Goal: Use online tool/utility: Utilize a website feature to perform a specific function

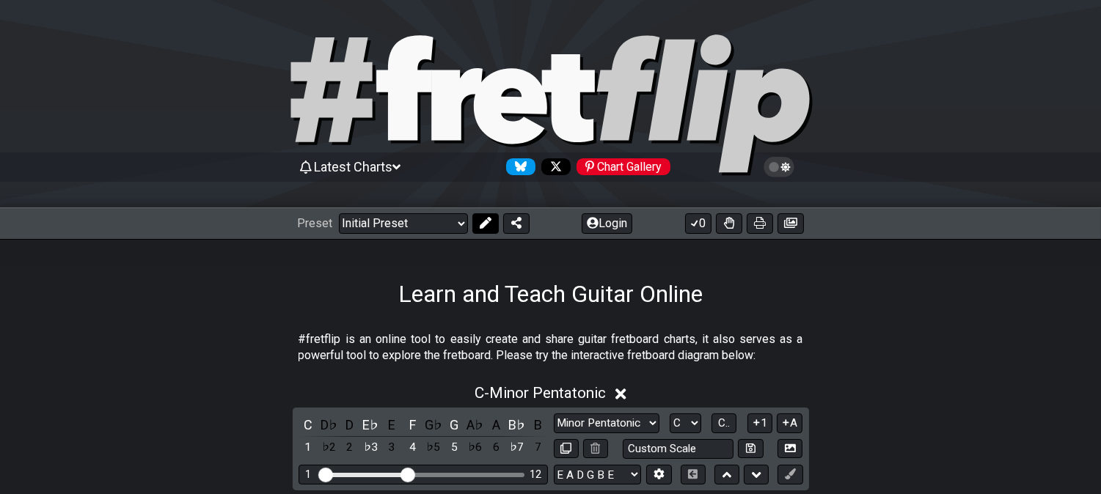
click at [481, 218] on icon at bounding box center [486, 223] width 12 height 12
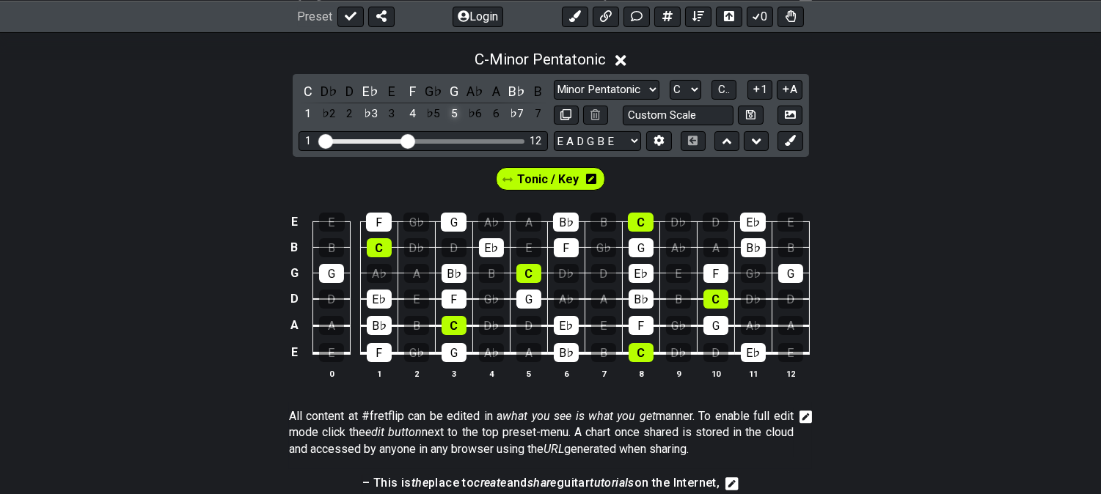
scroll to position [244, 0]
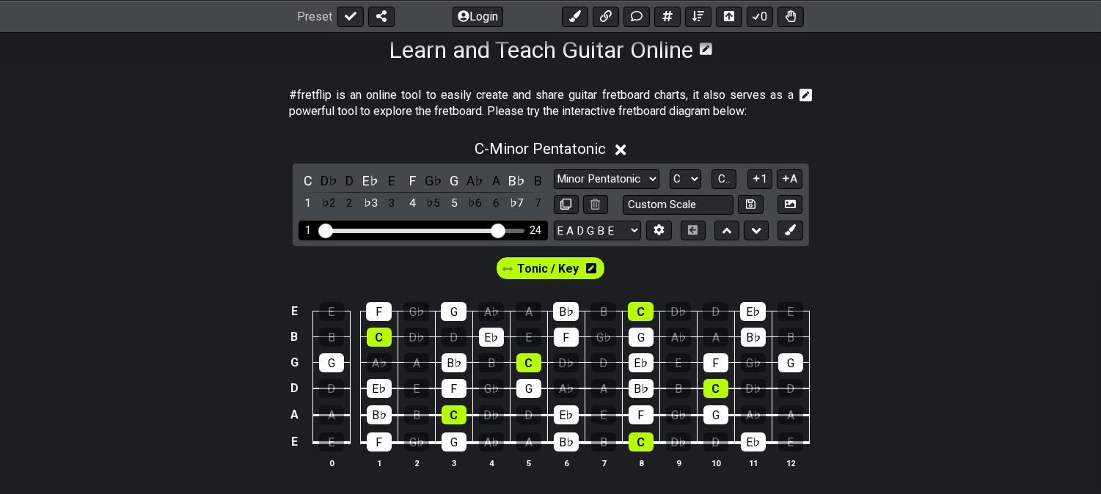
drag, startPoint x: 405, startPoint y: 226, endPoint x: 501, endPoint y: 238, distance: 96.8
click at [501, 229] on input "Visible fret range" at bounding box center [423, 229] width 208 height 0
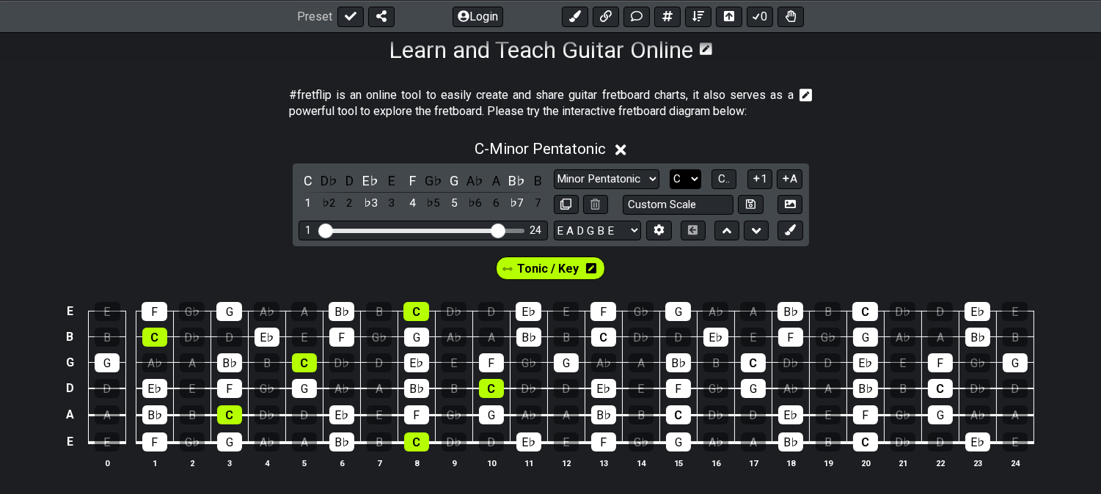
click at [683, 174] on select "A♭ A A♯ B♭ B C C♯ D♭ D D♯ E♭ E F F♯ G♭ G G♯" at bounding box center [685, 179] width 32 height 20
click at [669, 169] on select "A♭ A A♯ B♭ B C C♯ D♭ D D♯ E♭ E F F♯ G♭ G G♯" at bounding box center [685, 179] width 32 height 20
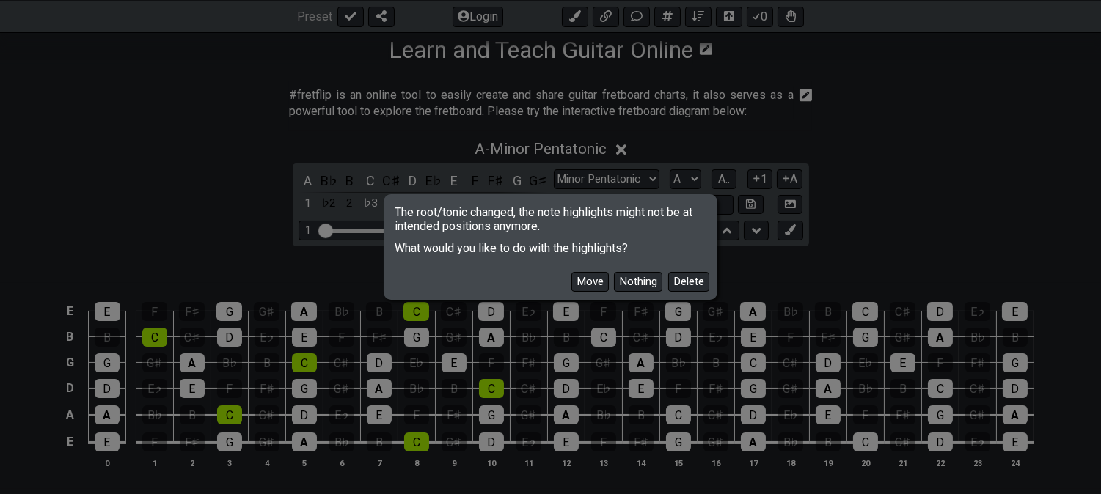
click at [692, 284] on button "Delete" at bounding box center [688, 282] width 41 height 20
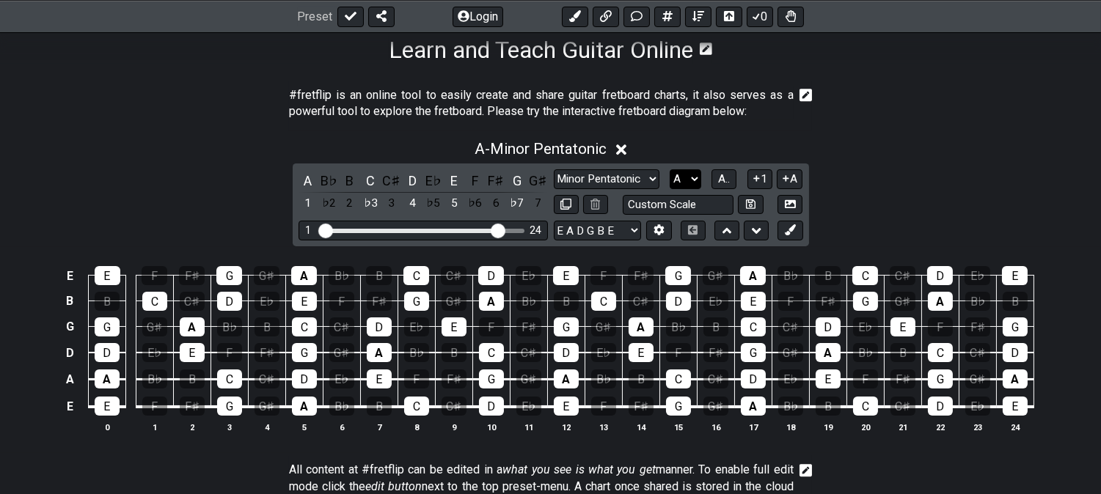
click at [679, 182] on select "A♭ A A♯ B♭ B C C♯ D♭ D D♯ E♭ E F F♯ G♭ G G♯" at bounding box center [685, 179] width 32 height 20
select select "C"
click at [669, 169] on select "A♭ A A♯ B♭ B C C♯ D♭ D D♯ E♭ E F F♯ G♭ G G♯" at bounding box center [685, 179] width 32 height 20
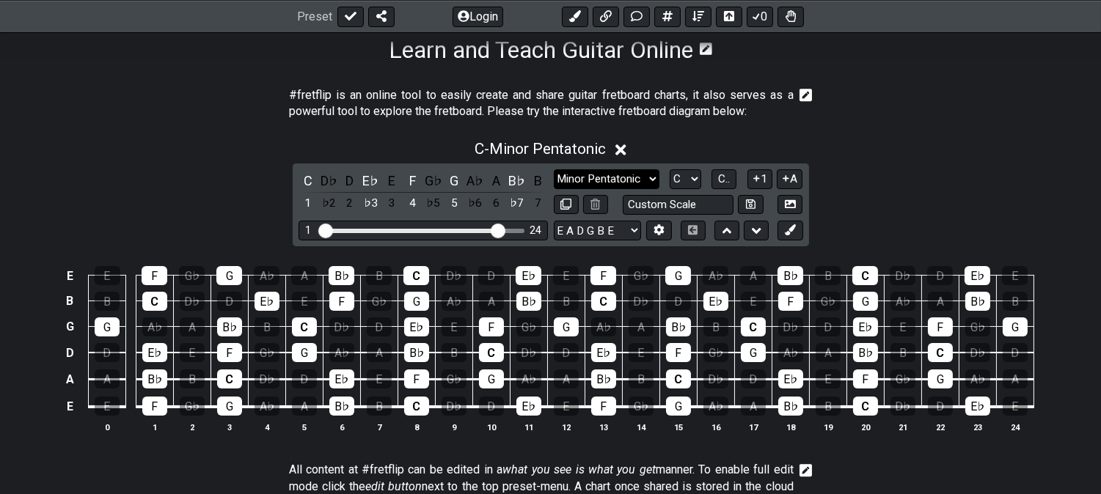
click at [575, 178] on select "Minor Pentatonic Click to edit Minor Pentatonic Major Pentatonic Minor Blues Ma…" at bounding box center [607, 179] width 106 height 20
select select "Major Pentatonic"
click at [554, 169] on select "Minor Pentatonic Click to edit Minor Pentatonic Major Pentatonic Minor Blues Ma…" at bounding box center [607, 179] width 106 height 20
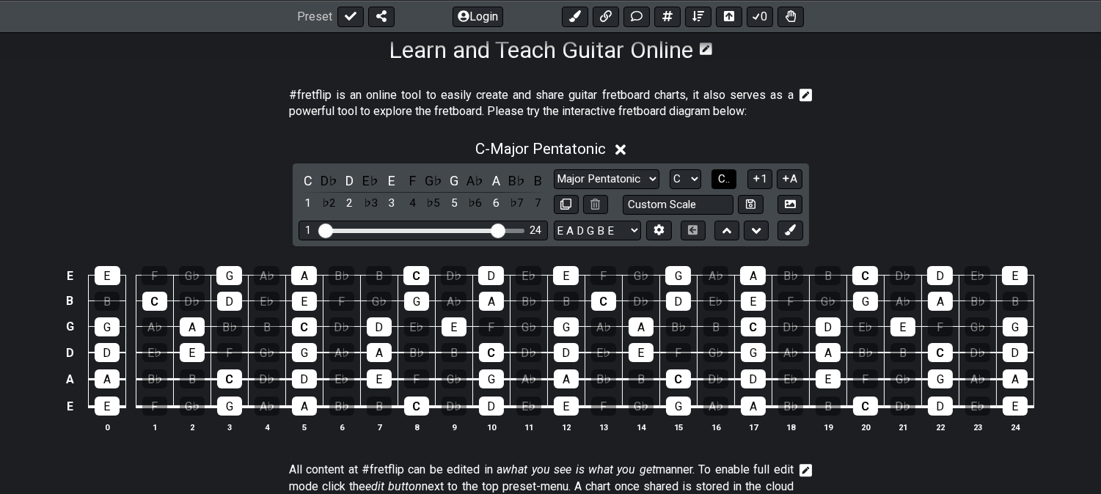
click at [730, 177] on button "C.." at bounding box center [723, 179] width 25 height 20
click at [495, 180] on div "6" at bounding box center [495, 181] width 19 height 20
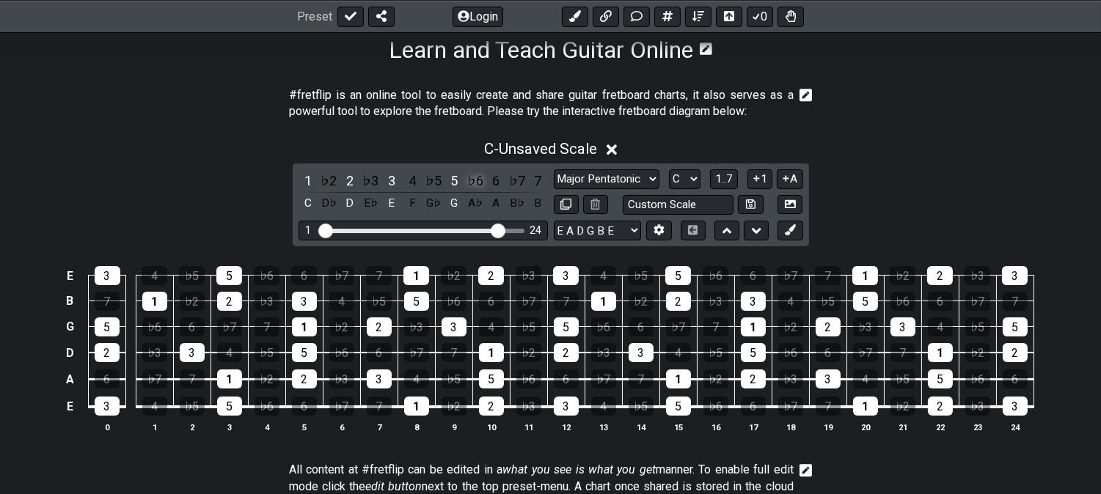
click at [477, 174] on div "♭6" at bounding box center [475, 181] width 19 height 20
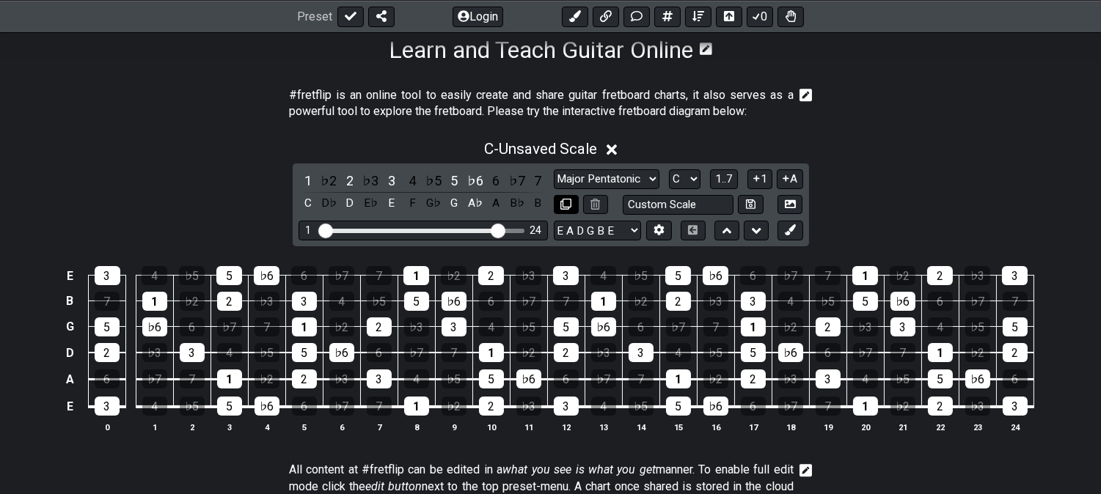
click at [570, 202] on icon at bounding box center [565, 204] width 11 height 11
select select "Major Pentatonic"
select select "C"
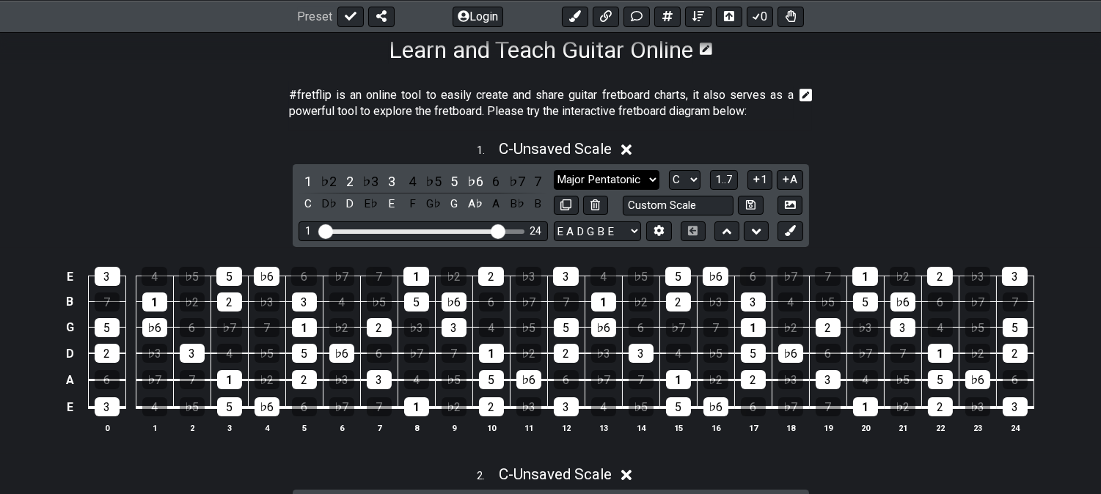
click at [589, 180] on select "Minor Pentatonic Click to edit Minor Pentatonic Major Pentatonic Minor Blues Ma…" at bounding box center [607, 180] width 106 height 20
select select "Minor Pentatonic"
click at [554, 170] on select "Minor Pentatonic Click to edit Minor Pentatonic Major Pentatonic Minor Blues Ma…" at bounding box center [607, 180] width 106 height 20
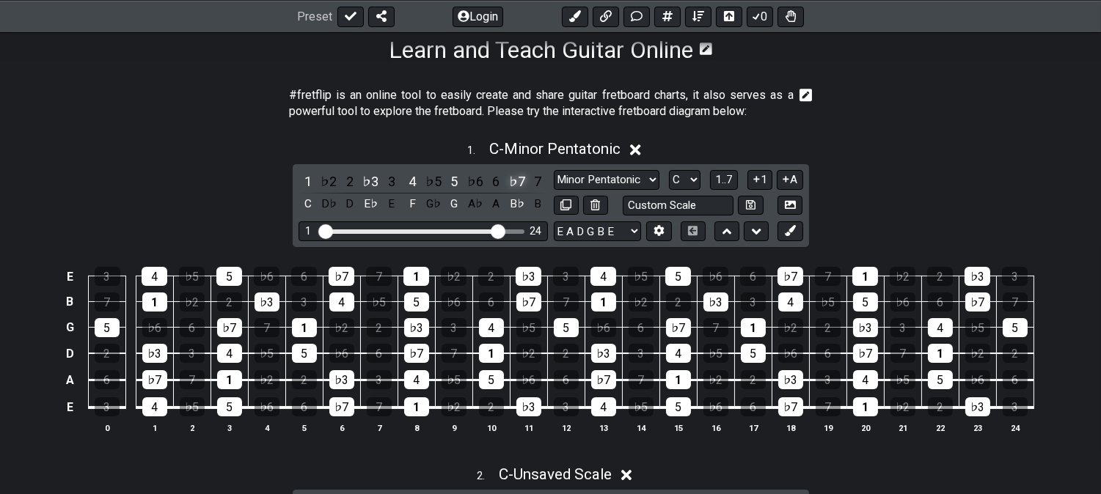
click at [516, 179] on div "♭7" at bounding box center [516, 182] width 19 height 20
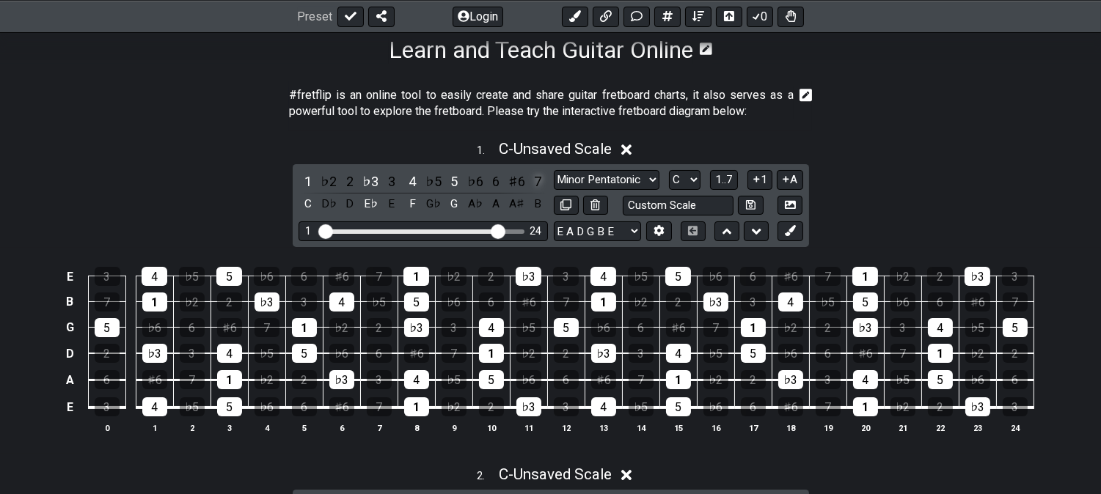
click at [532, 177] on div "7" at bounding box center [537, 182] width 19 height 20
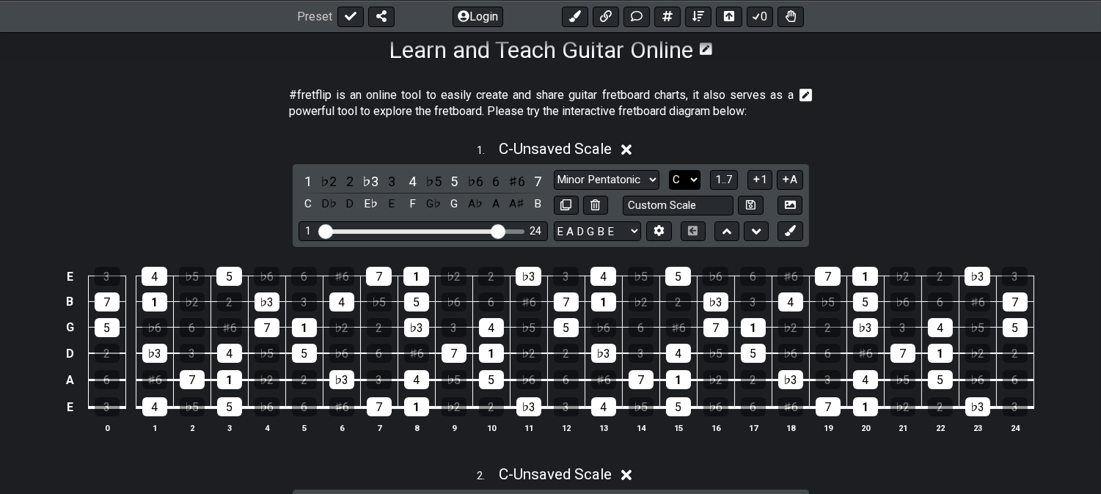
click at [678, 173] on select "A♭ A A♯ B♭ B C C♯ D♭ D D♯ E♭ E F F♯ G♭ G G♯" at bounding box center [685, 180] width 32 height 20
select select "A"
click at [669, 170] on select "A♭ A A♯ B♭ B C C♯ D♭ D D♯ E♭ E F F♯ G♭ G G♯" at bounding box center [685, 180] width 32 height 20
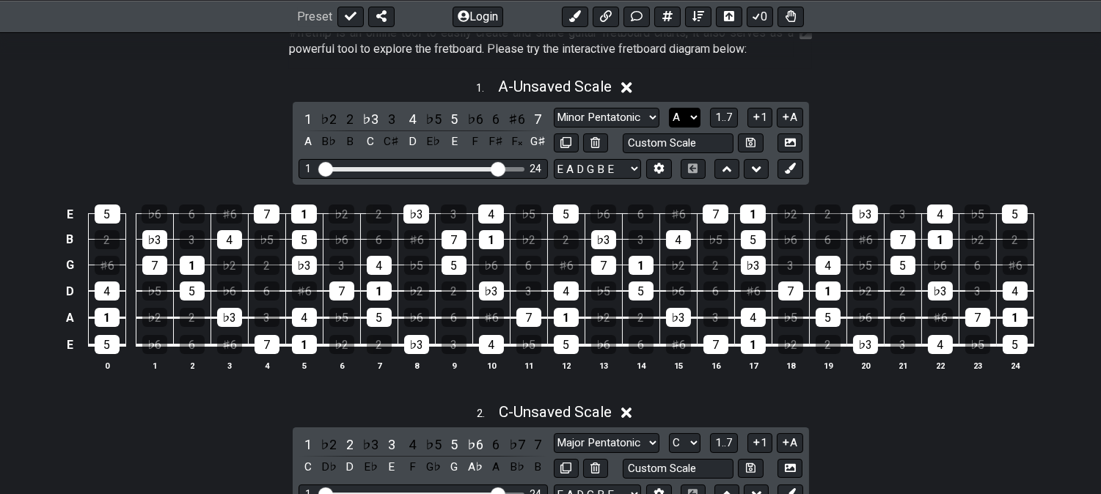
scroll to position [326, 0]
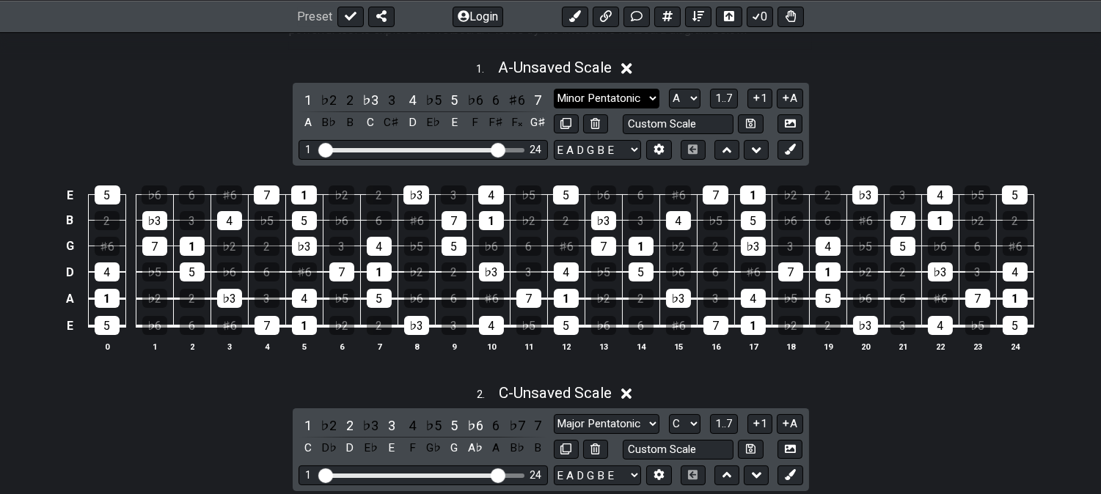
click at [607, 92] on select "Minor Pentatonic Click to edit Minor Pentatonic Major Pentatonic Minor Blues Ma…" at bounding box center [607, 99] width 106 height 20
select select "Minor / Aeolian"
click at [554, 89] on select "Minor Pentatonic Click to edit Minor Pentatonic Major Pentatonic Minor Blues Ma…" at bounding box center [607, 99] width 106 height 20
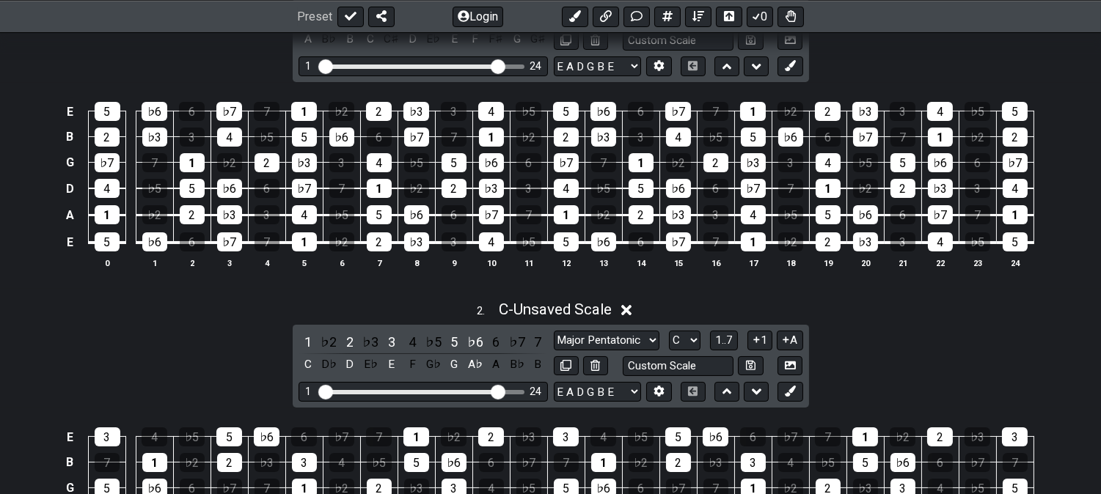
scroll to position [488, 0]
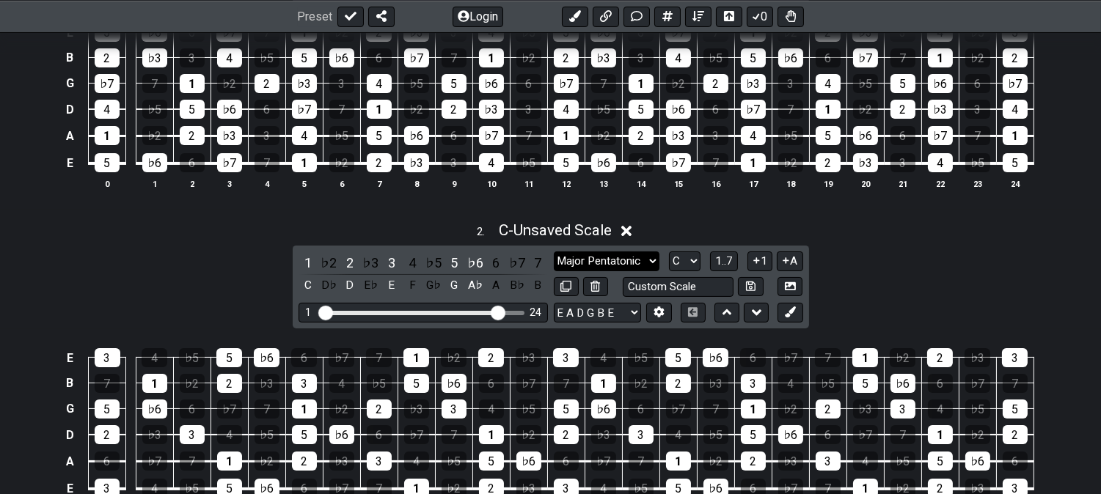
click at [617, 267] on select "Minor Pentatonic Click to edit Minor Pentatonic Major Pentatonic Minor Blues Ma…" at bounding box center [607, 261] width 106 height 20
select select "Major / [PERSON_NAME]"
click at [554, 251] on select "Minor Pentatonic Click to edit Minor Pentatonic Major Pentatonic Minor Blues Ma…" at bounding box center [607, 261] width 106 height 20
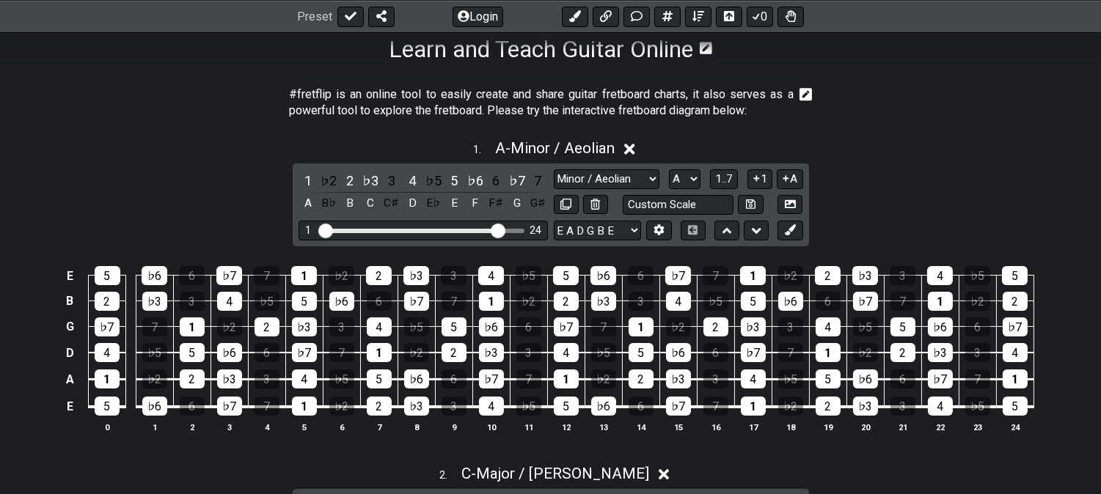
scroll to position [244, 0]
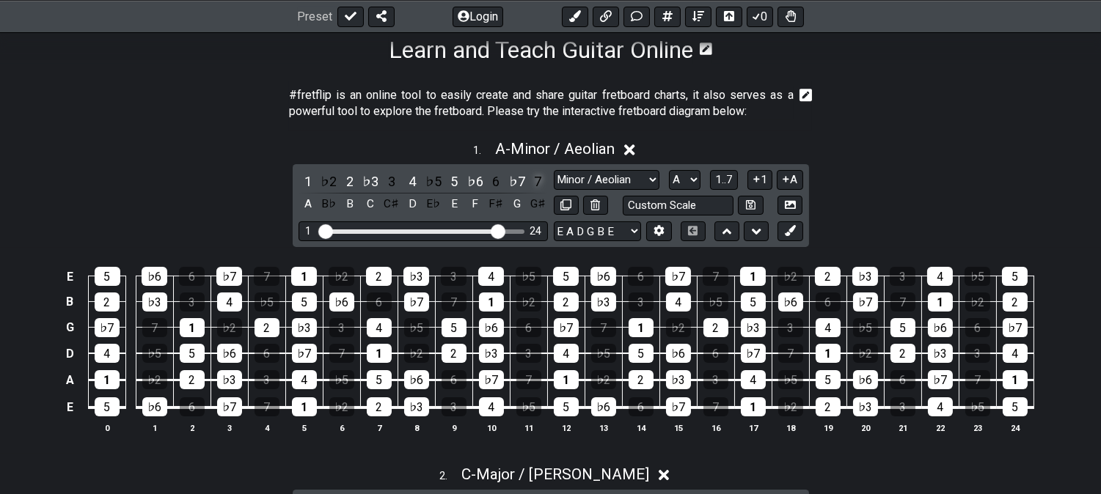
click at [534, 180] on div "7" at bounding box center [537, 182] width 19 height 20
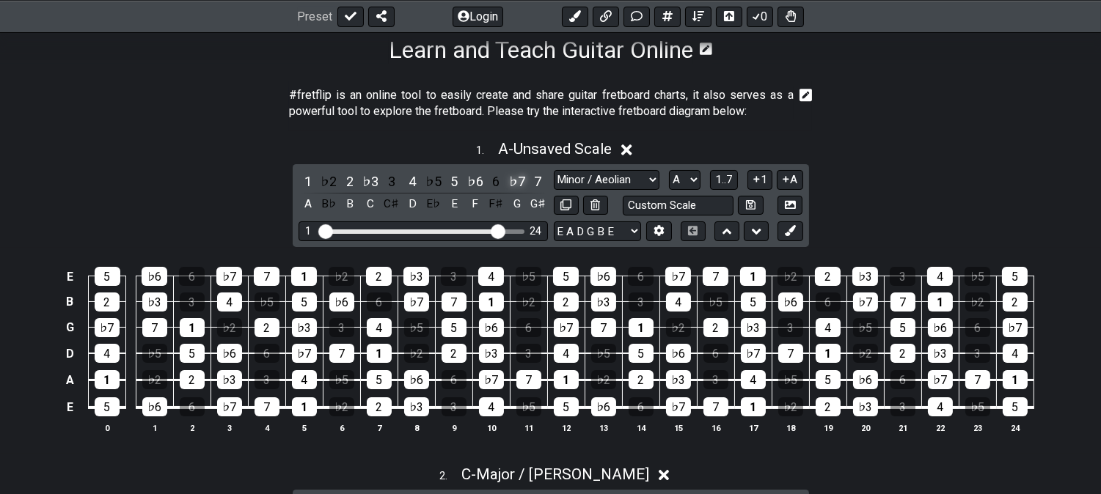
click at [519, 178] on div "♭7" at bounding box center [516, 182] width 19 height 20
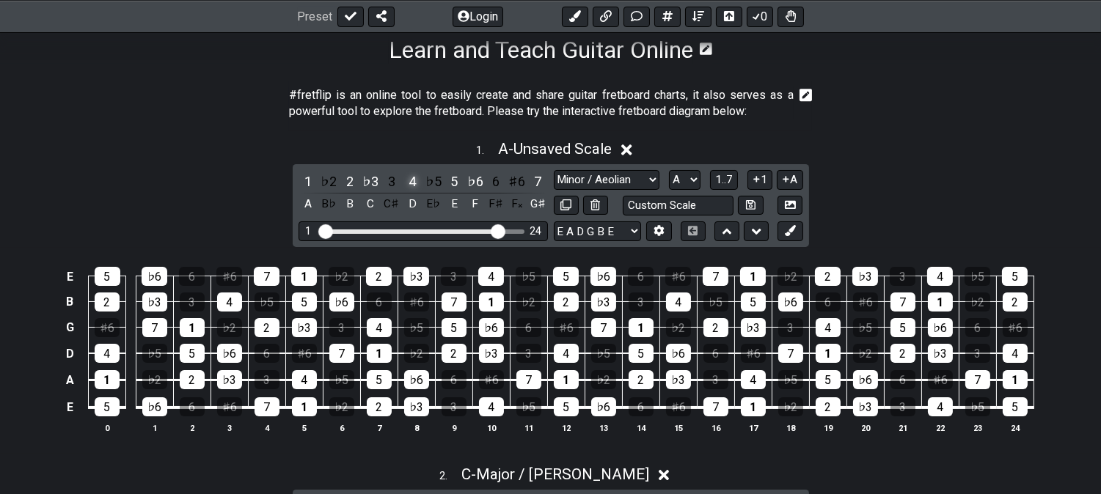
click at [414, 176] on div "4" at bounding box center [412, 182] width 19 height 20
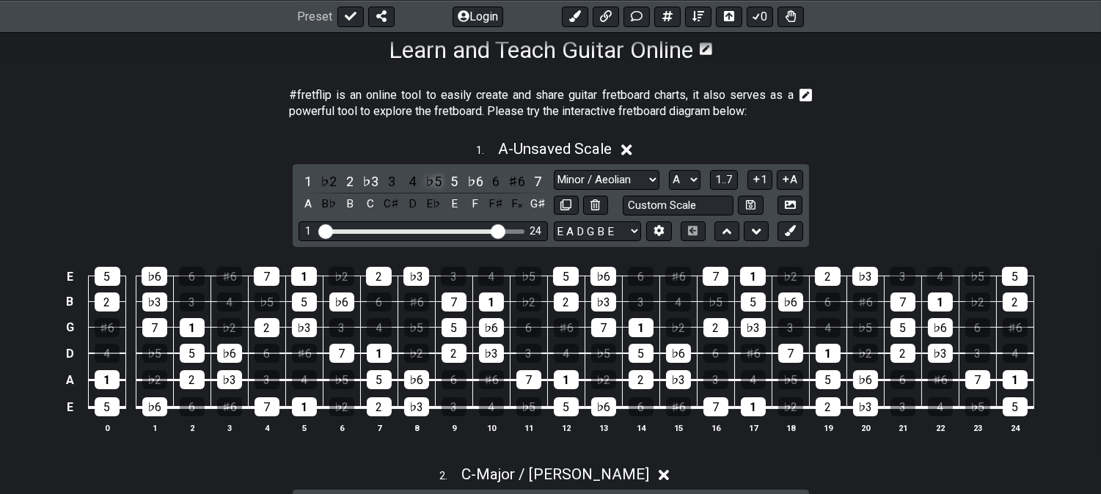
click at [429, 177] on div "♭5" at bounding box center [433, 182] width 19 height 20
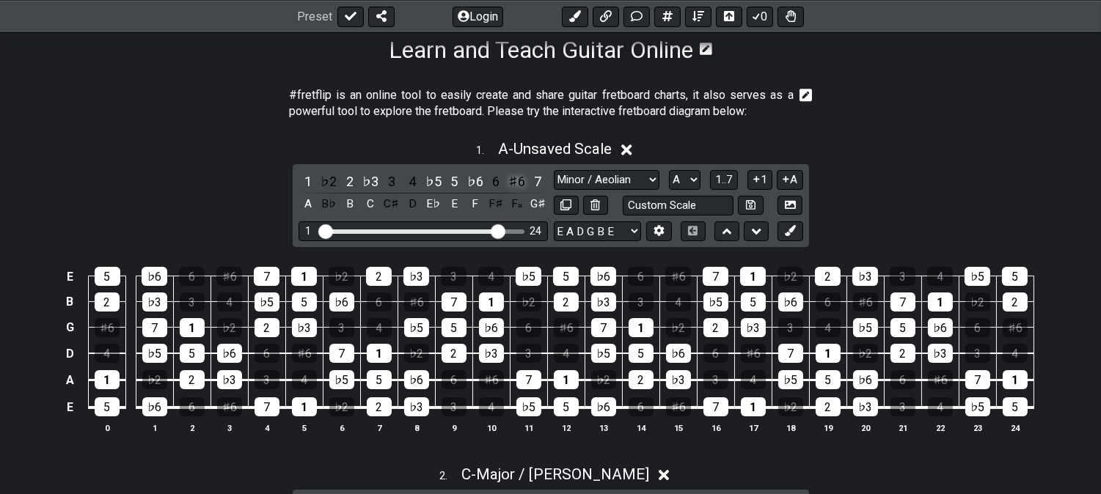
click at [519, 179] on div "♯6" at bounding box center [516, 182] width 19 height 20
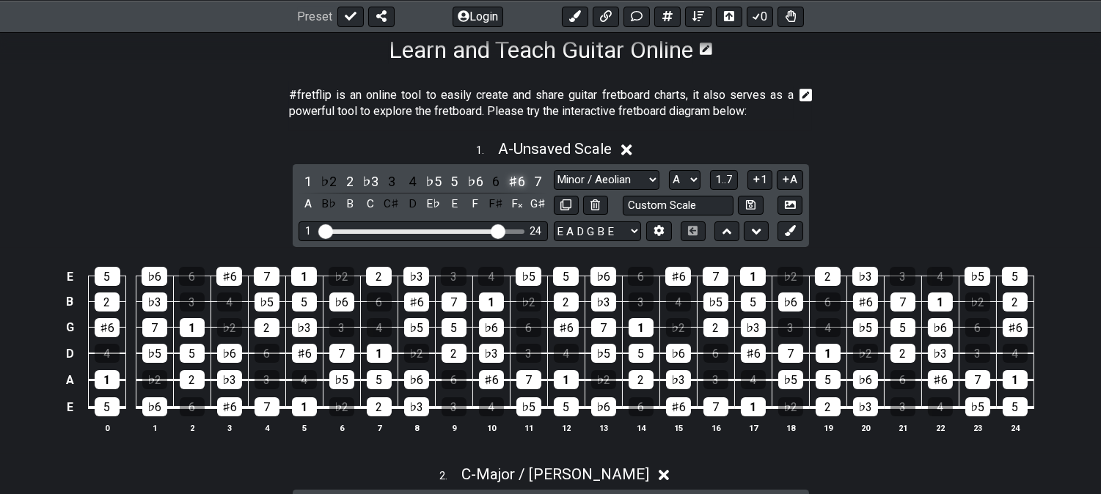
click at [519, 179] on div "♯6" at bounding box center [516, 182] width 19 height 20
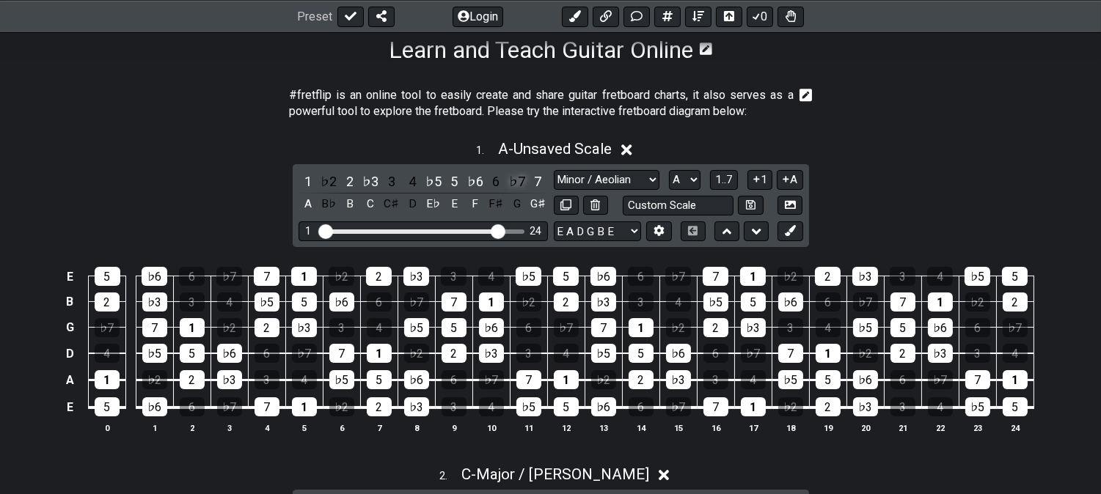
click at [523, 180] on div "♭7" at bounding box center [516, 182] width 19 height 20
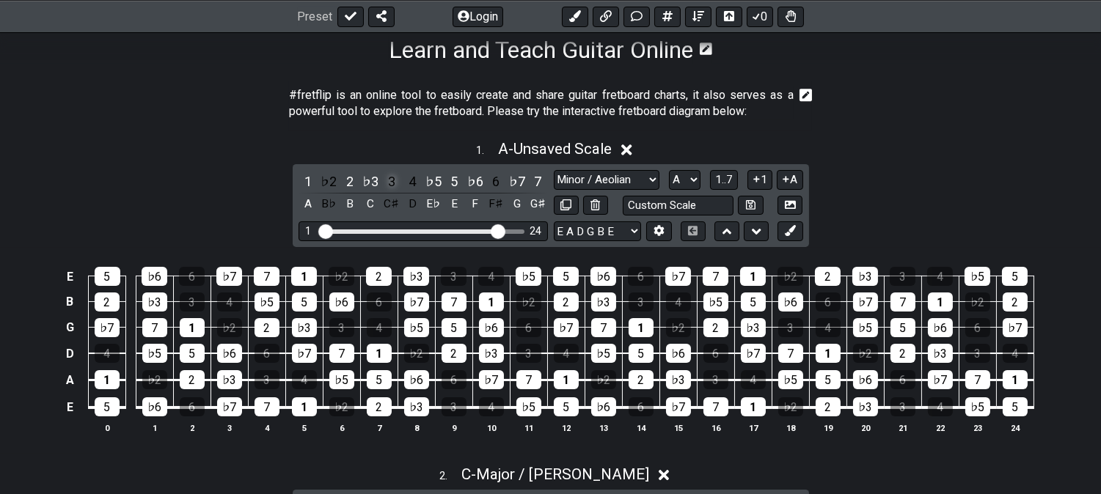
click at [389, 179] on div "3" at bounding box center [391, 182] width 19 height 20
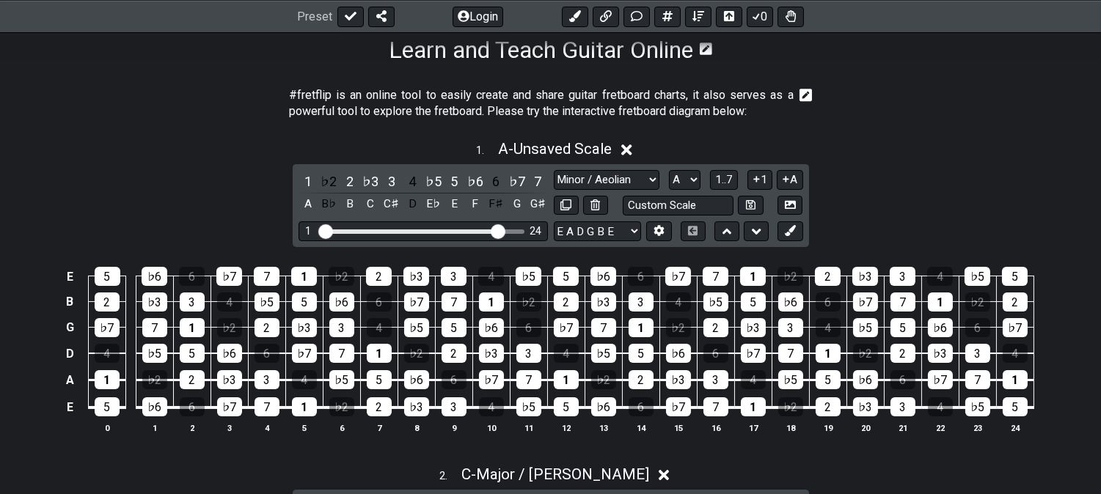
click at [787, 221] on button at bounding box center [789, 231] width 25 height 20
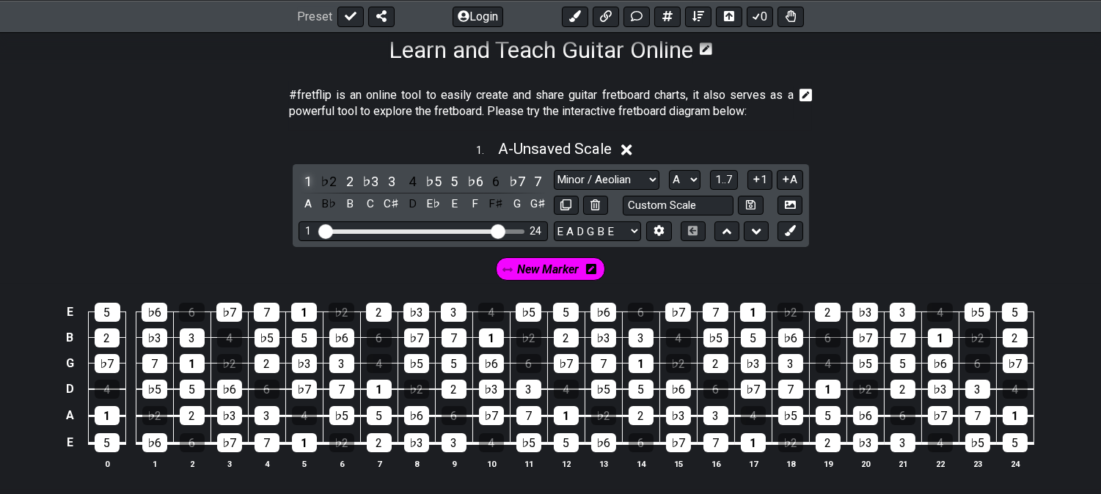
click at [303, 174] on div "1" at bounding box center [307, 182] width 19 height 20
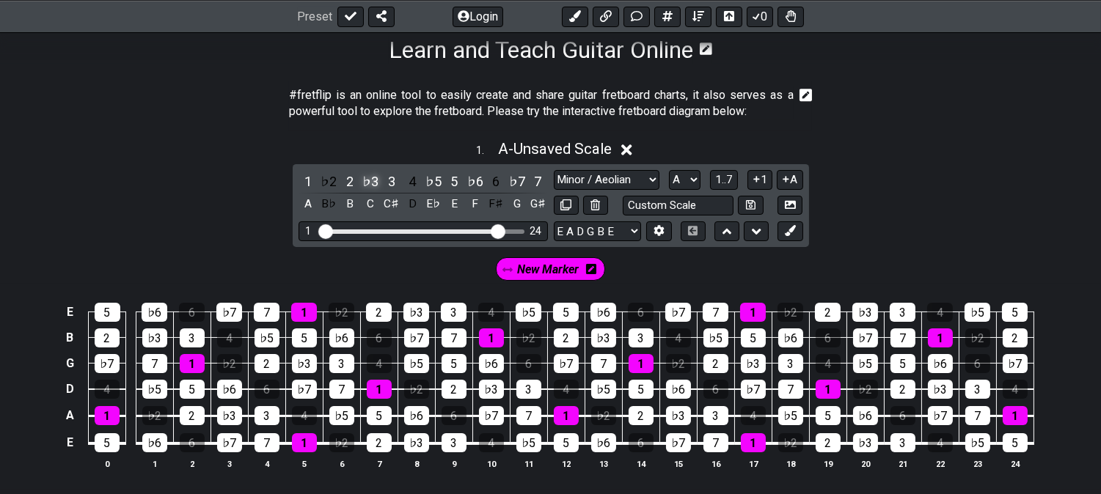
click at [369, 174] on div "♭3" at bounding box center [370, 182] width 19 height 20
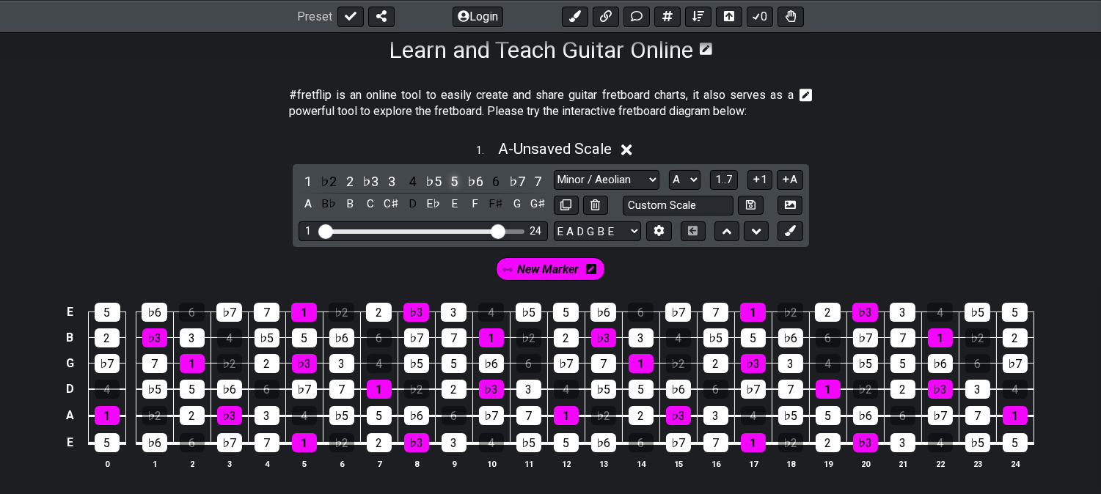
click at [449, 177] on div "5" at bounding box center [453, 182] width 19 height 20
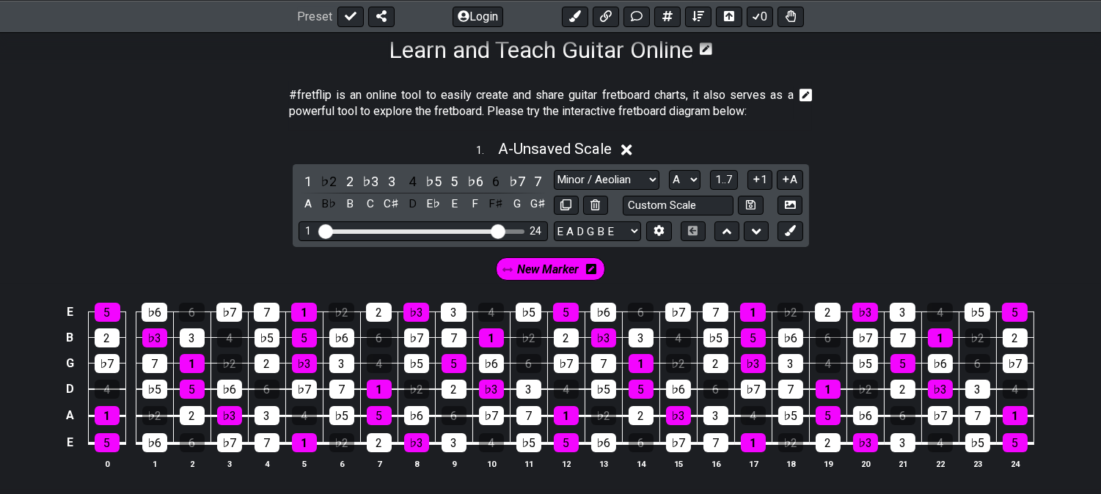
click at [595, 266] on icon at bounding box center [591, 269] width 10 height 10
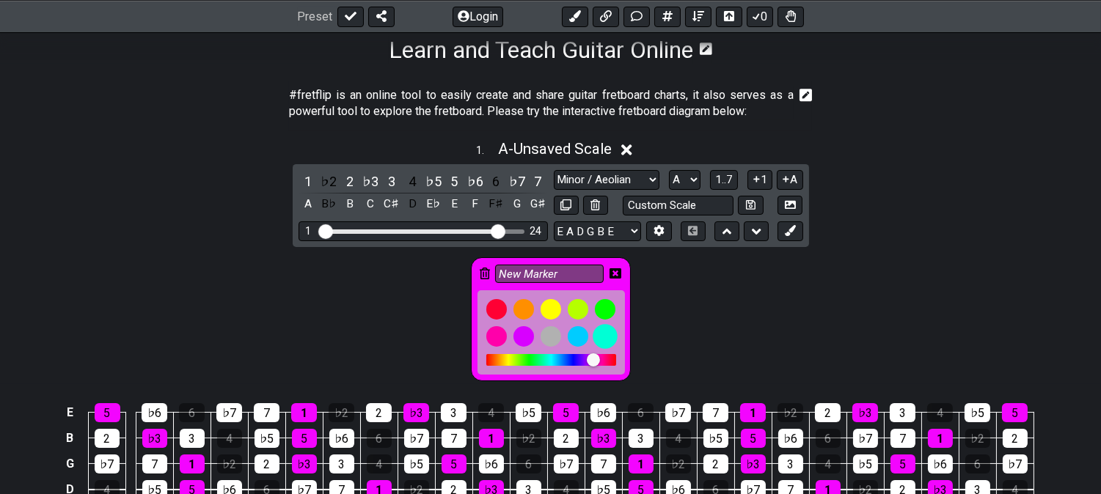
click at [598, 332] on div at bounding box center [604, 336] width 25 height 25
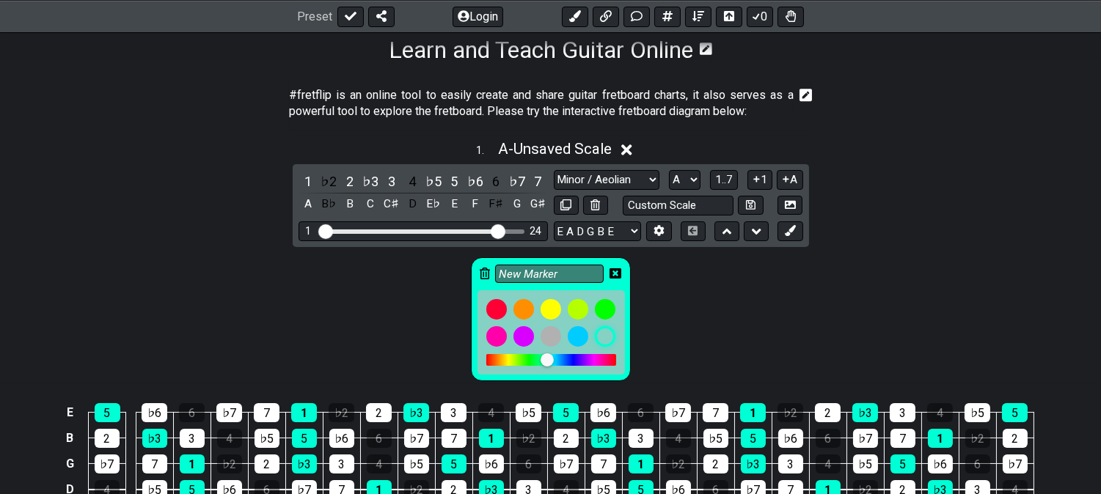
click at [611, 268] on div "New Marker" at bounding box center [551, 319] width 160 height 124
click at [616, 268] on icon at bounding box center [615, 273] width 12 height 10
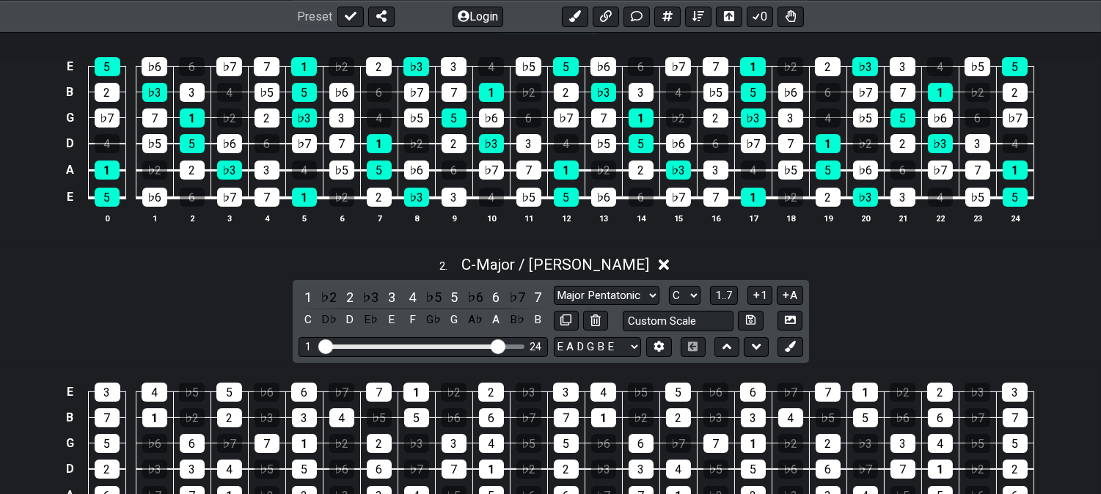
scroll to position [488, 0]
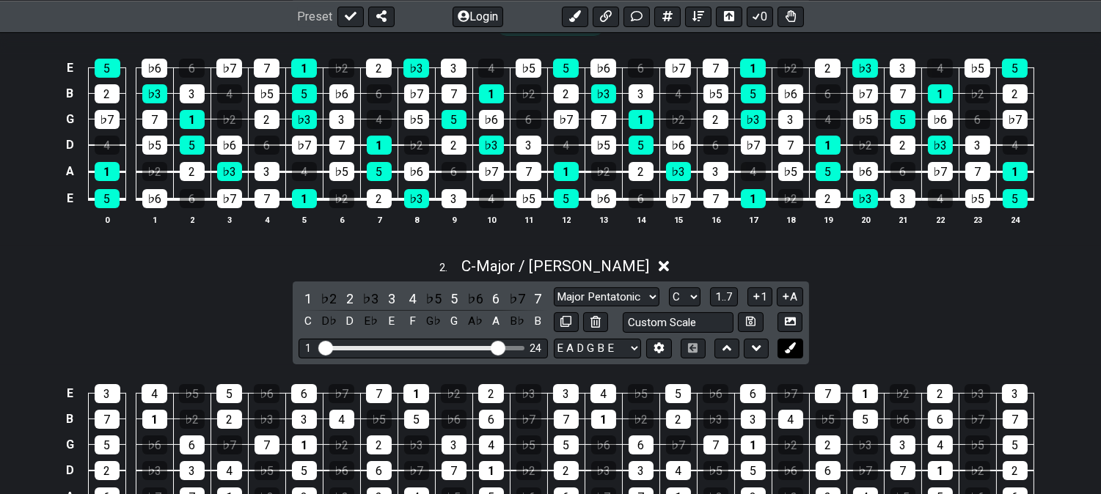
click at [794, 352] on icon at bounding box center [790, 347] width 11 height 11
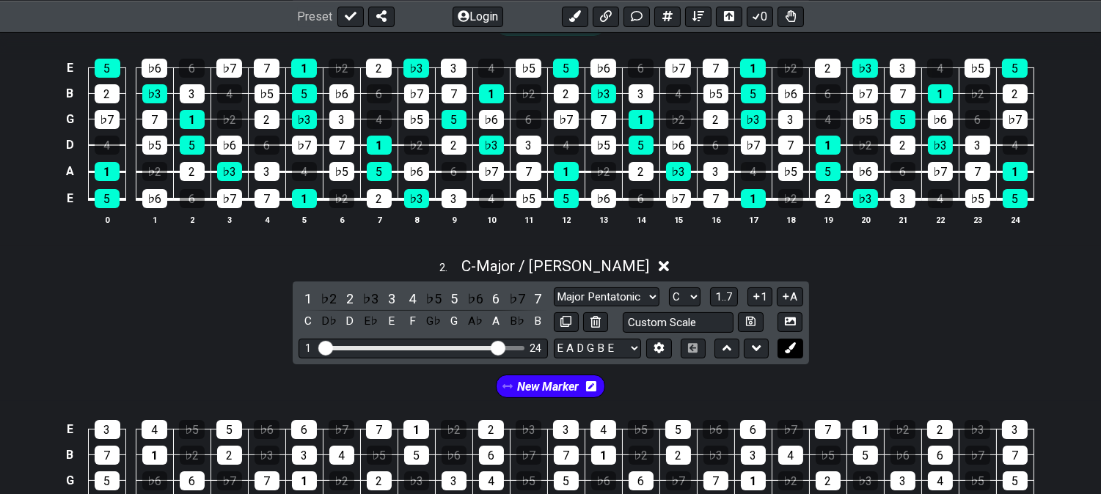
click at [796, 352] on button at bounding box center [789, 349] width 25 height 20
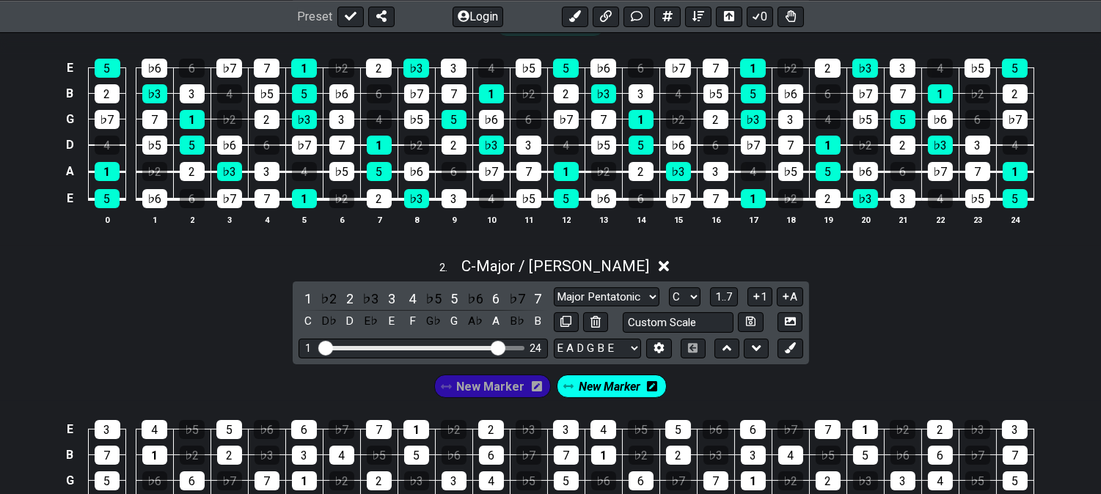
click at [537, 389] on icon at bounding box center [537, 386] width 10 height 10
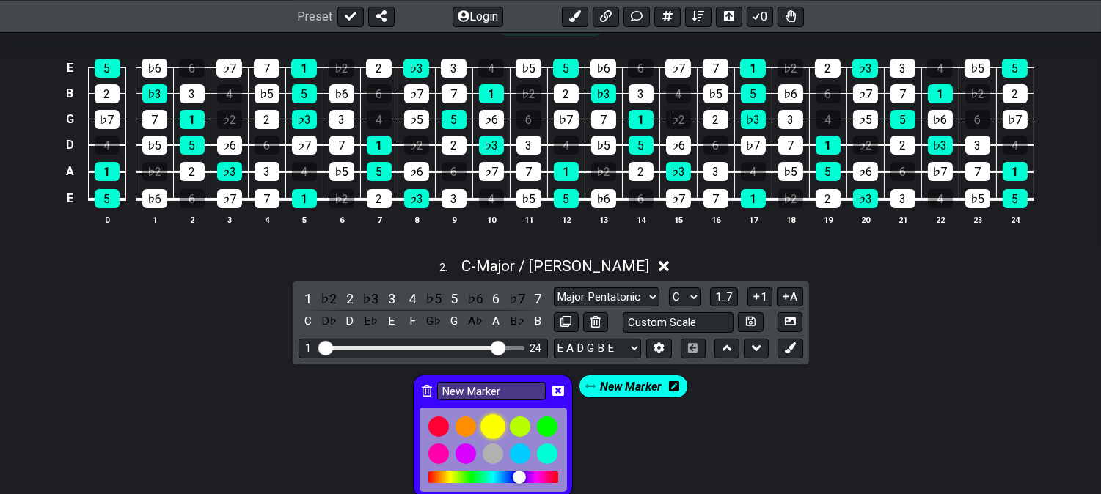
click at [493, 427] on div at bounding box center [492, 426] width 25 height 25
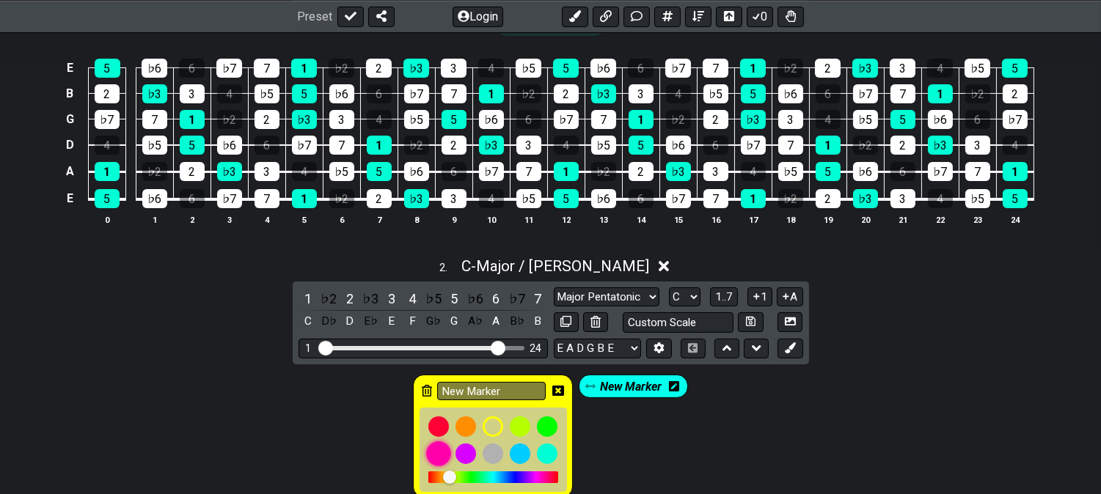
click at [443, 453] on div at bounding box center [438, 453] width 25 height 25
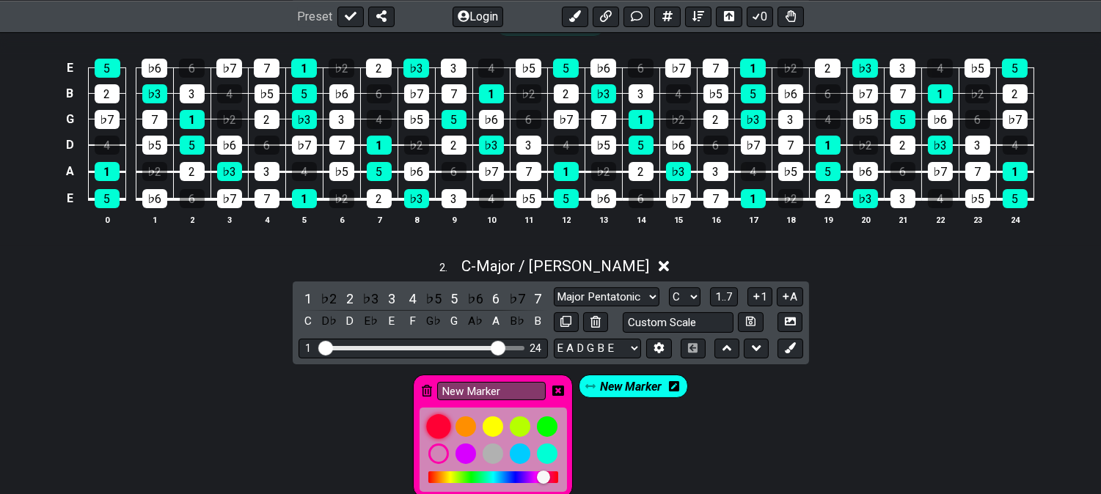
click at [441, 429] on div at bounding box center [438, 426] width 25 height 25
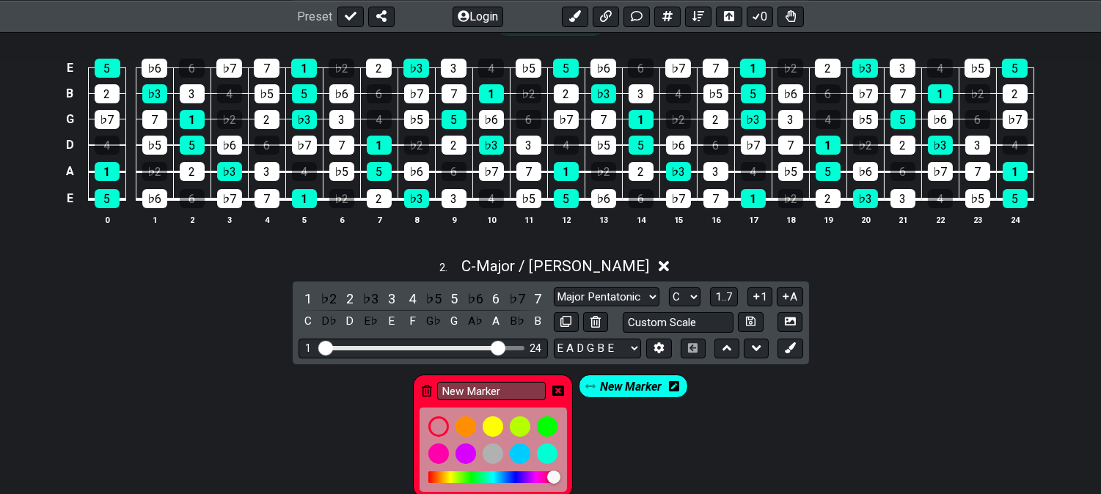
click at [562, 392] on icon at bounding box center [558, 391] width 12 height 10
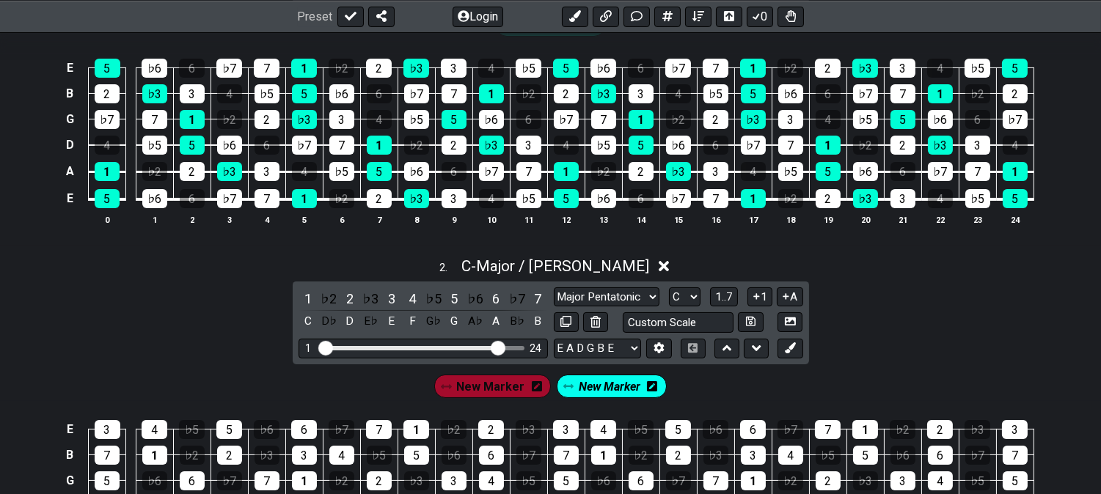
click at [507, 389] on span "New Marker" at bounding box center [490, 386] width 68 height 21
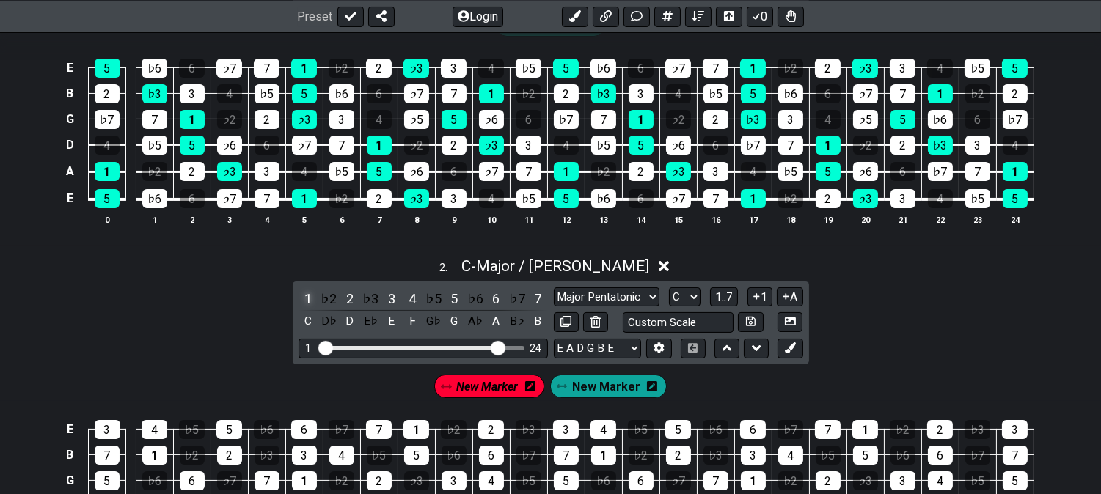
click at [302, 295] on div "1" at bounding box center [307, 299] width 19 height 20
click at [392, 302] on div "3" at bounding box center [391, 299] width 19 height 20
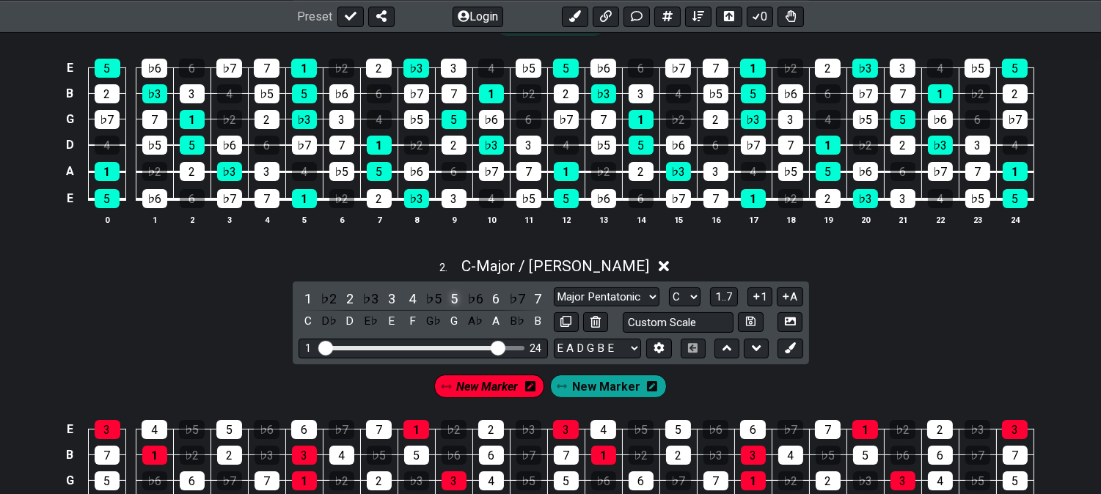
click at [449, 294] on div "5" at bounding box center [453, 299] width 19 height 20
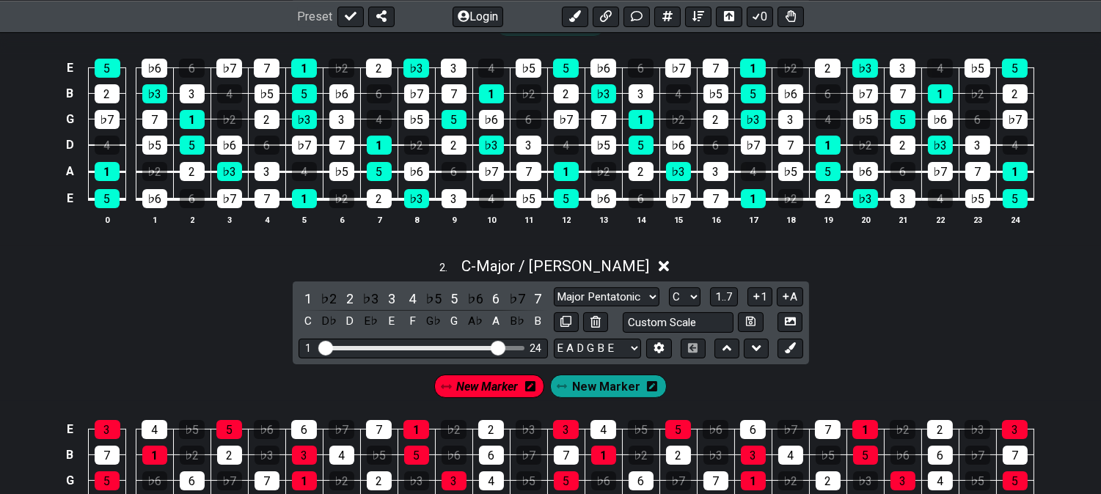
click at [470, 392] on span "New Marker" at bounding box center [487, 386] width 62 height 21
click at [656, 383] on div "New Marker" at bounding box center [612, 386] width 117 height 23
click at [353, 301] on div "2" at bounding box center [349, 299] width 19 height 20
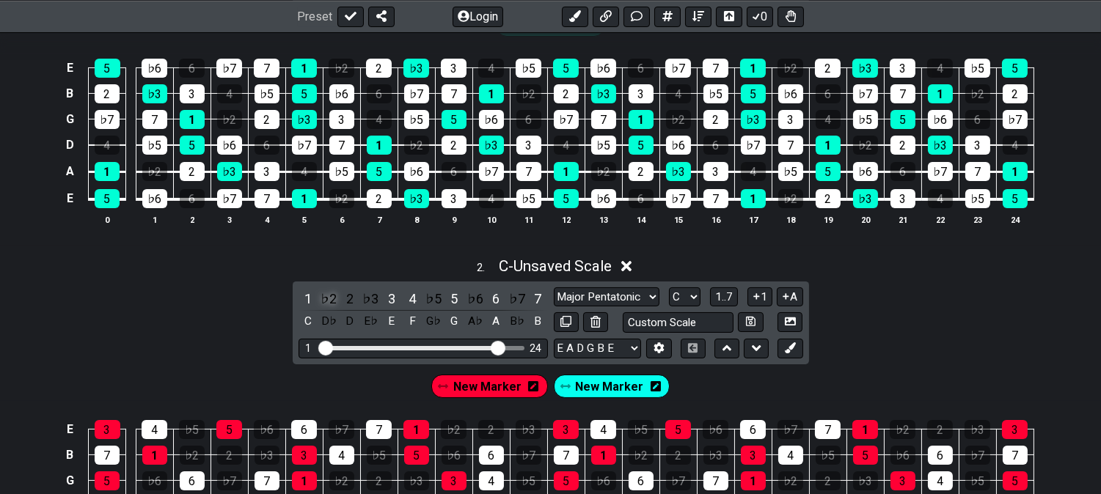
click at [326, 297] on div "♭2" at bounding box center [328, 299] width 19 height 20
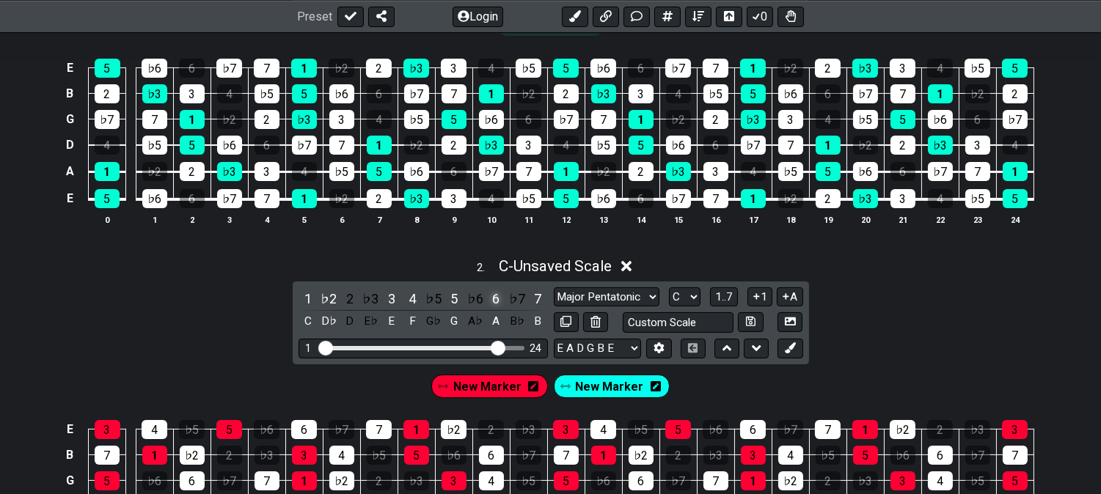
click at [496, 299] on div "6" at bounding box center [495, 299] width 19 height 20
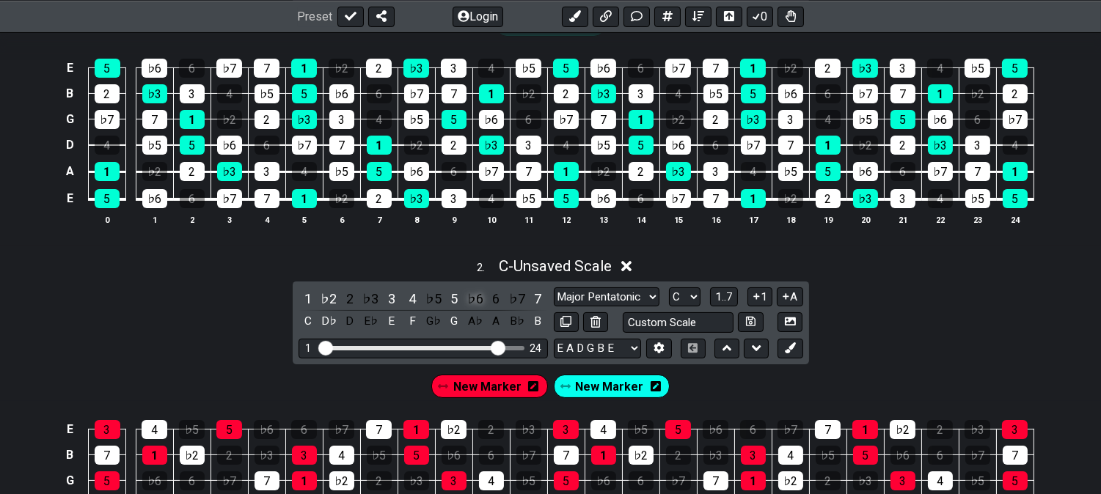
click at [471, 298] on div "♭6" at bounding box center [475, 299] width 19 height 20
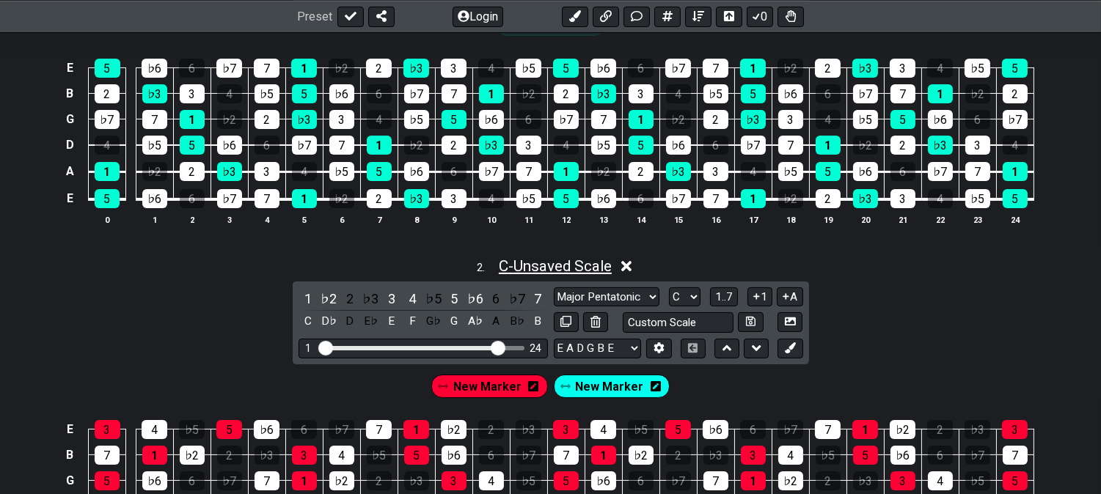
click at [529, 264] on span "C - Unsaved Scale" at bounding box center [555, 266] width 113 height 18
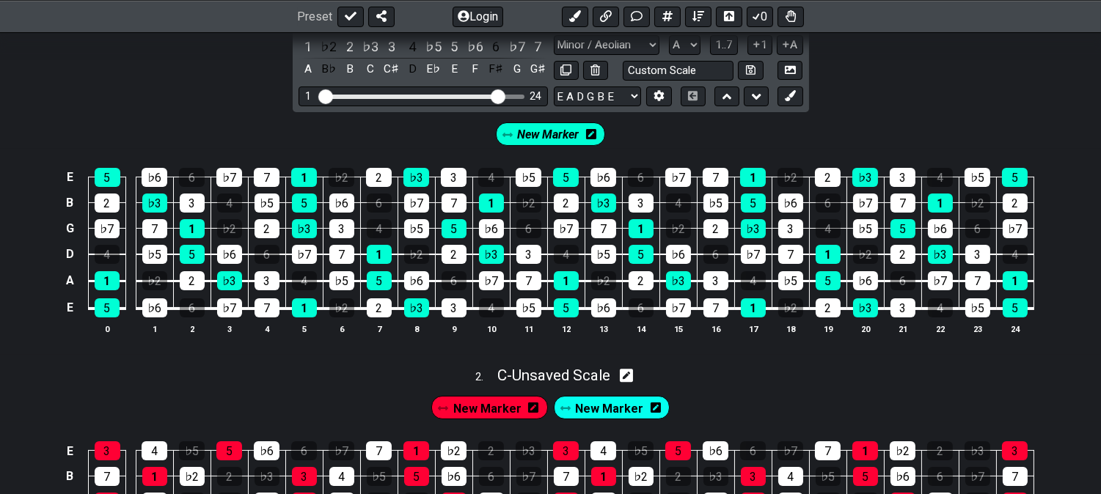
scroll to position [244, 0]
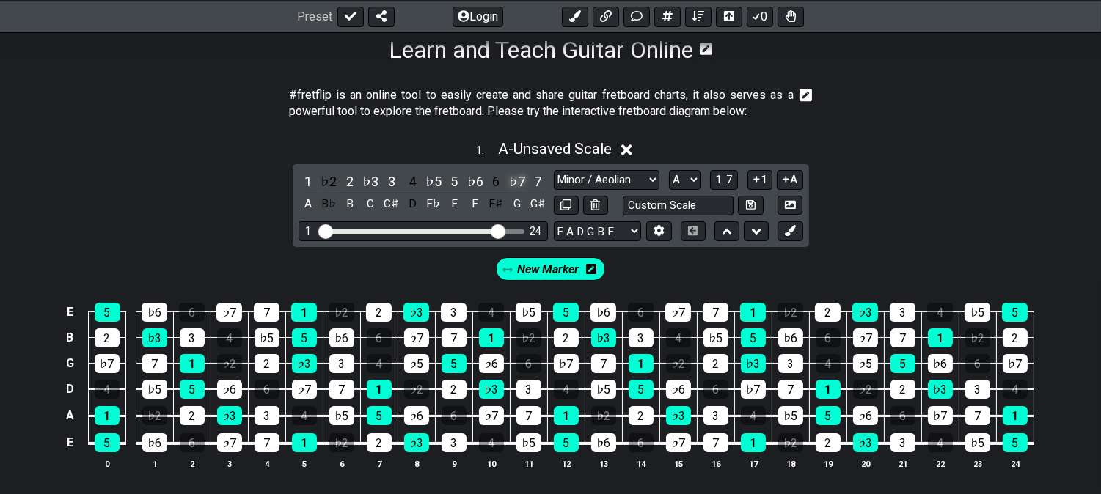
click at [516, 179] on div "♭7" at bounding box center [516, 182] width 19 height 20
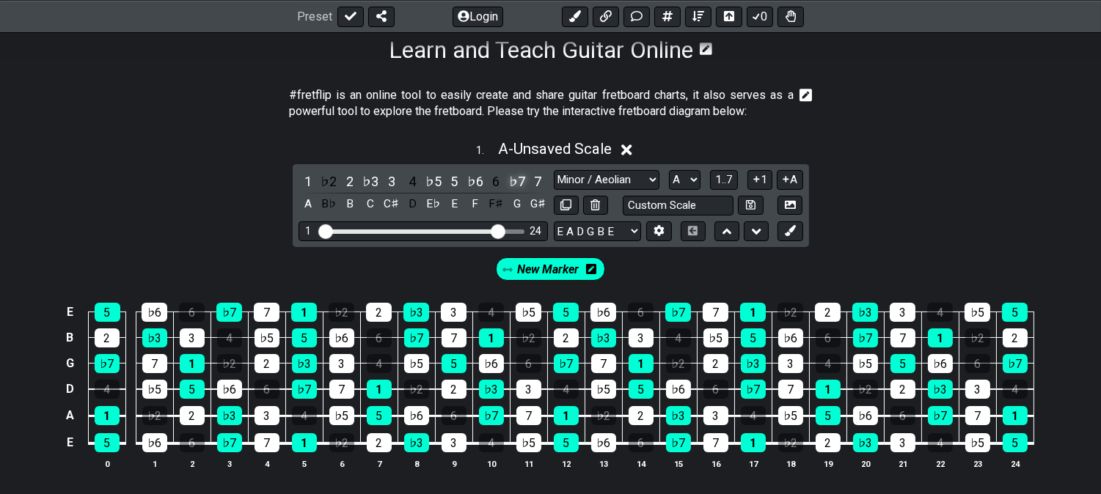
click at [516, 178] on div "♭7" at bounding box center [516, 182] width 19 height 20
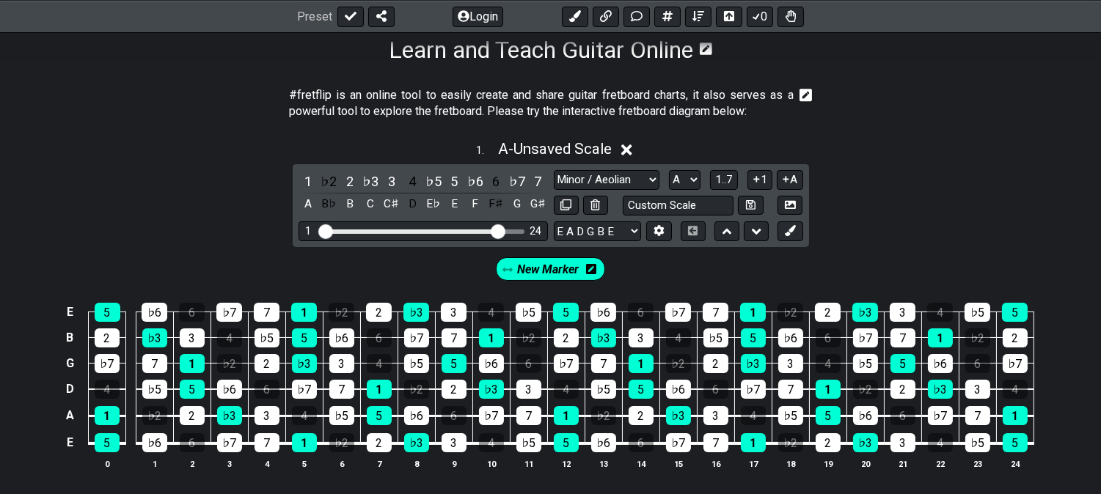
click at [524, 271] on span "New Marker" at bounding box center [549, 269] width 62 height 21
click at [516, 176] on div "♭7" at bounding box center [516, 182] width 19 height 20
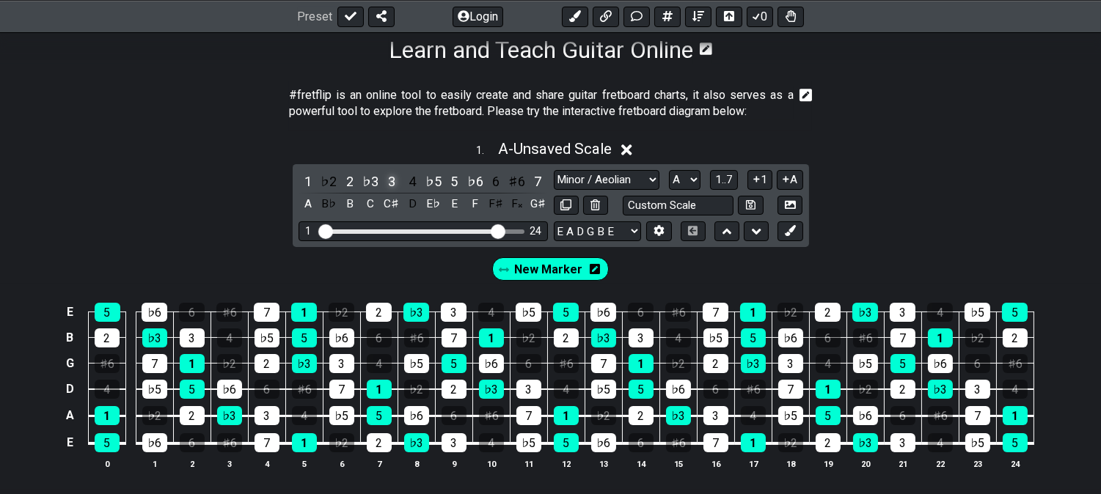
click at [394, 174] on div "3" at bounding box center [391, 182] width 19 height 20
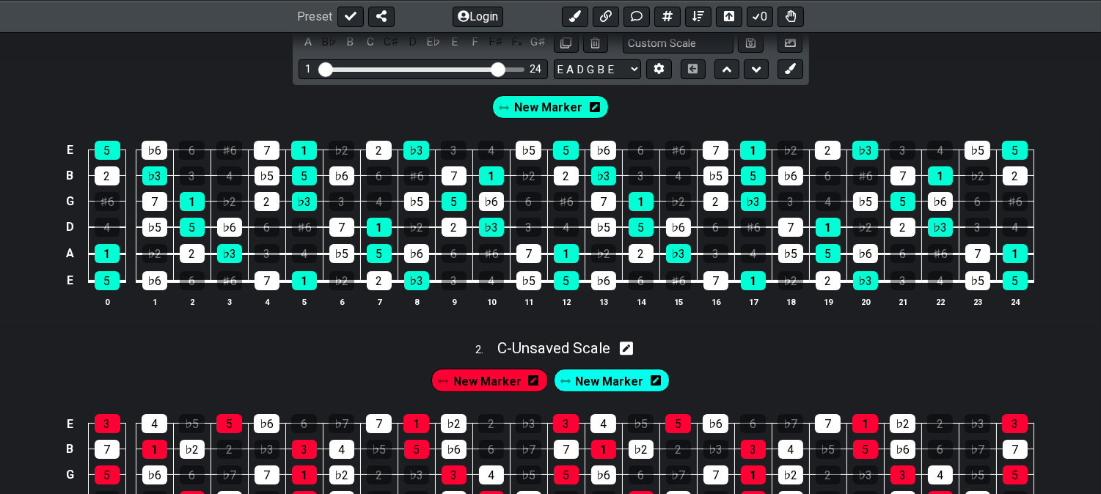
scroll to position [407, 0]
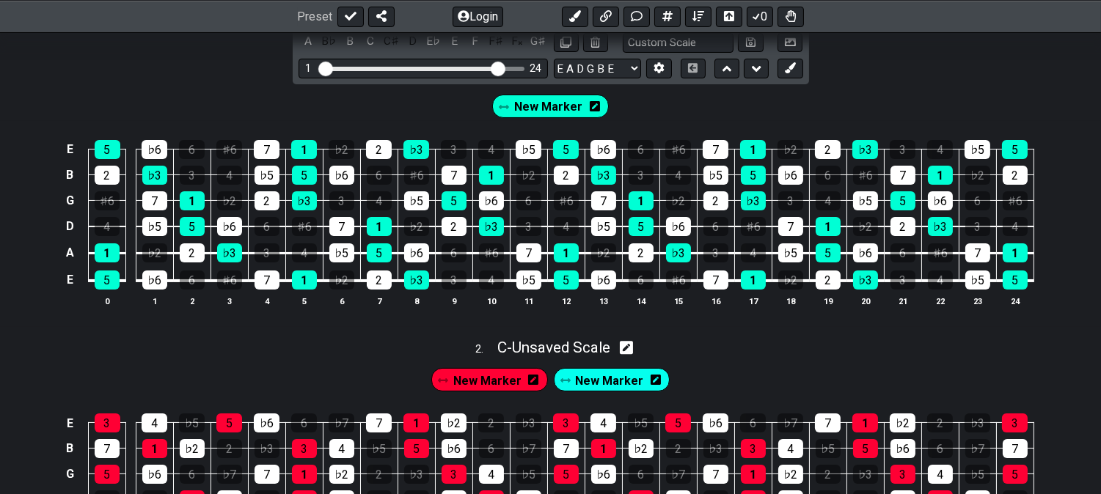
click at [257, 363] on div "New Marker New Marker" at bounding box center [550, 376] width 1101 height 37
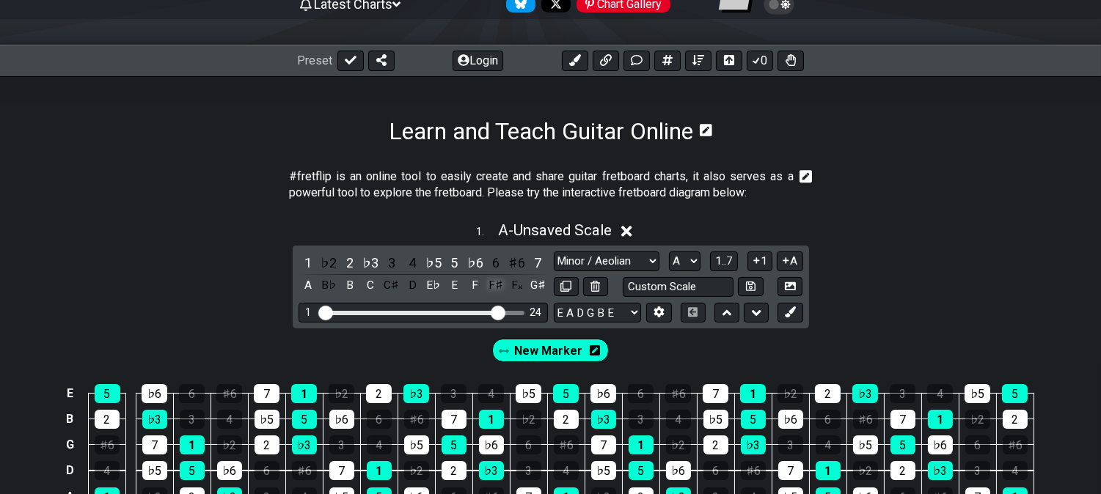
scroll to position [244, 0]
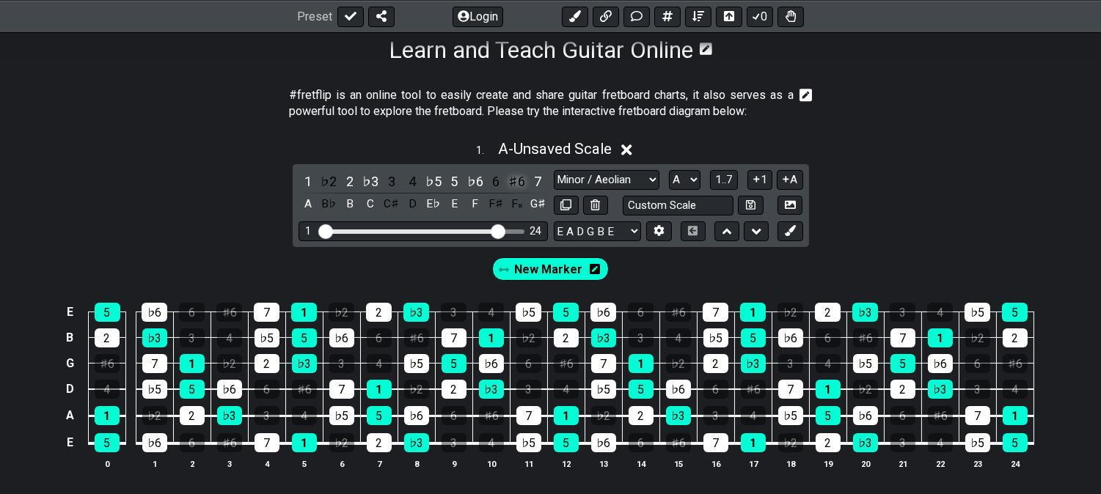
click at [523, 182] on div "♯6" at bounding box center [516, 182] width 19 height 20
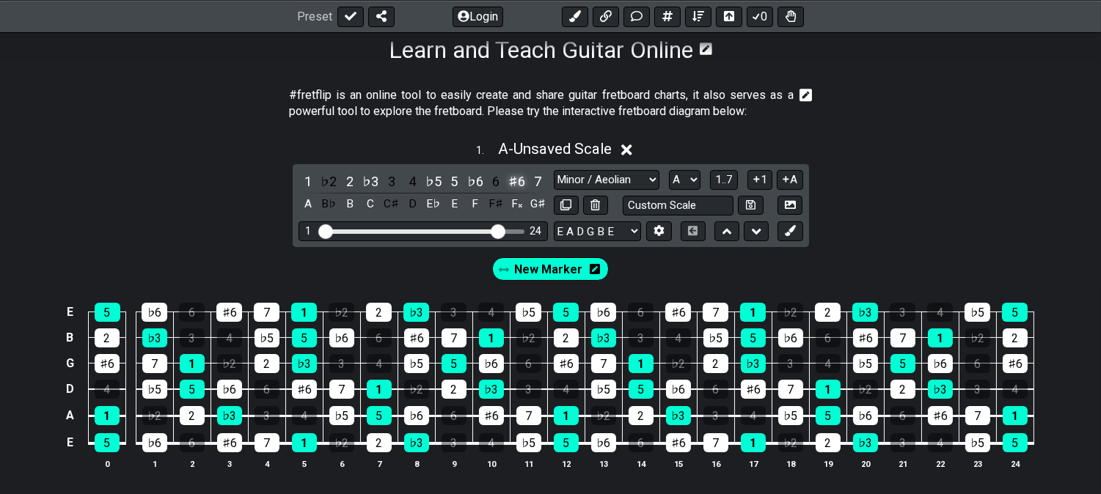
click at [519, 183] on div "♯6" at bounding box center [516, 182] width 19 height 20
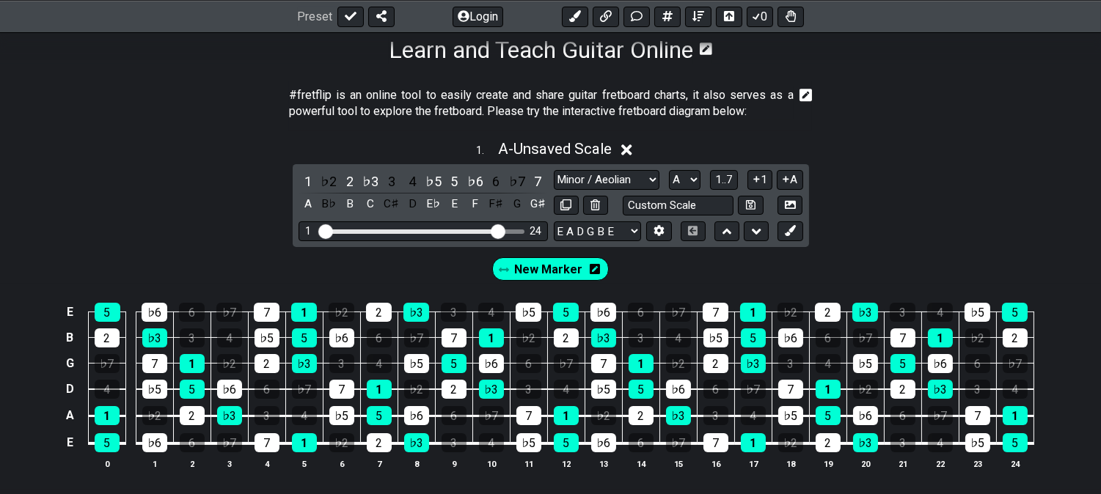
click at [519, 183] on div "♭7" at bounding box center [516, 182] width 19 height 20
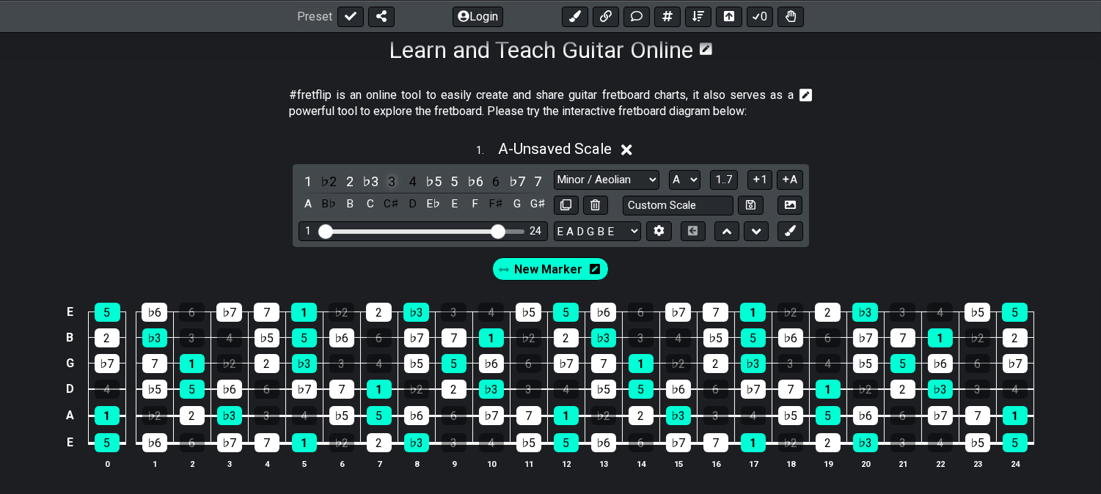
click at [391, 177] on div "3" at bounding box center [391, 182] width 19 height 20
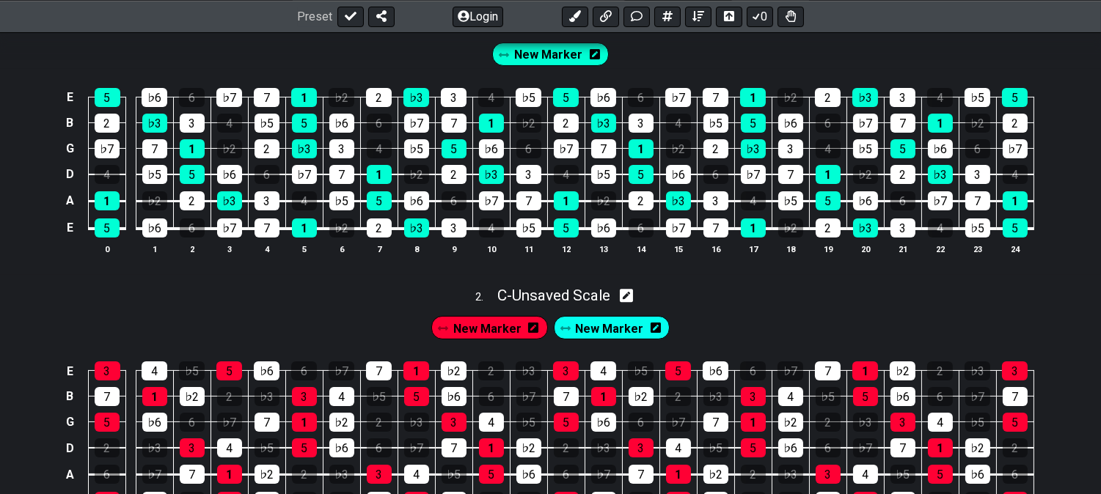
scroll to position [488, 0]
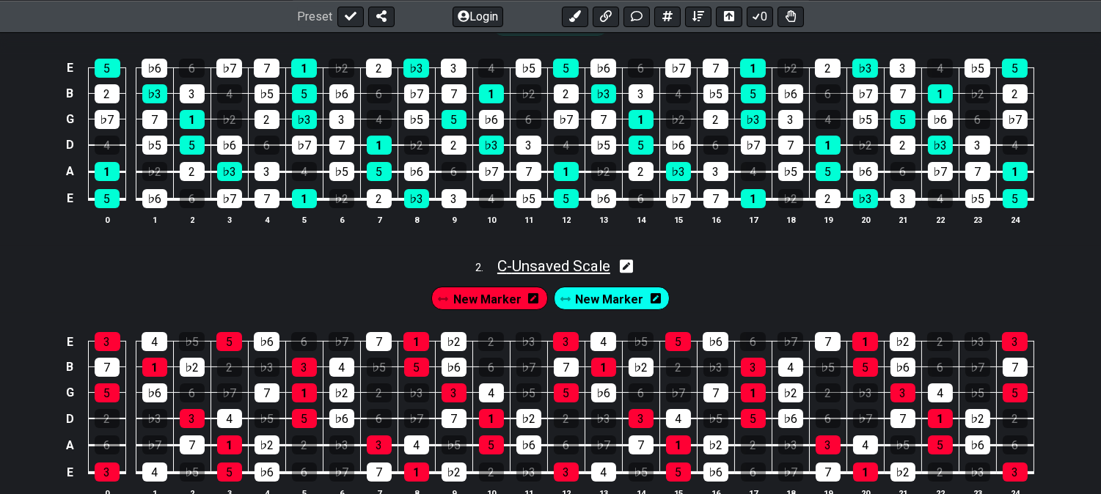
click at [570, 275] on span "C - Unsaved Scale" at bounding box center [553, 266] width 113 height 18
select select "Major / [PERSON_NAME]"
select select "C"
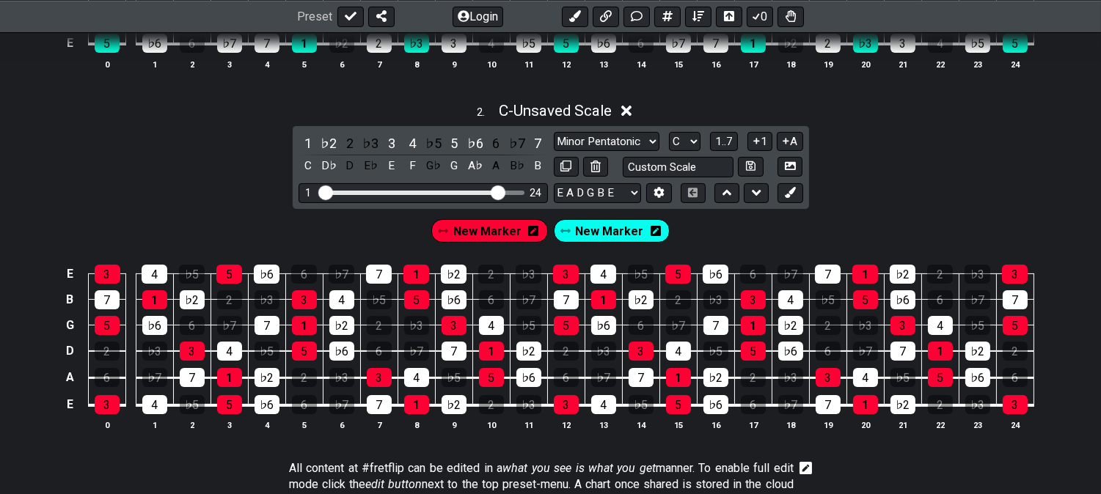
scroll to position [651, 0]
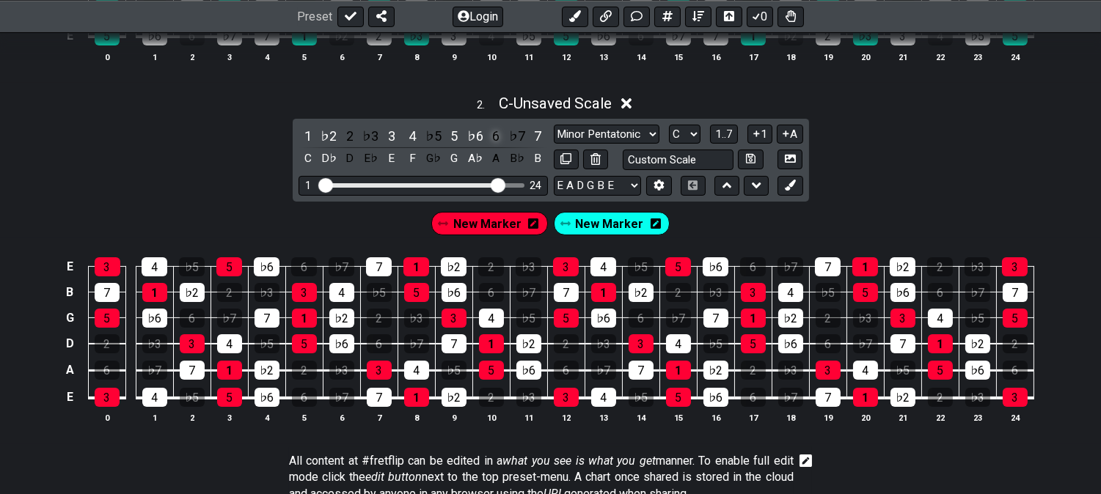
click at [496, 134] on div "6" at bounding box center [495, 136] width 19 height 20
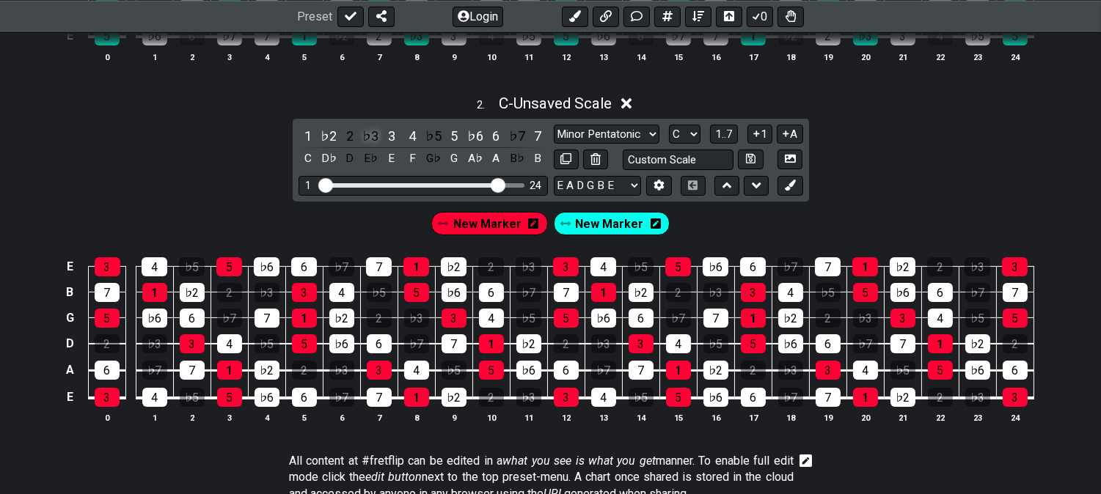
click at [374, 135] on div "♭3" at bounding box center [370, 136] width 19 height 20
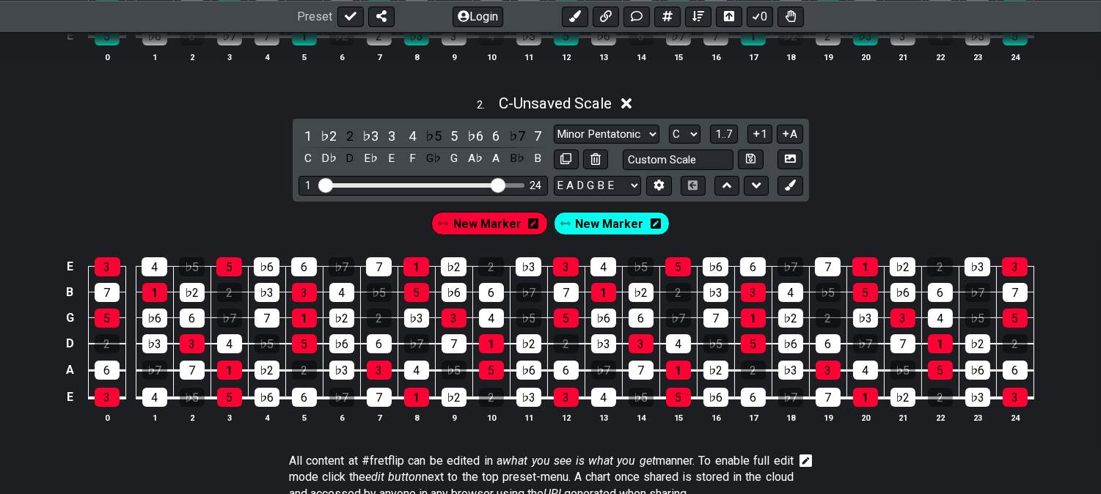
click at [545, 88] on div "C - Unsaved Scale" at bounding box center [555, 99] width 113 height 26
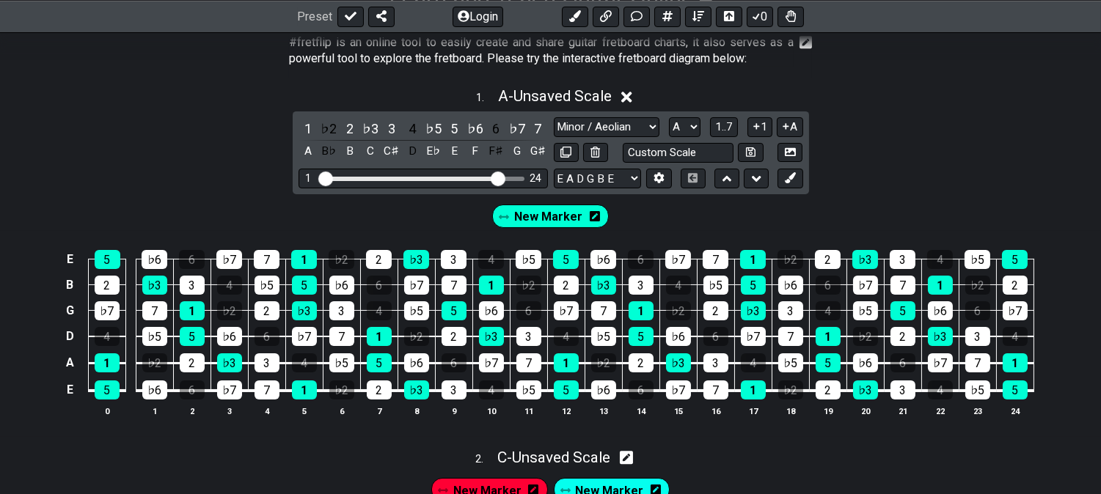
scroll to position [326, 0]
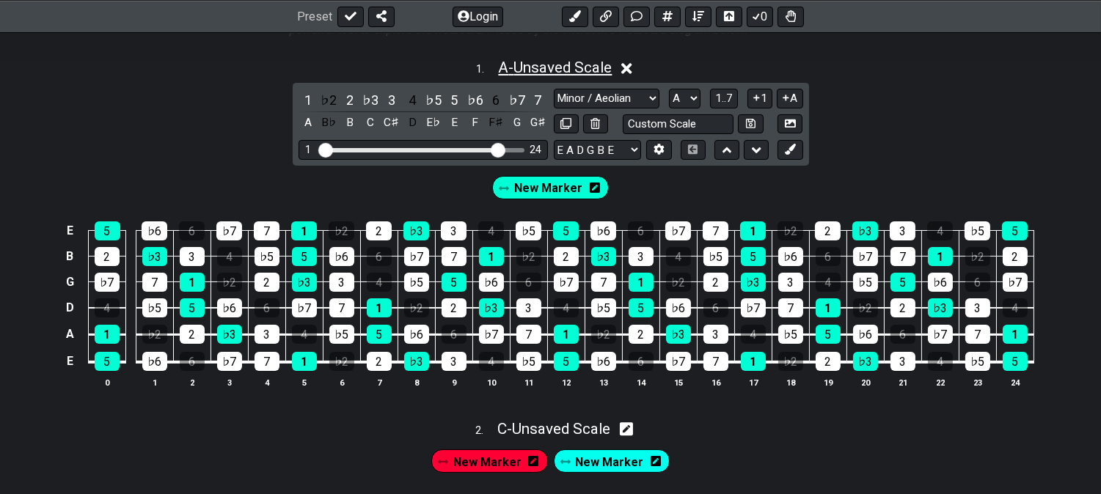
click at [562, 62] on span "A - Unsaved Scale" at bounding box center [555, 68] width 114 height 18
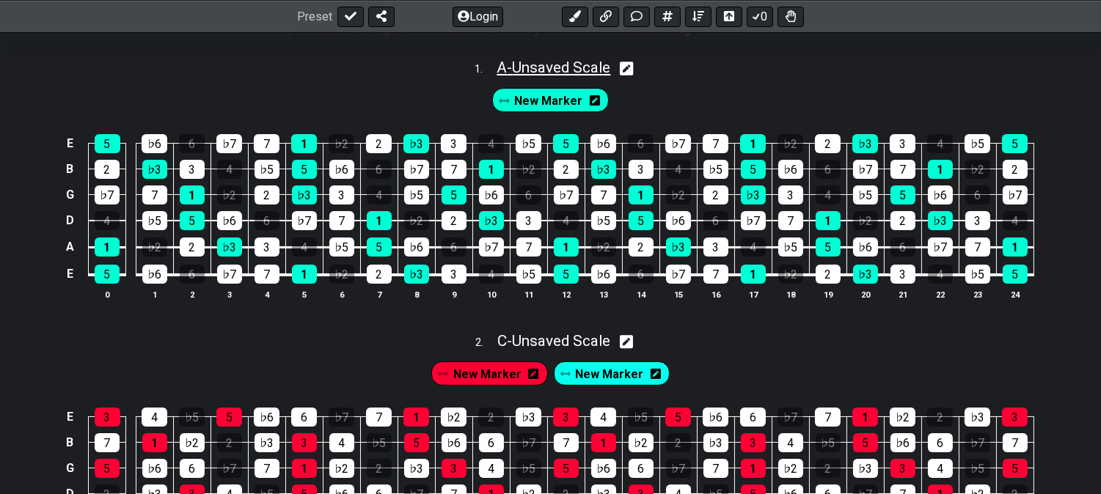
click at [562, 62] on span "A - Unsaved Scale" at bounding box center [553, 68] width 114 height 18
select select "Minor / Aeolian"
select select "A"
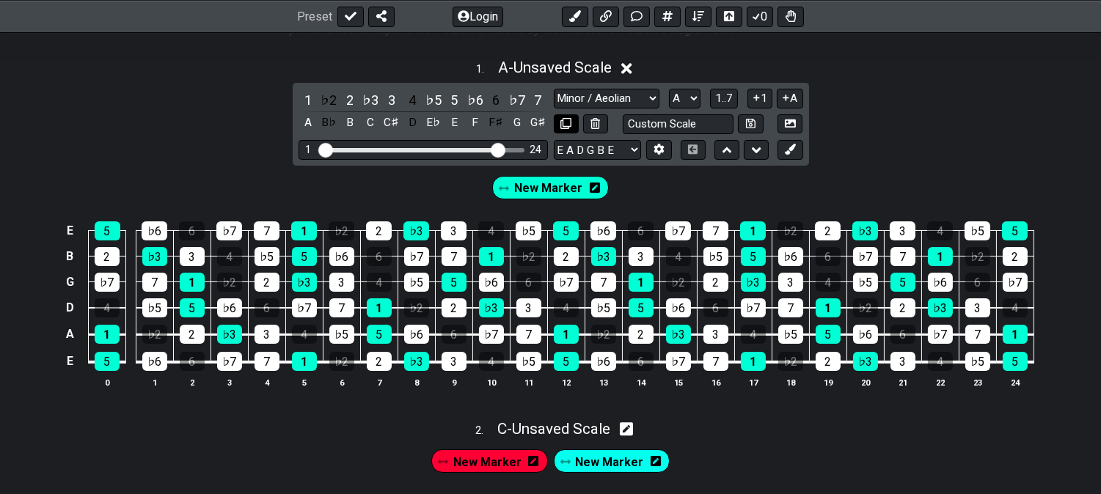
click at [562, 120] on icon at bounding box center [565, 123] width 11 height 11
select select "Minor / Aeolian"
select select "A"
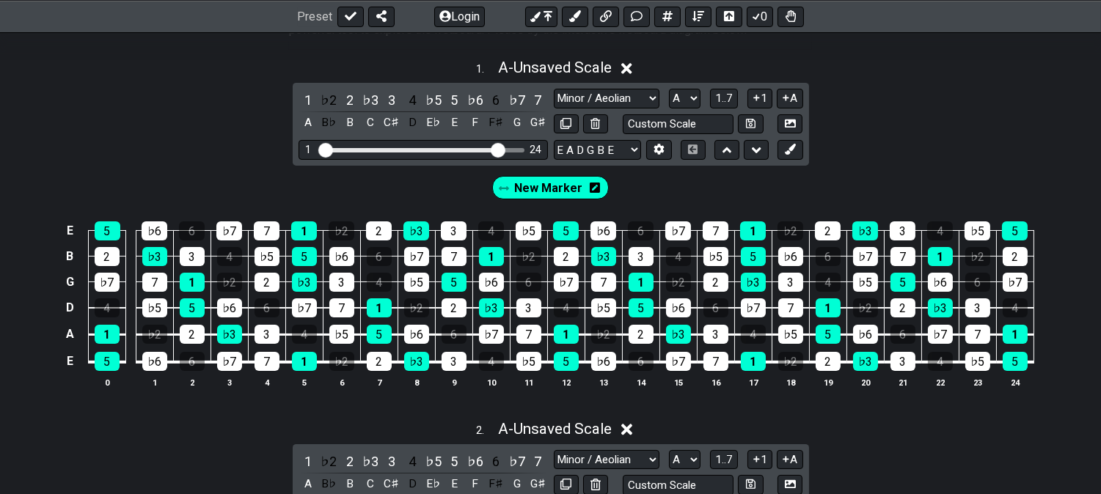
click at [546, 56] on div "A - Unsaved Scale" at bounding box center [555, 63] width 114 height 26
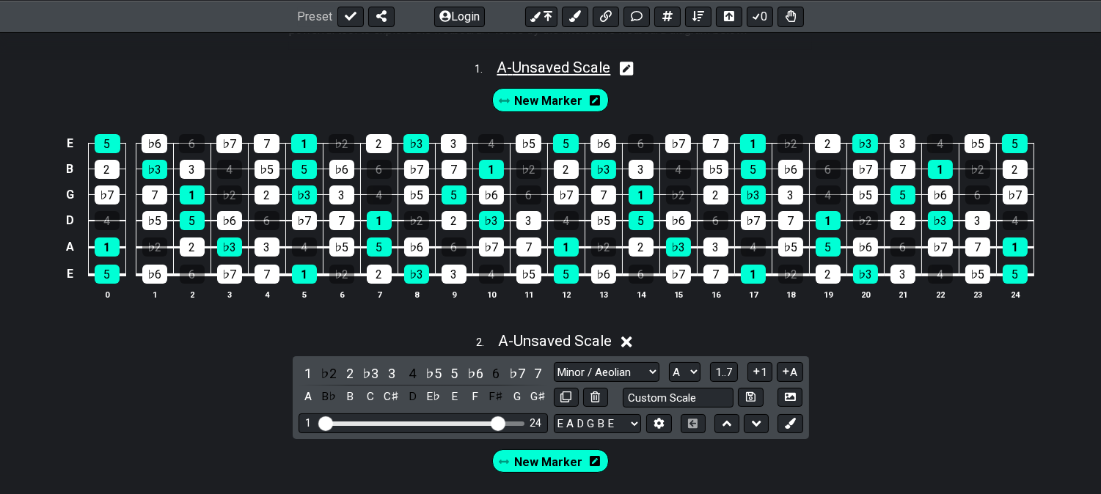
click at [545, 59] on span "A - Unsaved Scale" at bounding box center [553, 68] width 114 height 18
select select "Minor / Aeolian"
select select "A"
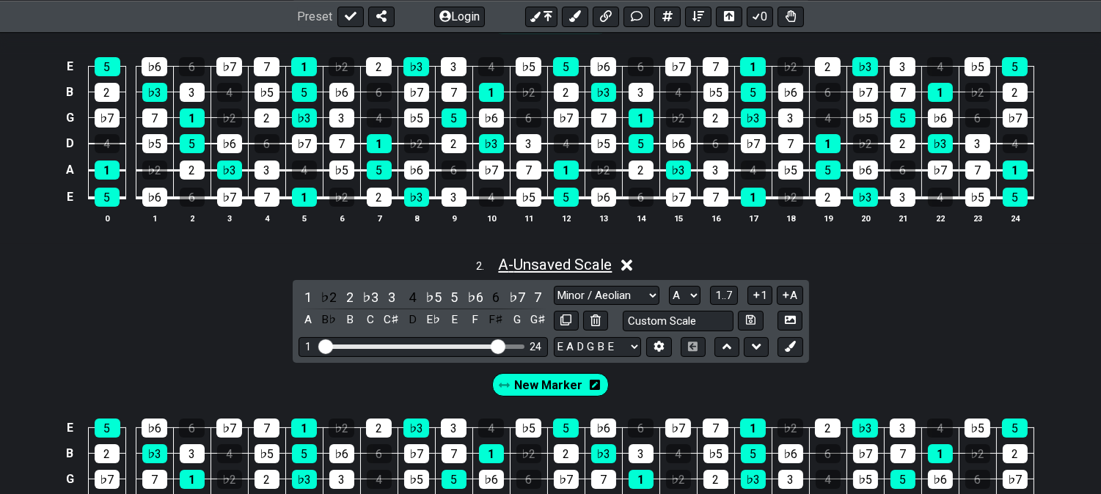
scroll to position [488, 0]
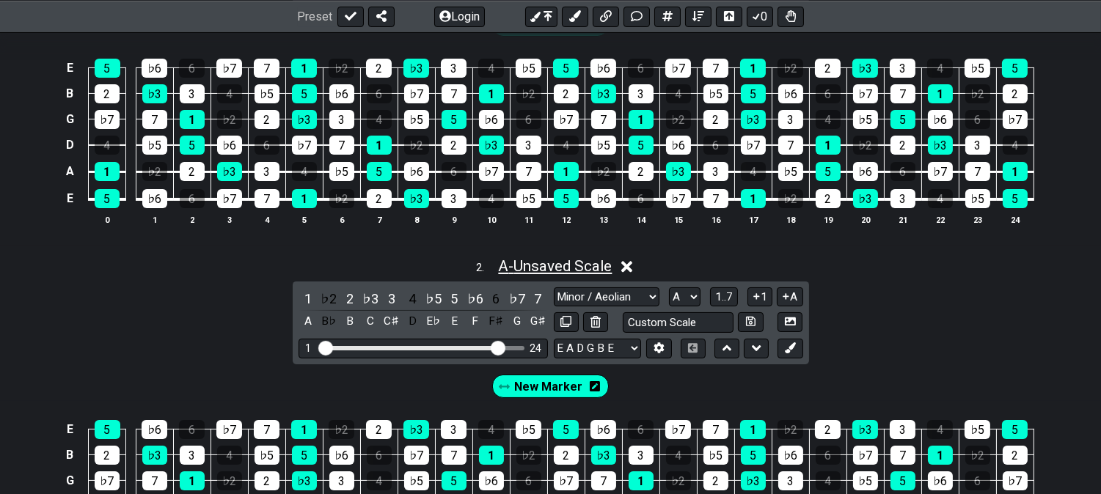
click at [537, 262] on span "A - Unsaved Scale" at bounding box center [555, 266] width 114 height 18
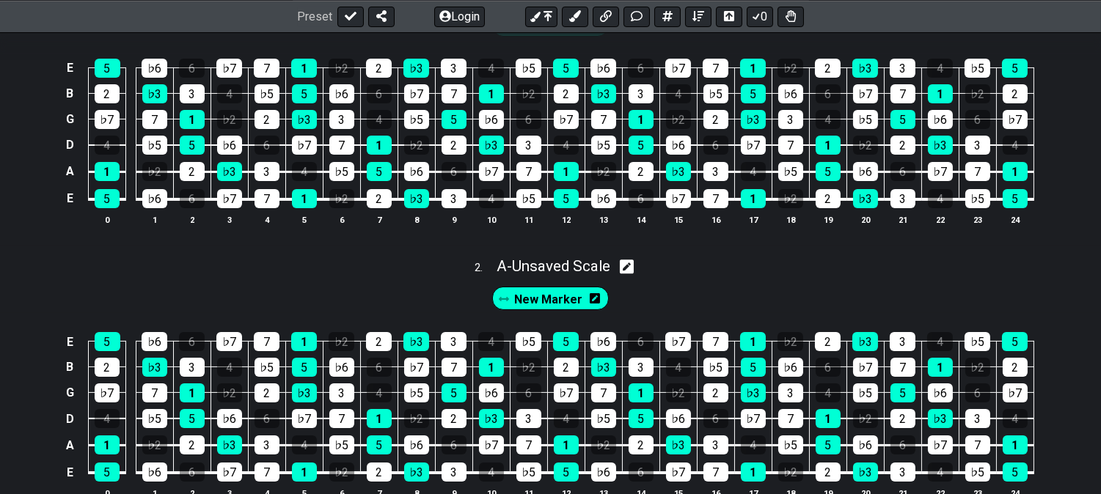
scroll to position [244, 0]
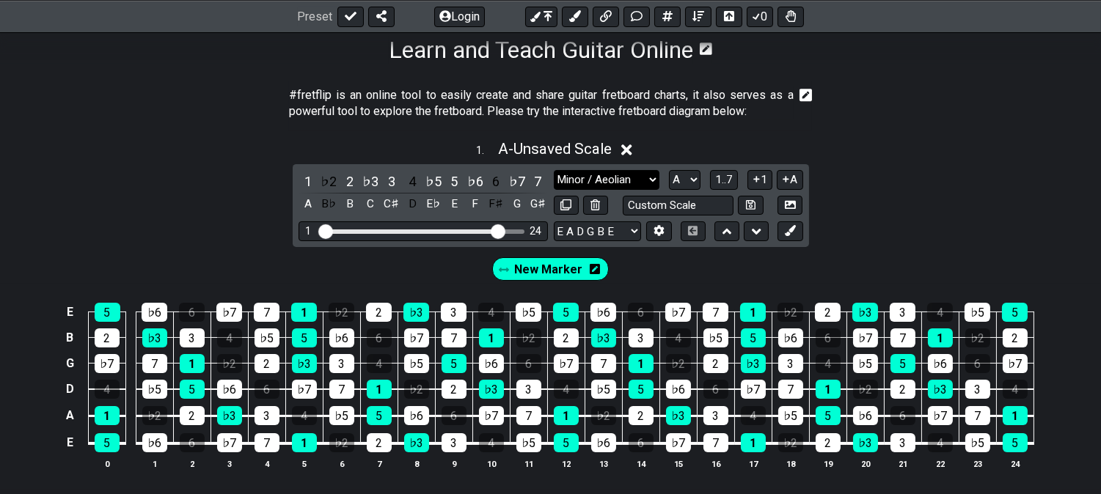
click at [567, 179] on select "Minor Pentatonic Click to edit Minor Pentatonic Major Pentatonic Minor Blues Ma…" at bounding box center [607, 180] width 106 height 20
select select "Phrygian"
click at [554, 170] on select "Minor Pentatonic Click to edit Minor Pentatonic Major Pentatonic Minor Blues Ma…" at bounding box center [607, 180] width 106 height 20
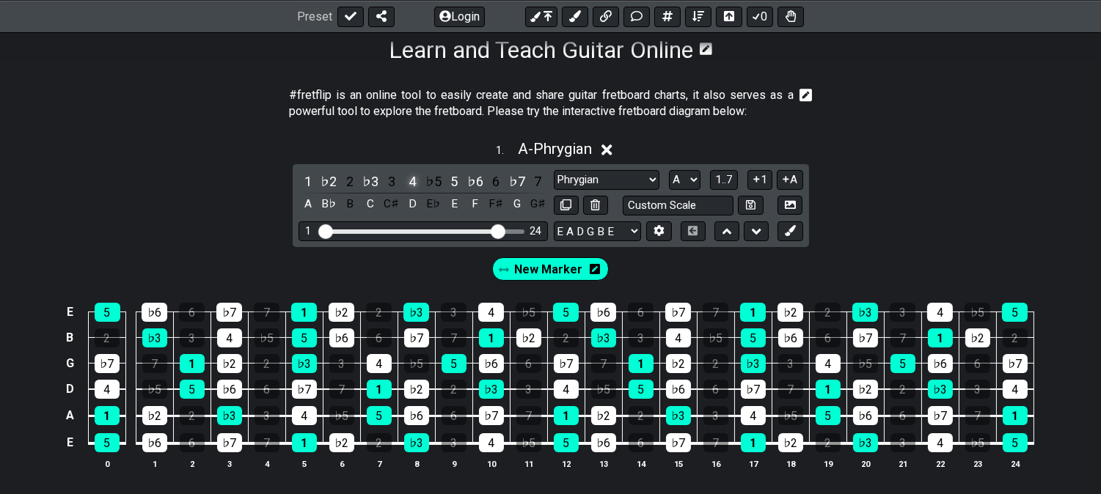
click at [412, 179] on div "4" at bounding box center [412, 182] width 19 height 20
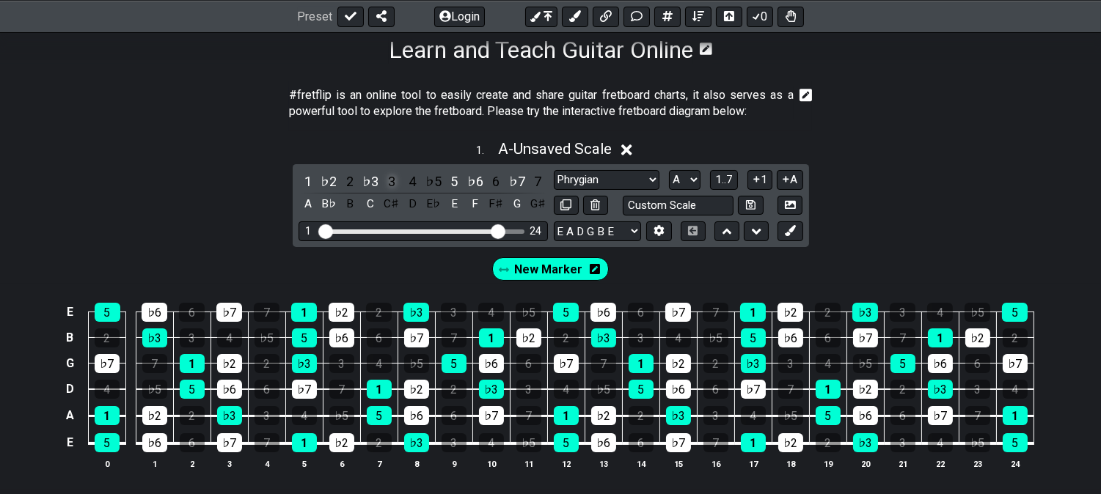
click at [386, 178] on div "3" at bounding box center [391, 182] width 19 height 20
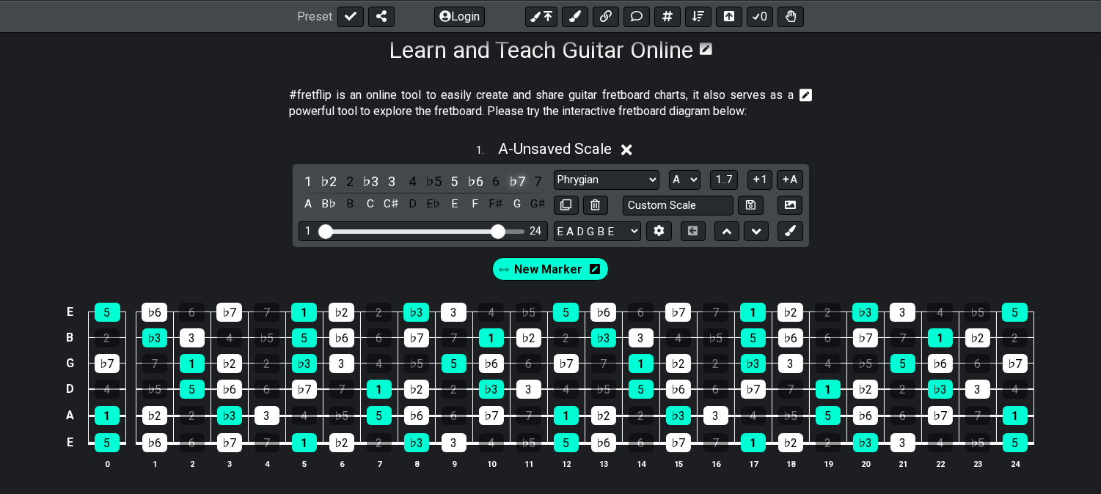
click at [521, 182] on div "♭7" at bounding box center [516, 182] width 19 height 20
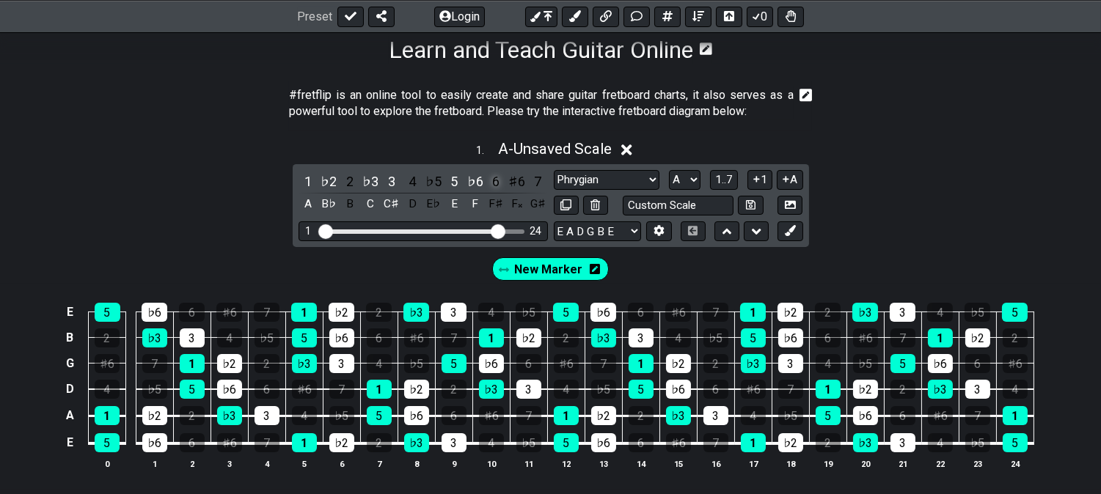
click at [500, 177] on div "6" at bounding box center [495, 182] width 19 height 20
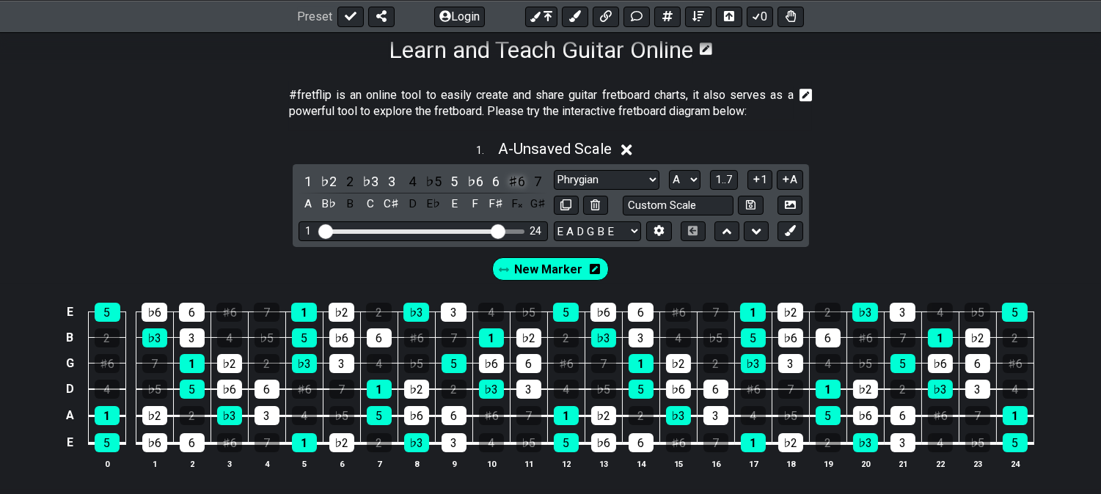
click at [517, 179] on div "♯6" at bounding box center [516, 182] width 19 height 20
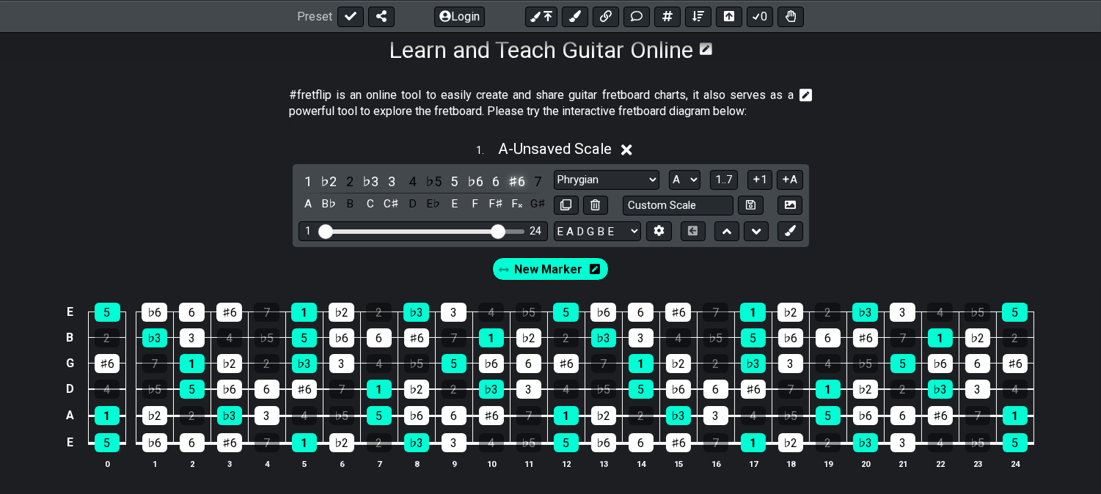
click at [523, 180] on div "♯6" at bounding box center [516, 182] width 19 height 20
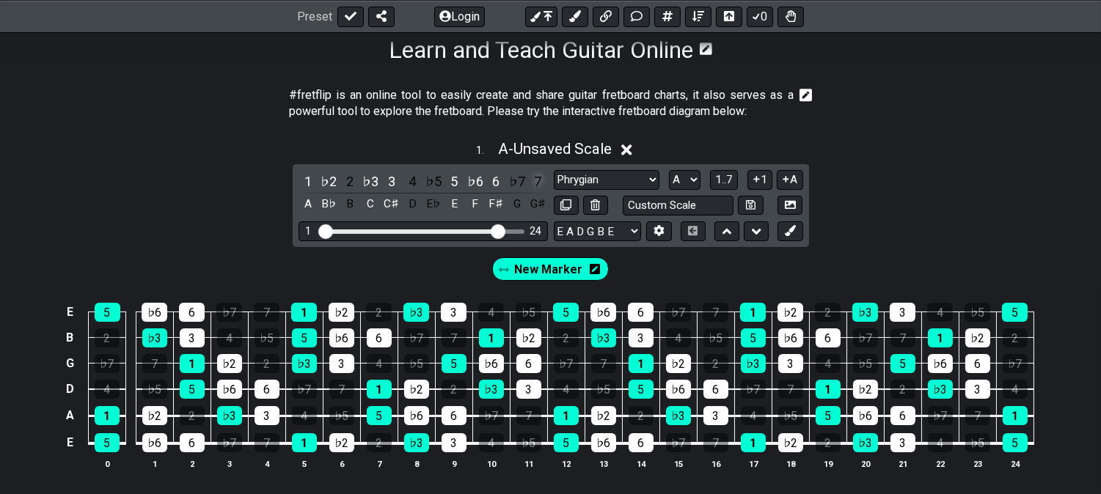
click at [540, 180] on div "7" at bounding box center [537, 182] width 19 height 20
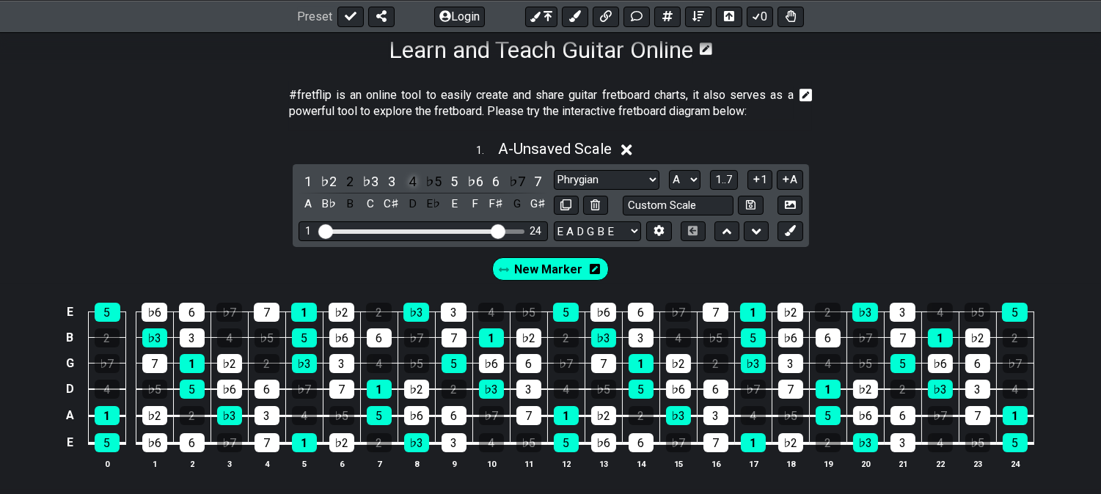
click at [415, 174] on div "4" at bounding box center [412, 182] width 19 height 20
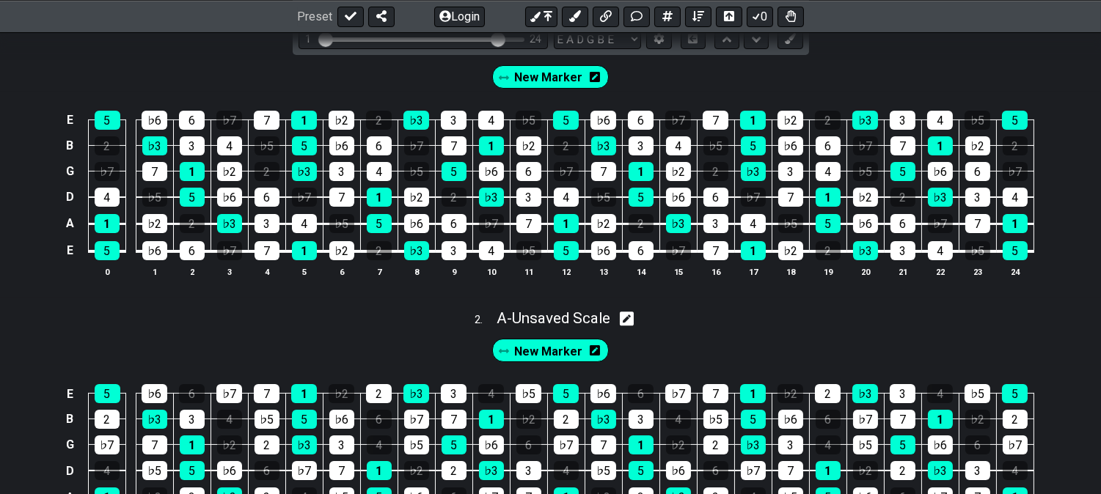
scroll to position [407, 0]
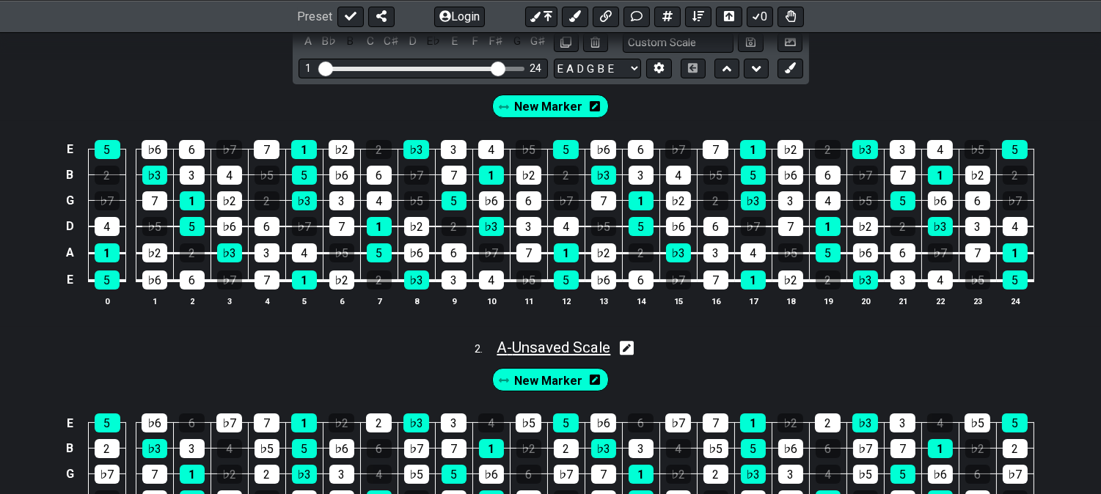
click at [521, 342] on span "A - Unsaved Scale" at bounding box center [553, 348] width 114 height 18
select select "Minor / Aeolian"
select select "A"
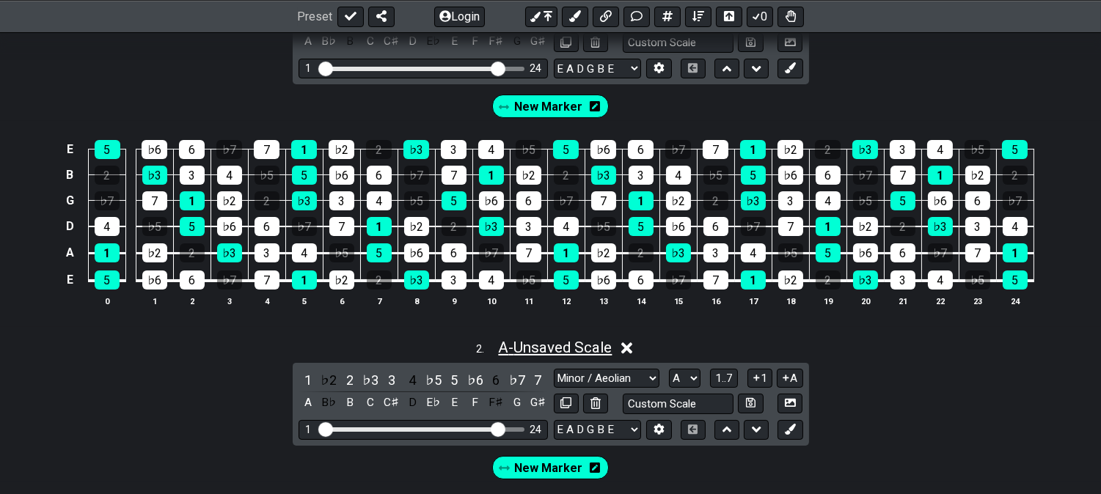
click at [532, 342] on span "A - Unsaved Scale" at bounding box center [555, 348] width 114 height 18
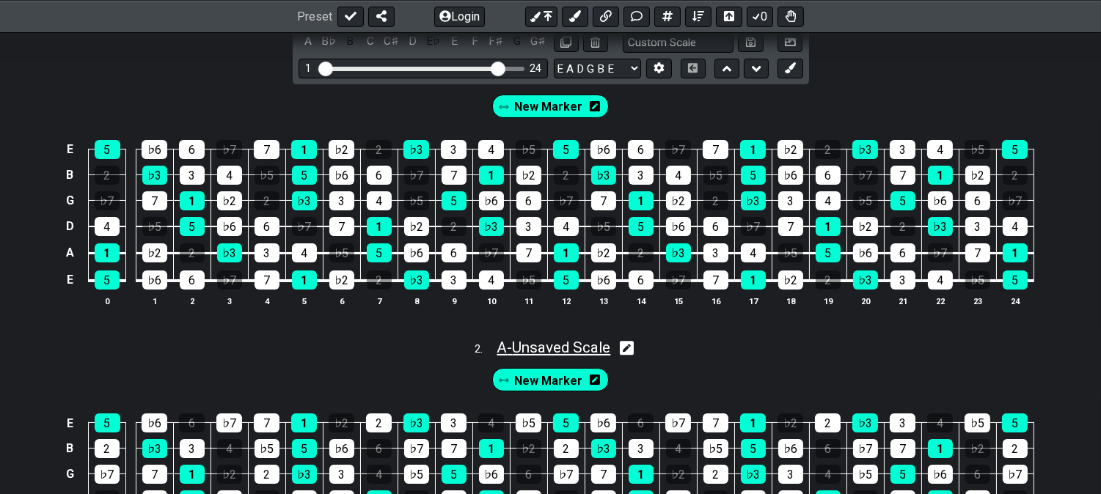
click at [532, 342] on span "A - Unsaved Scale" at bounding box center [553, 348] width 114 height 18
select select "Minor / Aeolian"
select select "A"
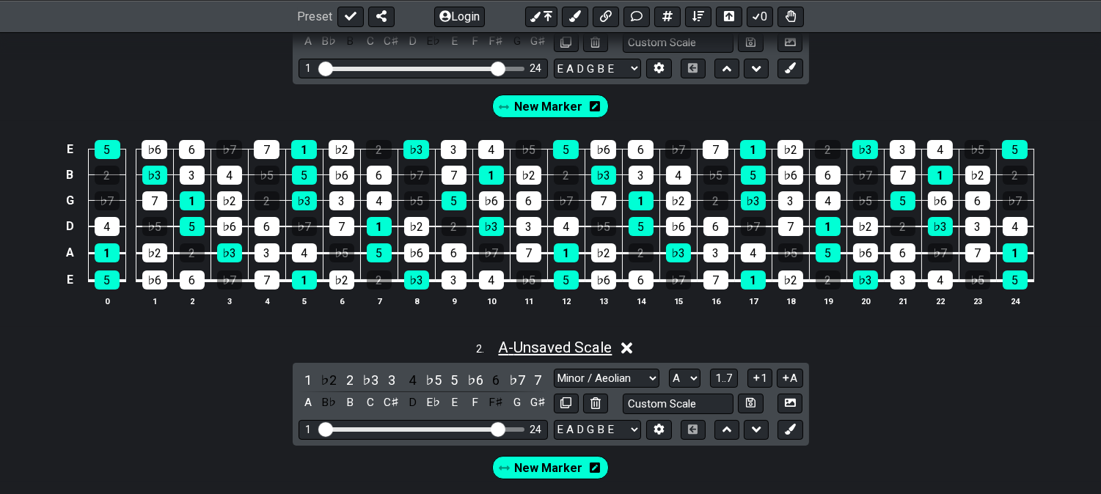
click at [546, 342] on span "A - Unsaved Scale" at bounding box center [555, 348] width 114 height 18
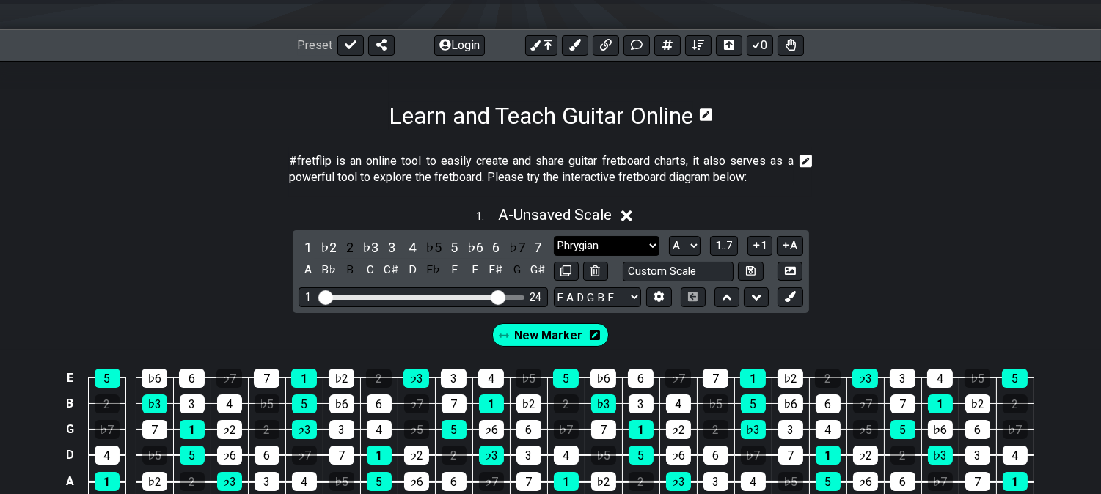
scroll to position [163, 0]
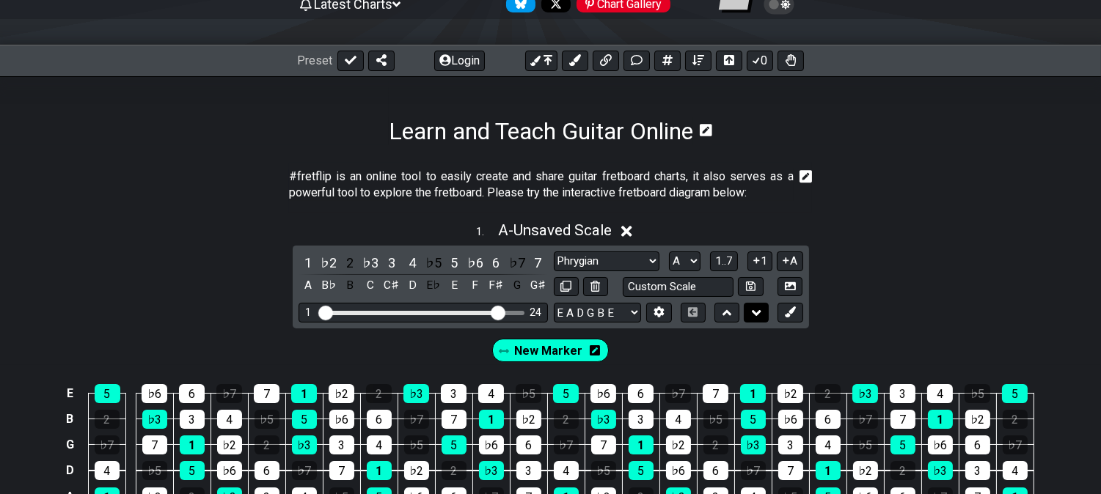
click at [754, 309] on icon at bounding box center [757, 313] width 10 height 15
select select "Phrygian"
select select "A"
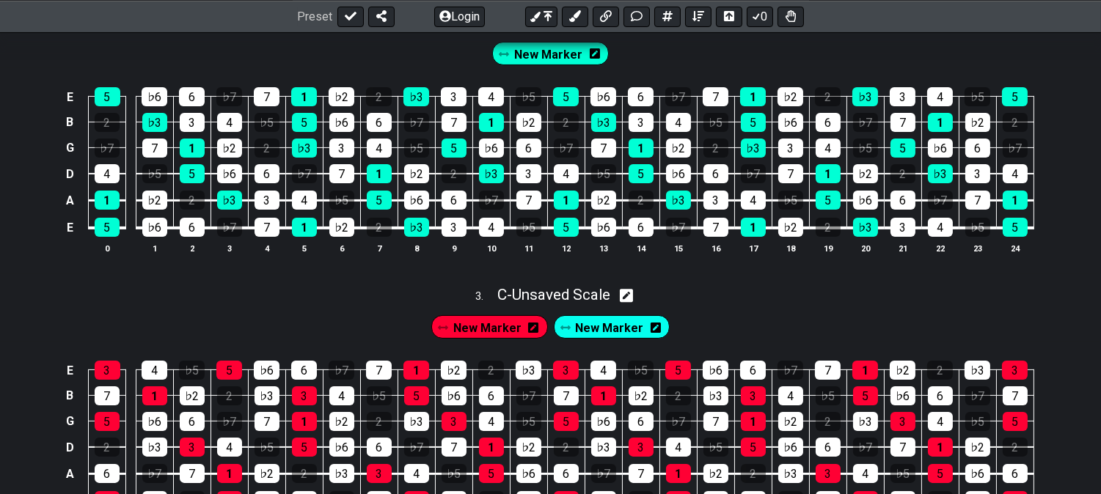
scroll to position [488, 0]
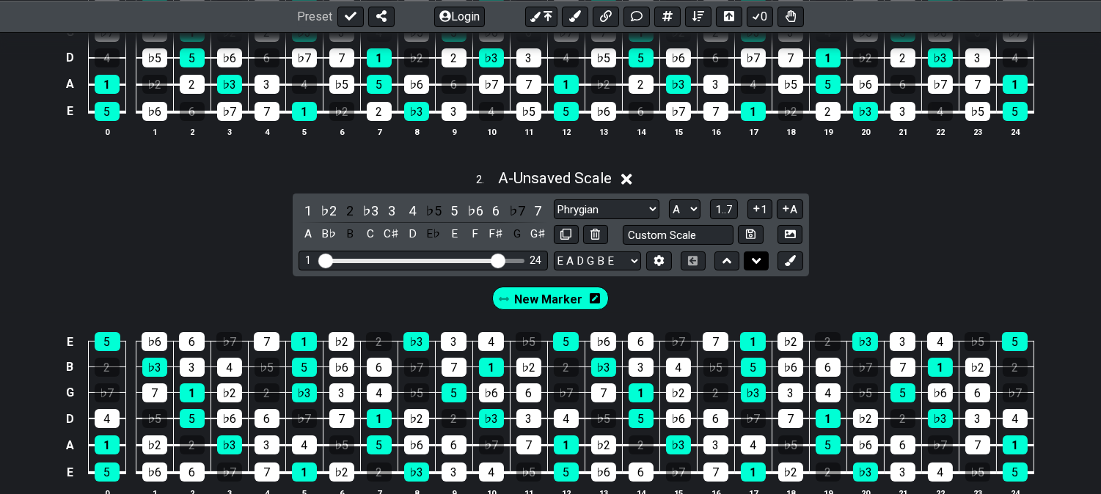
click at [752, 265] on icon at bounding box center [757, 261] width 10 height 15
select select "Phrygian"
select select "A"
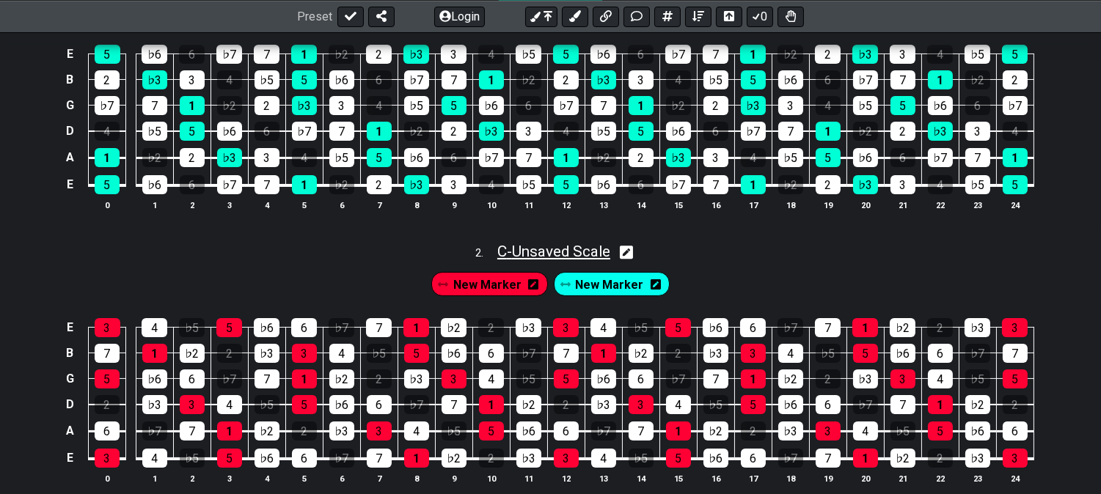
scroll to position [407, 0]
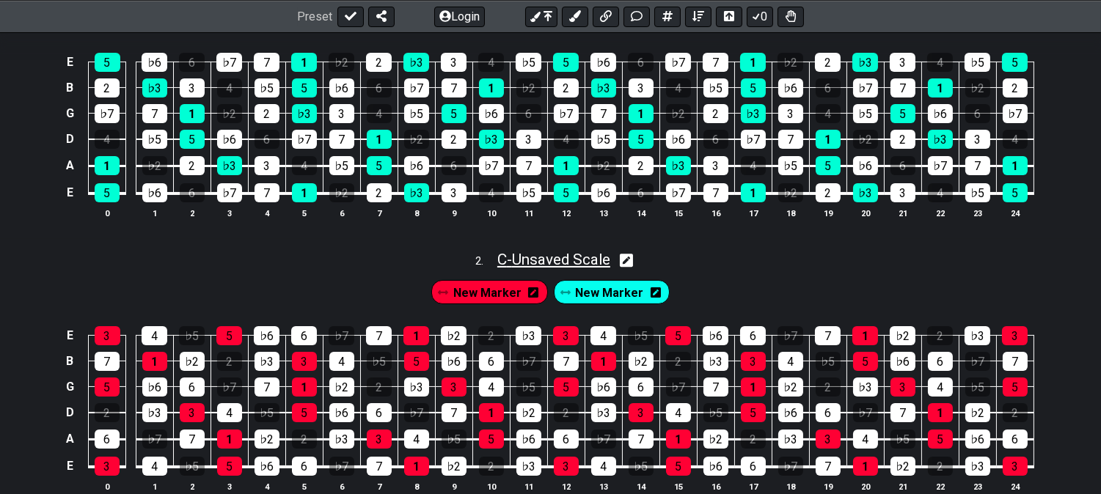
click at [573, 257] on span "C - Unsaved Scale" at bounding box center [553, 260] width 113 height 18
select select "Major / [PERSON_NAME]"
select select "C"
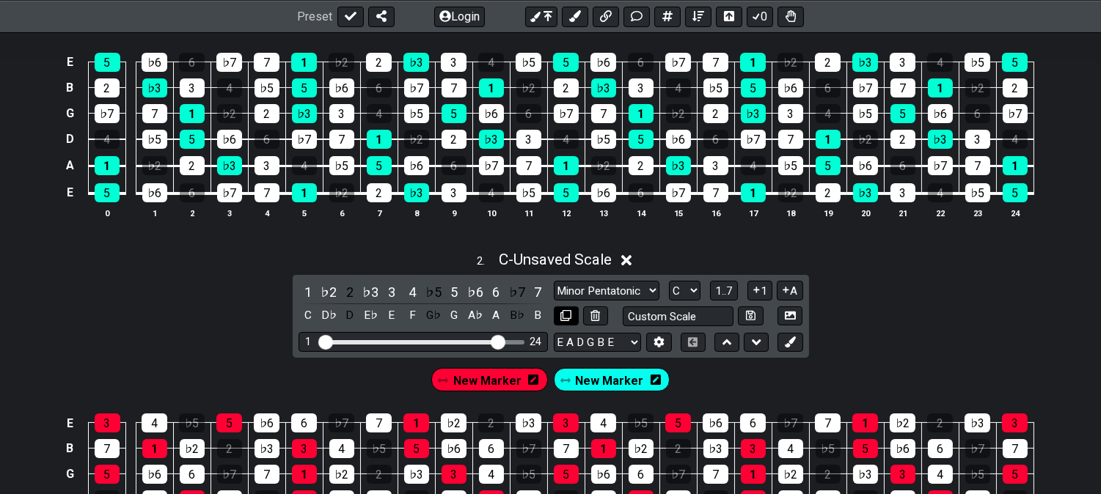
click at [559, 319] on button at bounding box center [566, 316] width 25 height 20
select select "Major / [PERSON_NAME]"
select select "C"
select select "Phrygian"
select select "A"
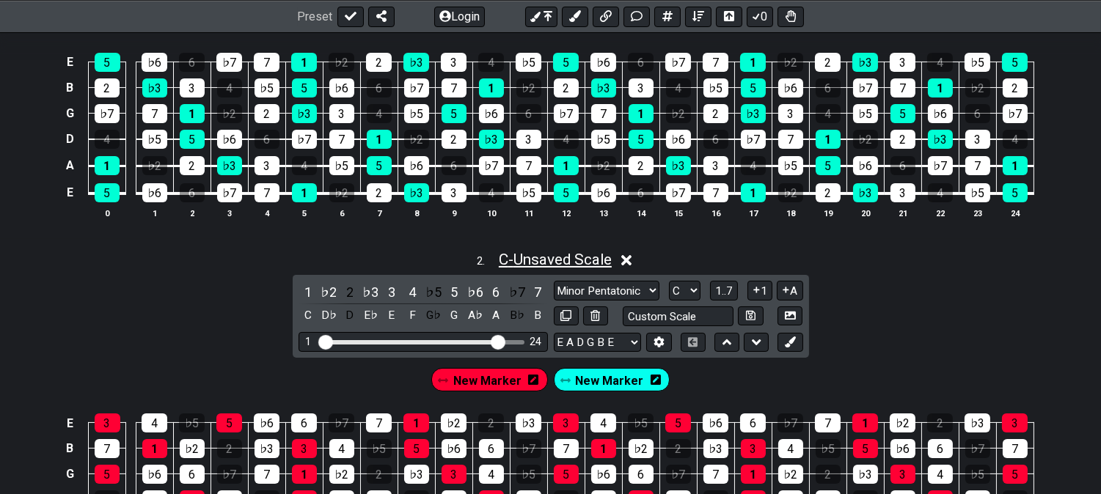
click at [533, 254] on span "C - Unsaved Scale" at bounding box center [555, 260] width 113 height 18
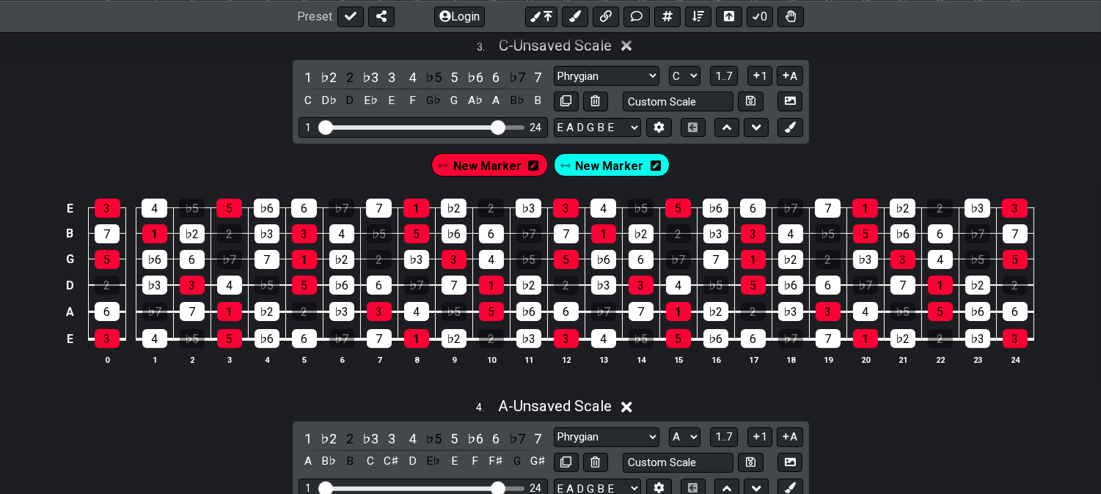
scroll to position [896, 0]
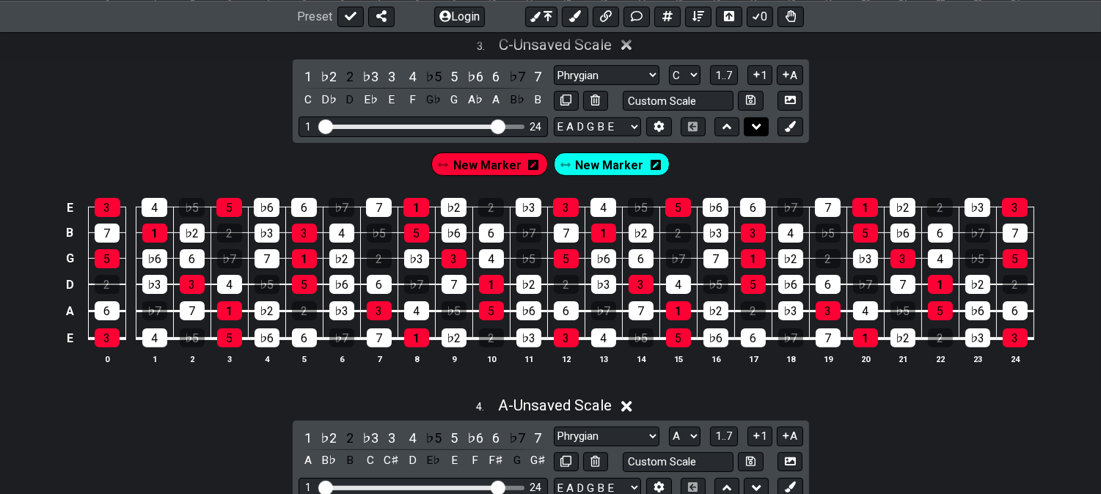
click at [752, 129] on icon at bounding box center [757, 127] width 10 height 15
select select "Phrygian"
select select "A"
select select "Major / [PERSON_NAME]"
select select "C"
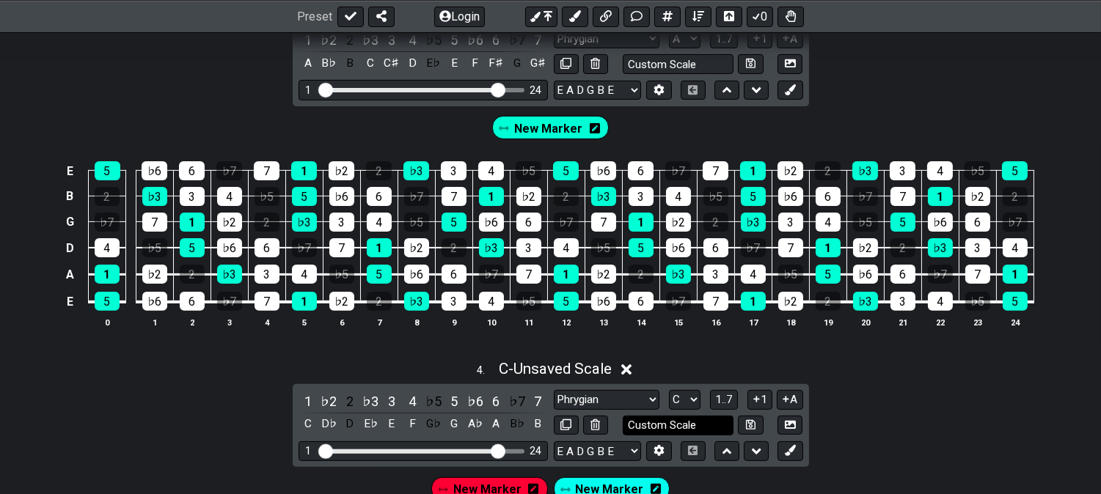
scroll to position [1059, 0]
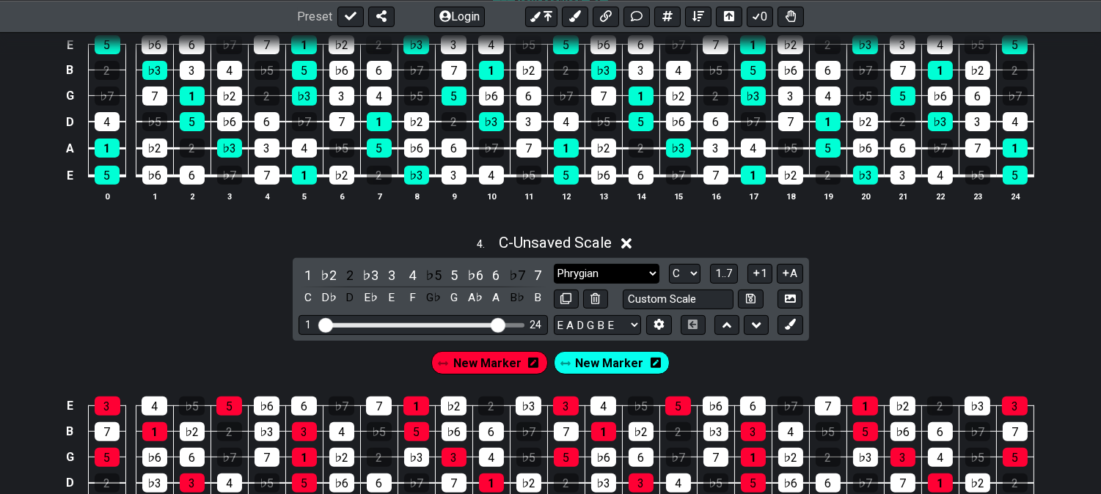
click at [609, 276] on select "Minor Pentatonic Click to edit Minor Pentatonic Major Pentatonic Minor Blues Ma…" at bounding box center [607, 274] width 106 height 20
select select "Lydian"
click at [554, 267] on select "Minor Pentatonic Click to edit Minor Pentatonic Major Pentatonic Minor Blues Ma…" at bounding box center [607, 274] width 106 height 20
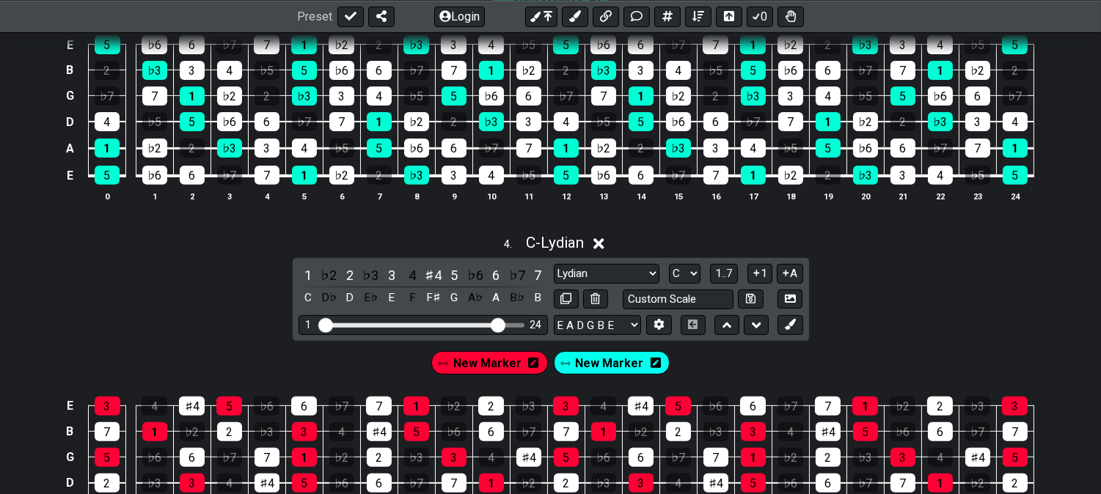
click at [655, 368] on icon at bounding box center [655, 363] width 10 height 10
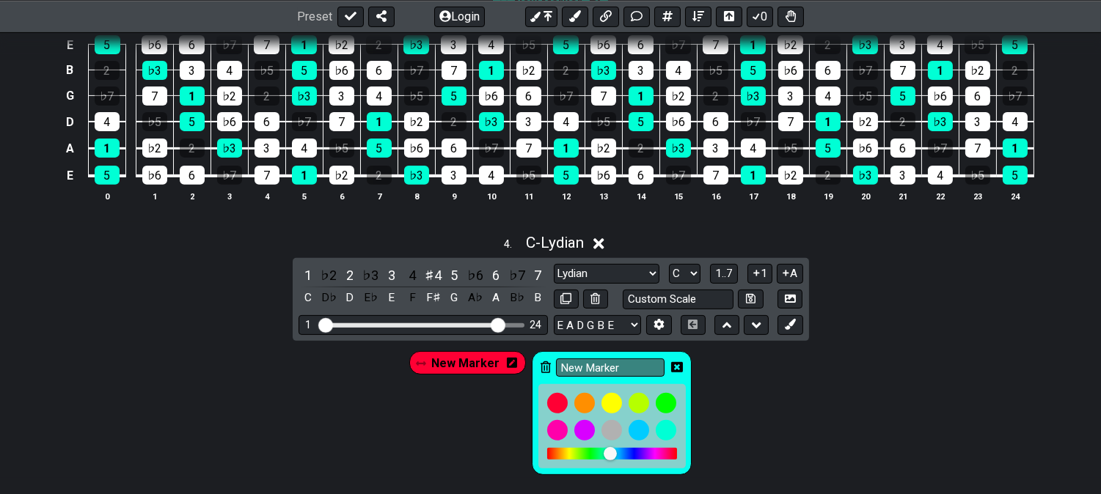
click at [543, 367] on icon at bounding box center [545, 367] width 10 height 12
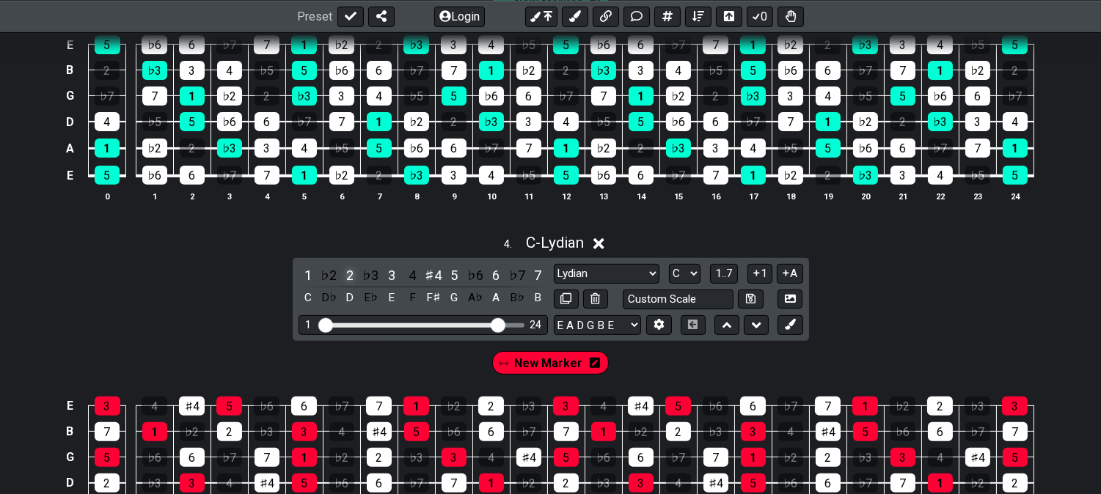
click at [348, 276] on div "2" at bounding box center [349, 275] width 19 height 20
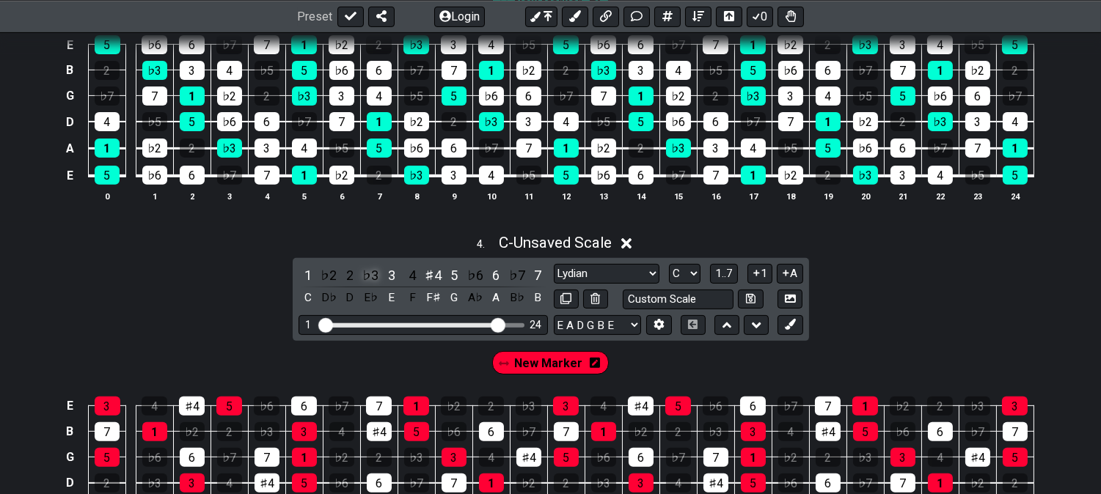
click at [371, 273] on div "♭3" at bounding box center [370, 275] width 19 height 20
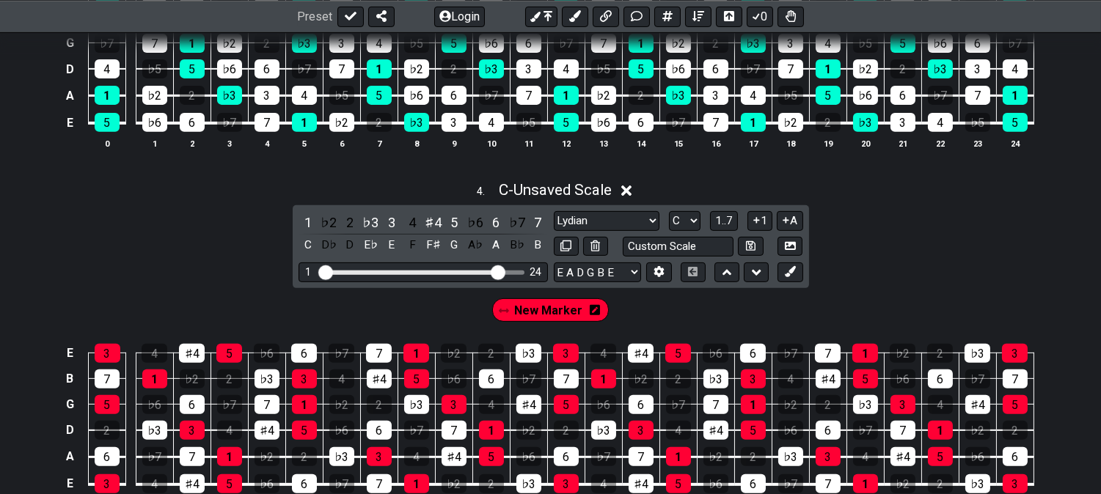
scroll to position [1140, 0]
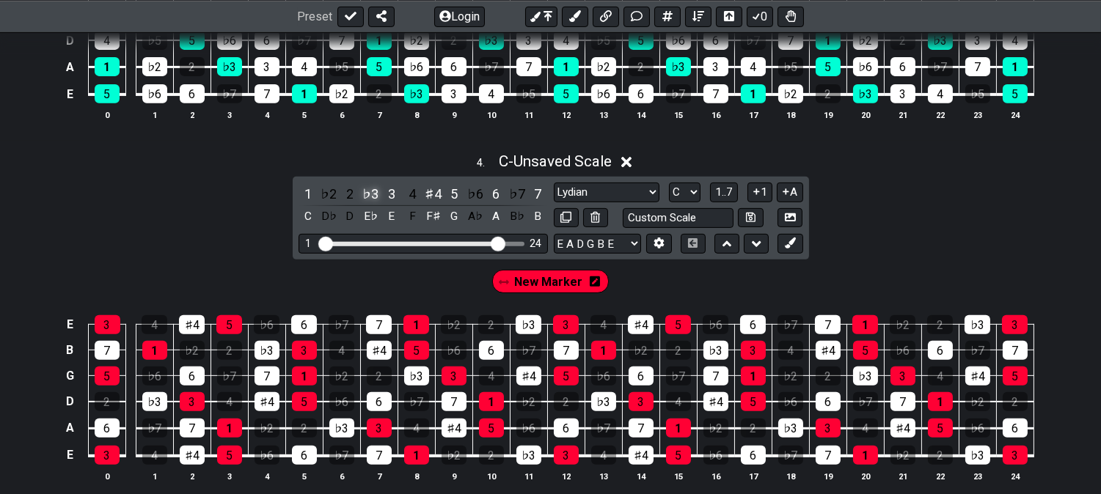
click at [365, 196] on div "♭3" at bounding box center [370, 194] width 19 height 20
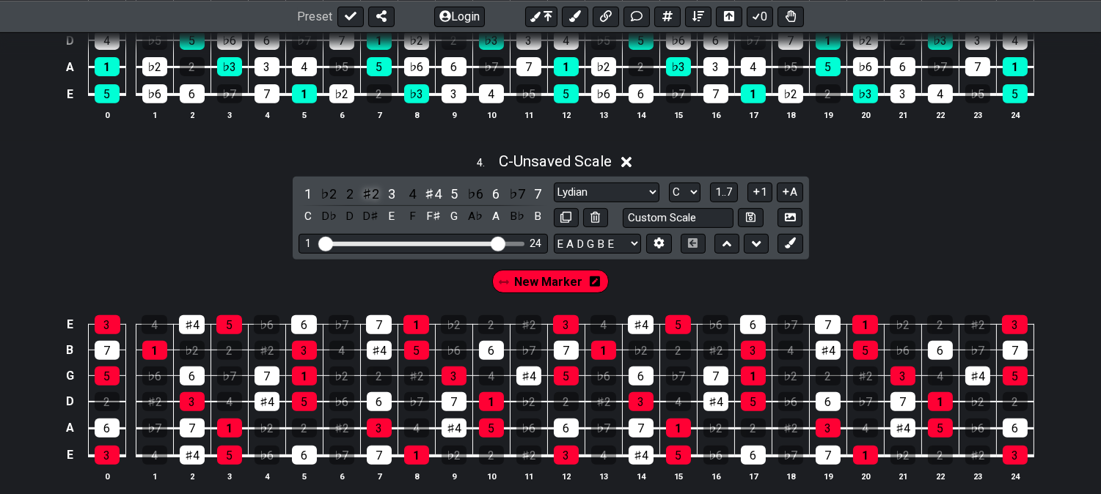
click at [375, 199] on div "♯2" at bounding box center [370, 194] width 19 height 20
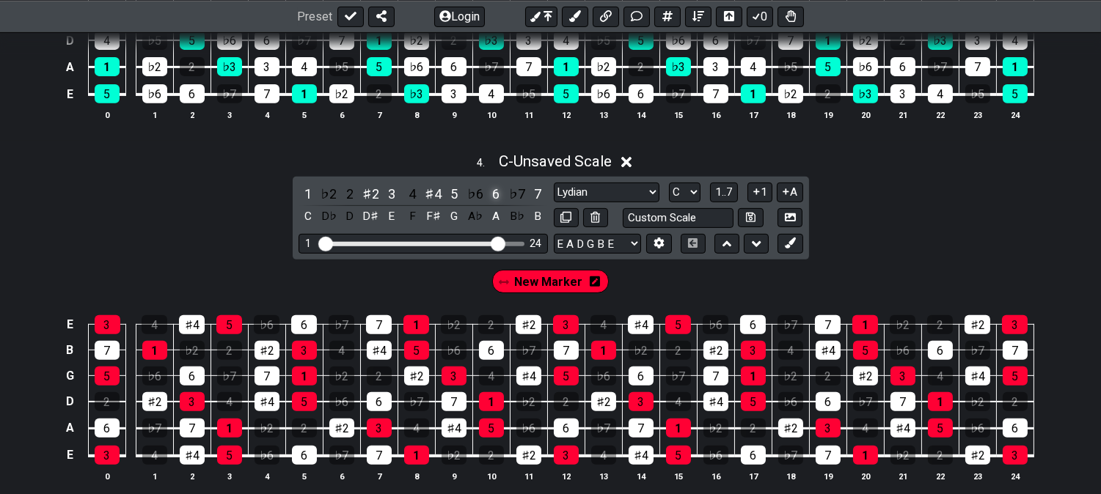
click at [489, 192] on div "6" at bounding box center [495, 194] width 19 height 20
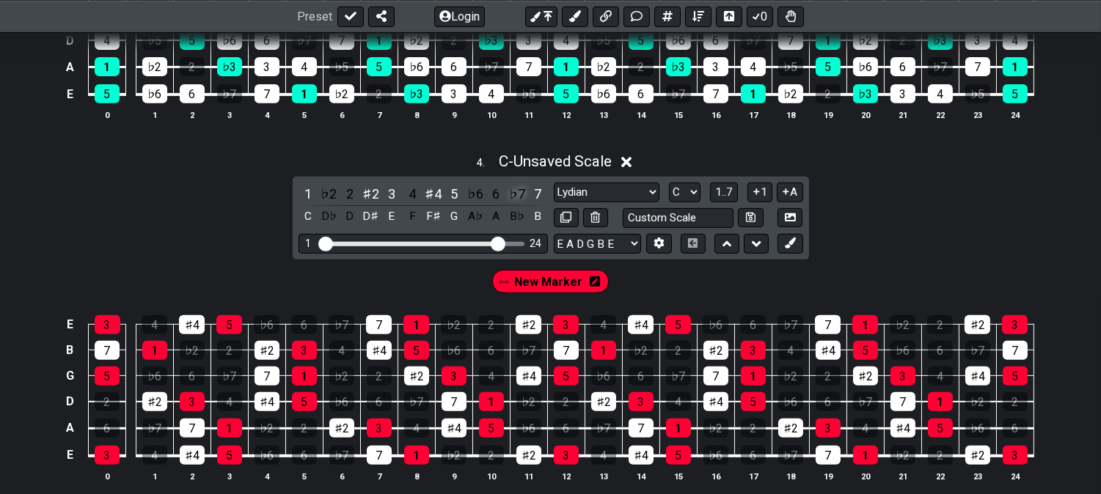
click at [512, 188] on div "♭7" at bounding box center [516, 194] width 19 height 20
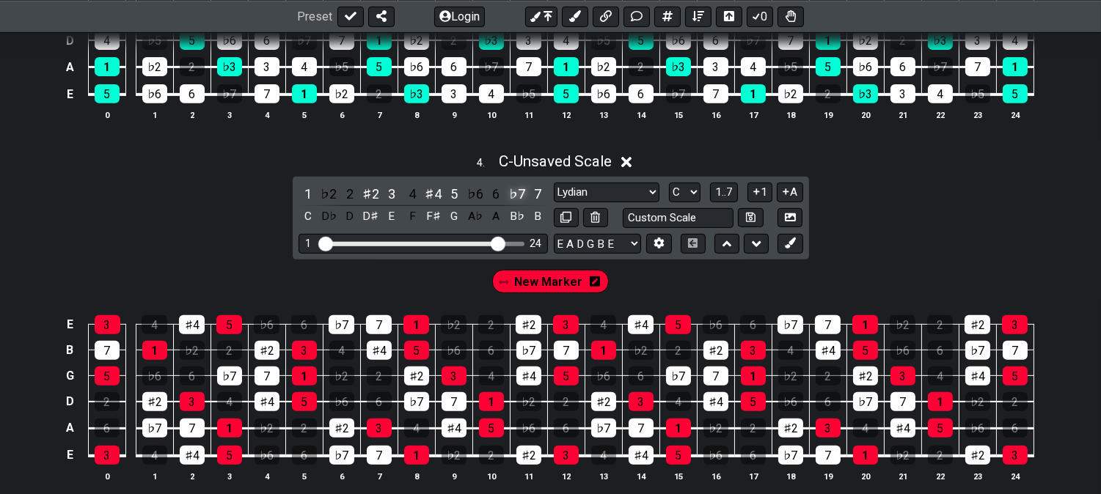
click at [515, 199] on div "♭7" at bounding box center [516, 194] width 19 height 20
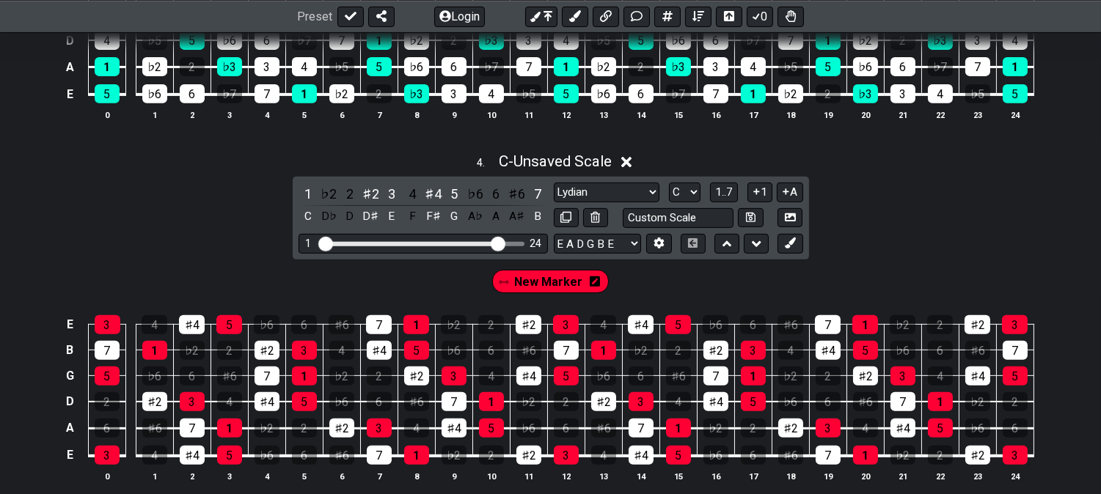
click at [515, 199] on div "♯6" at bounding box center [516, 194] width 19 height 20
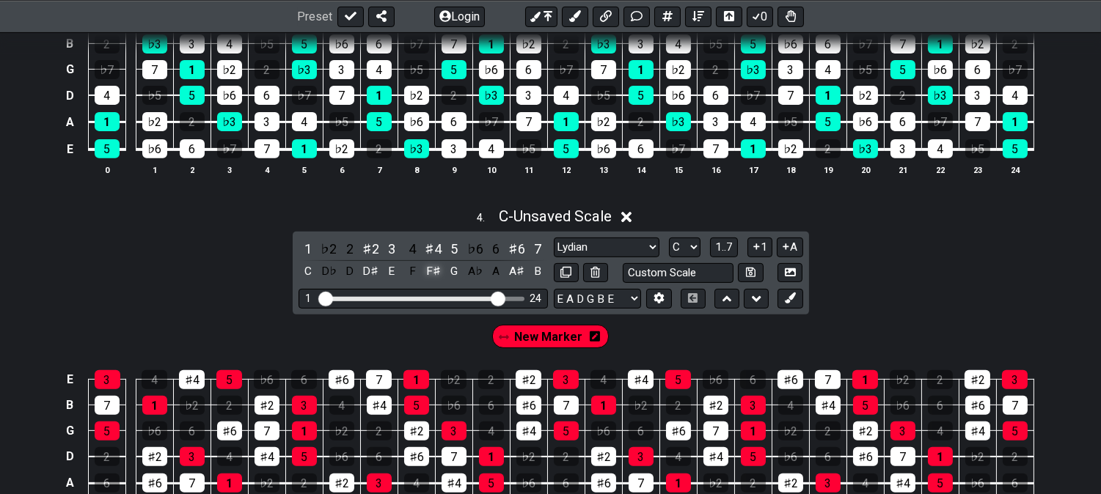
scroll to position [1059, 0]
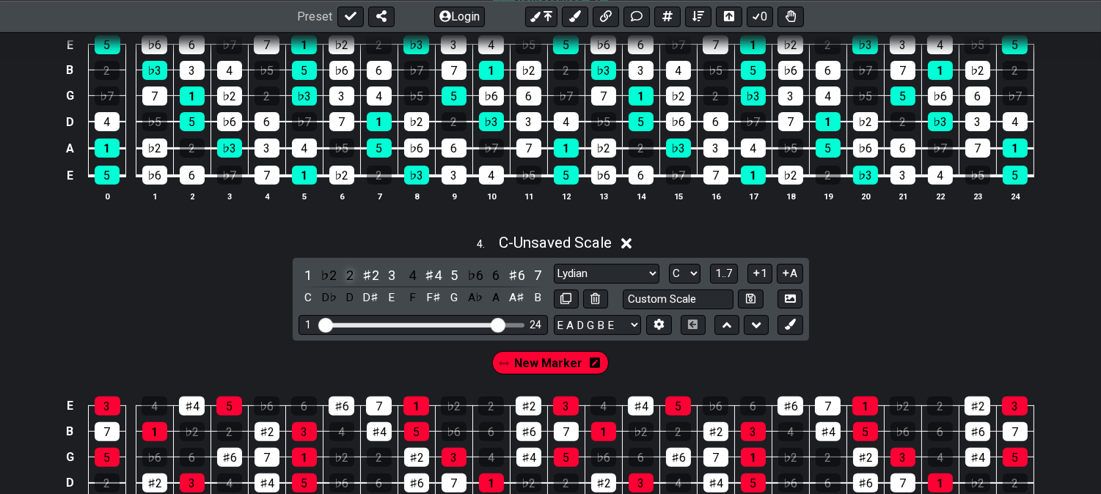
click at [350, 279] on div "2" at bounding box center [349, 275] width 19 height 20
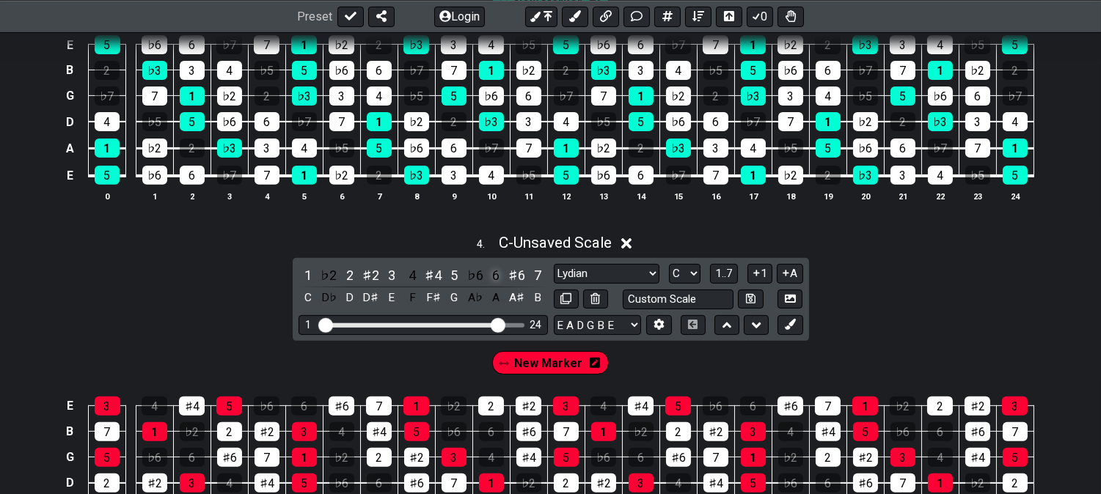
click at [492, 279] on div "6" at bounding box center [495, 275] width 19 height 20
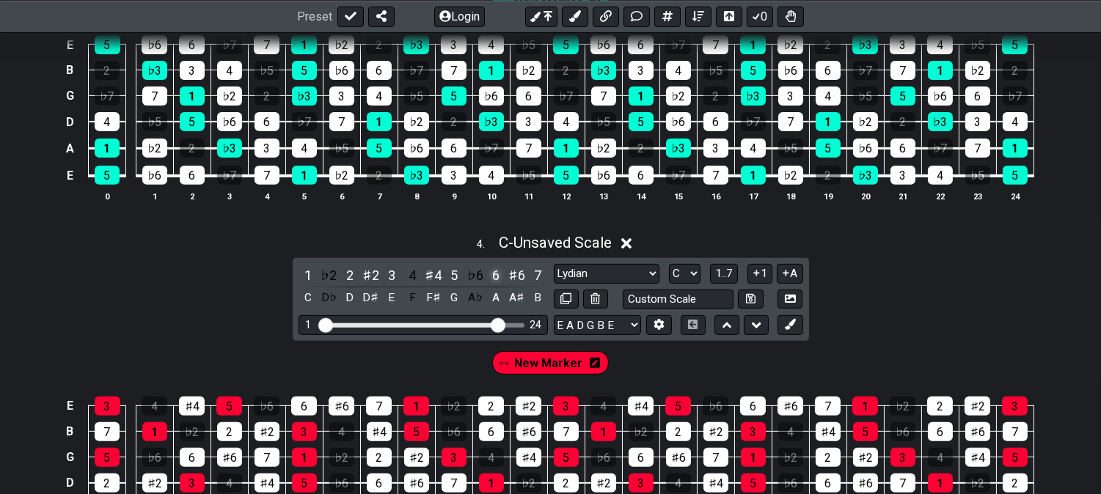
click at [496, 279] on div "6" at bounding box center [495, 275] width 19 height 20
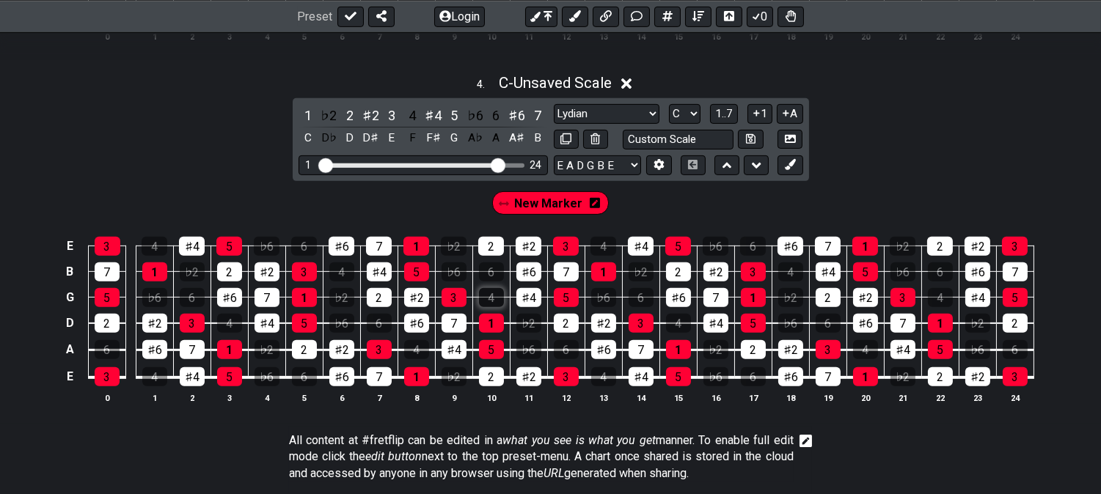
scroll to position [1221, 0]
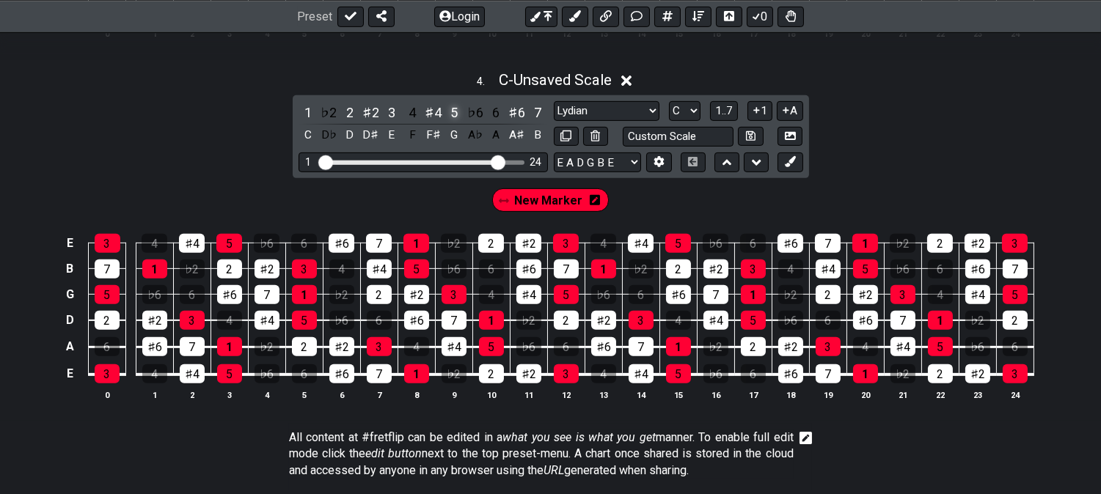
click at [463, 111] on div "5" at bounding box center [453, 113] width 19 height 20
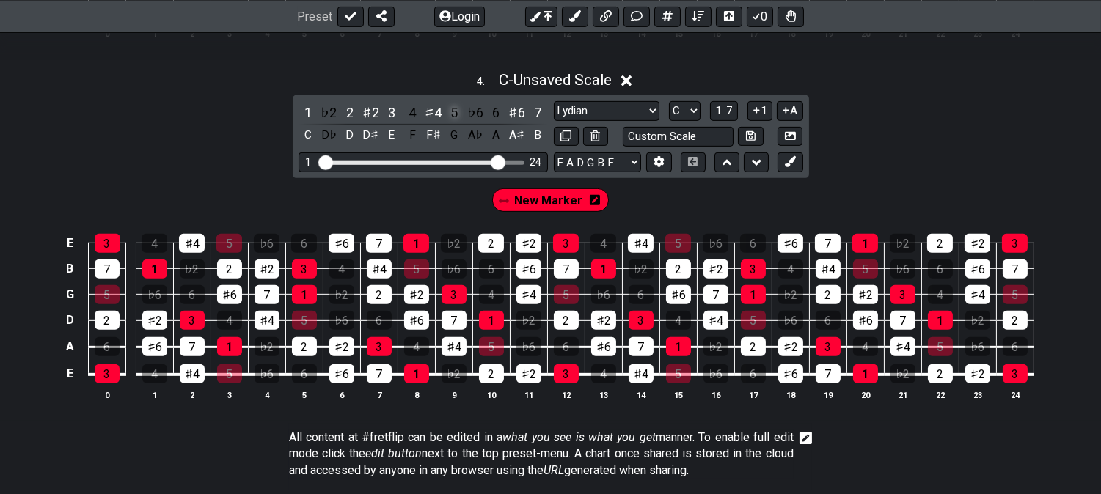
click at [457, 114] on div "5" at bounding box center [453, 113] width 19 height 20
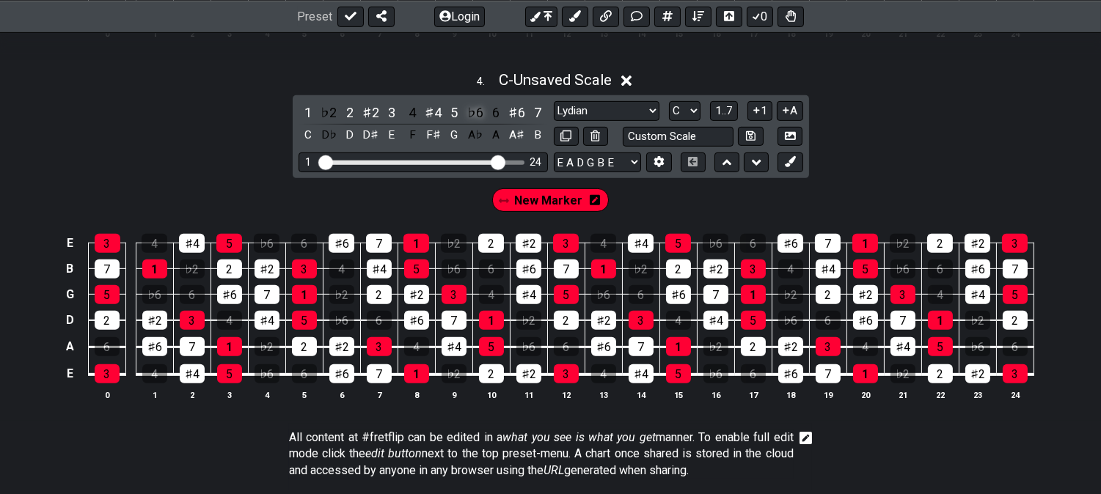
click at [481, 117] on div "♭6" at bounding box center [475, 113] width 19 height 20
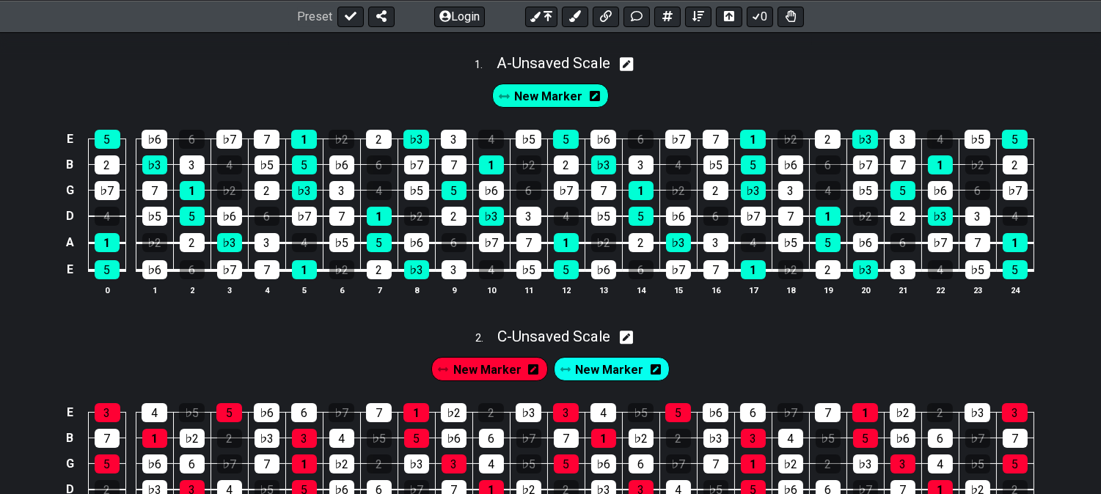
scroll to position [326, 0]
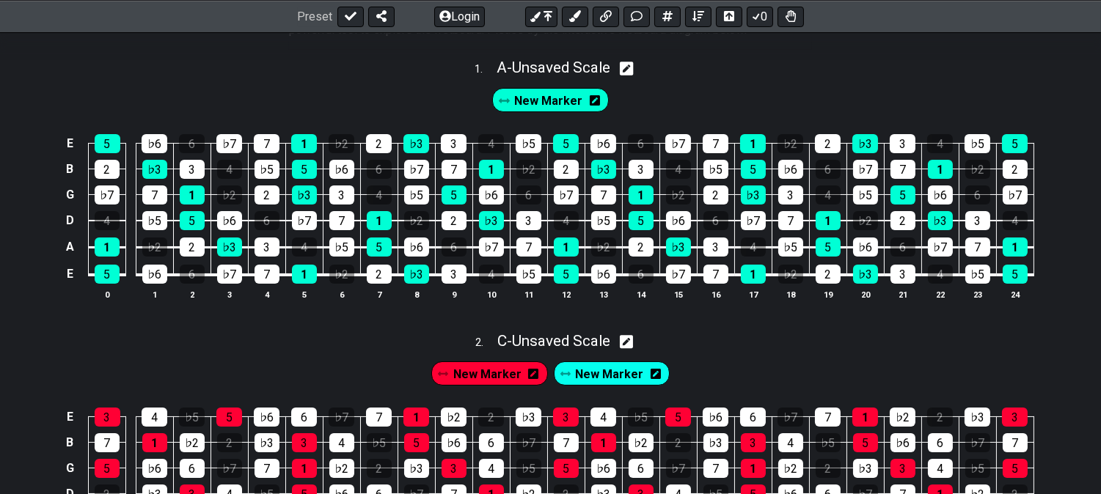
drag, startPoint x: 5, startPoint y: 284, endPoint x: 65, endPoint y: 287, distance: 59.5
click at [12, 284] on div "E 5 ♭6 6 ♭7 7 1 ♭2 2 ♭3 3 4 ♭5 5 ♭6 6 ♭7 7 1 ♭2 2 ♭3 3 4 ♭5 5 B 2 ♭3 3 4 ♭5 5 ♭…" at bounding box center [550, 218] width 1101 height 206
